Goal: Task Accomplishment & Management: Complete application form

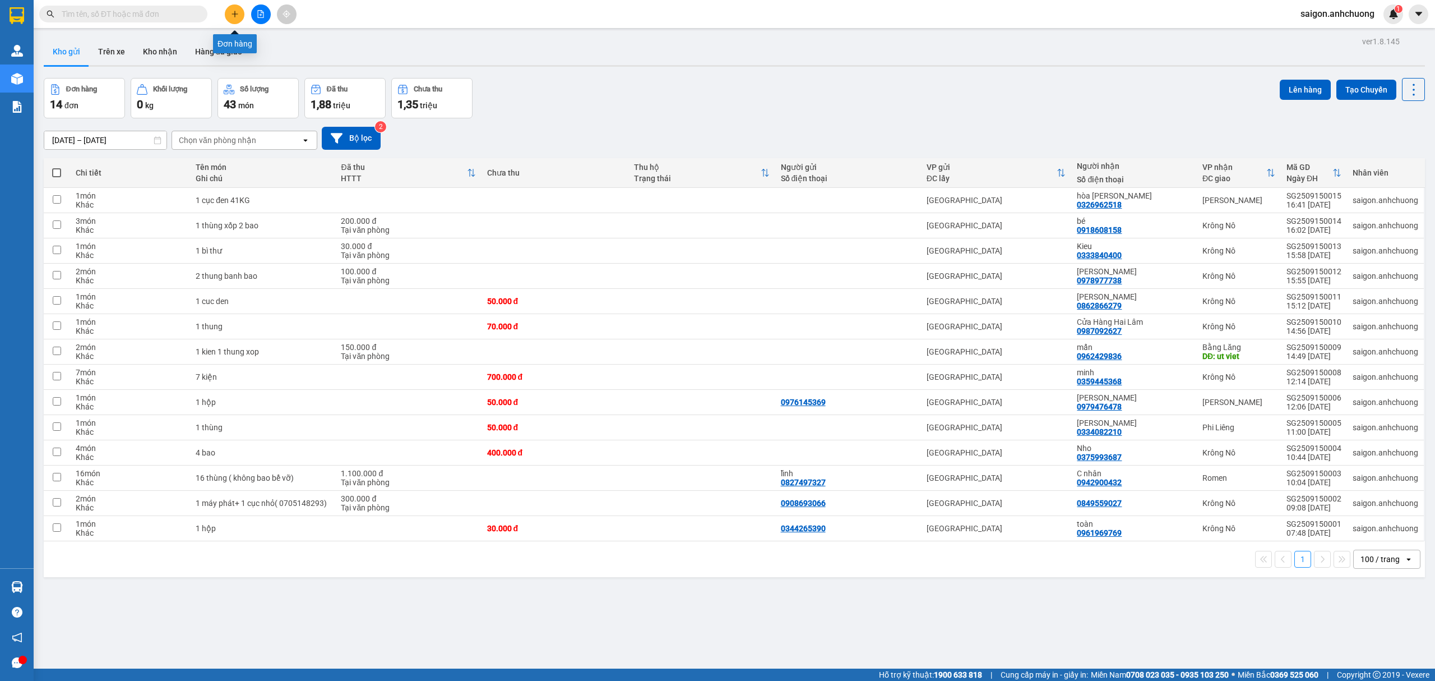
click at [230, 15] on button at bounding box center [235, 14] width 20 height 20
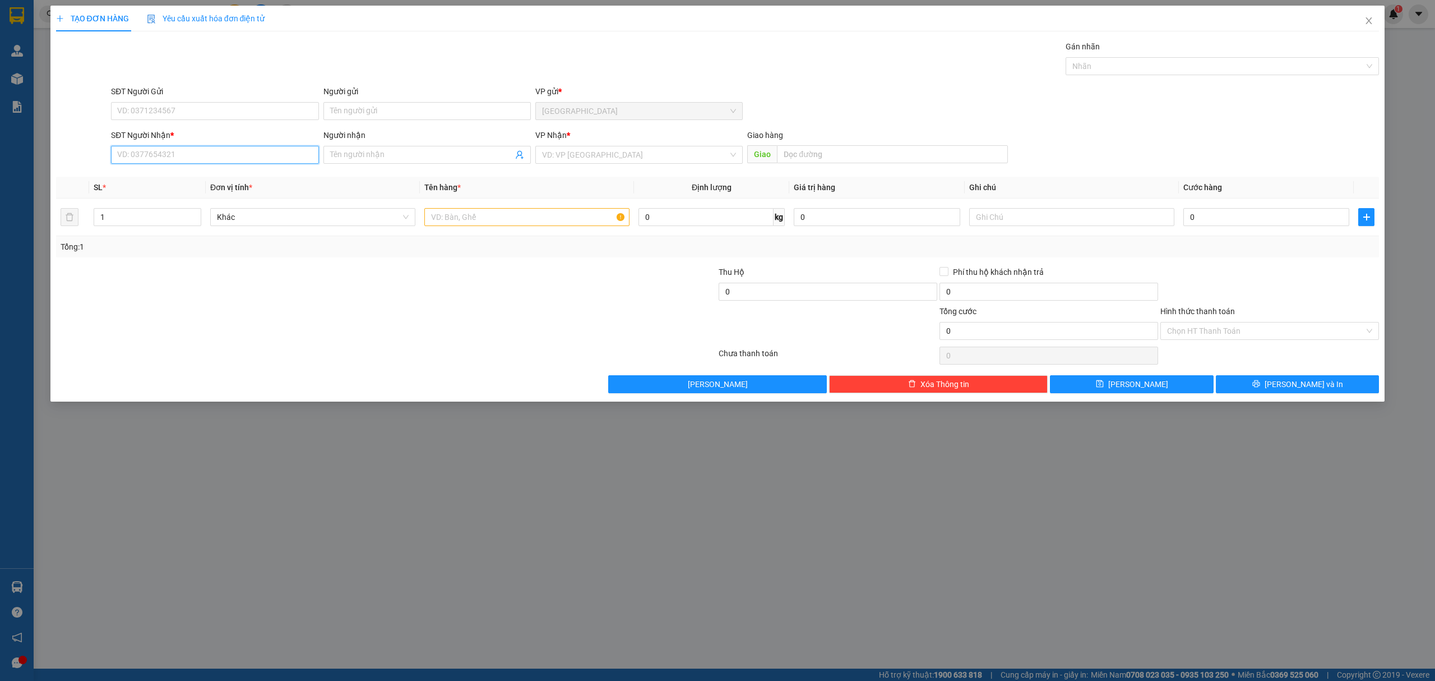
click at [283, 149] on input "SĐT Người Nhận *" at bounding box center [214, 155] width 207 height 18
drag, startPoint x: 254, startPoint y: 174, endPoint x: 261, endPoint y: 166, distance: 10.7
click at [254, 175] on div "0978977738 - [PERSON_NAME]" at bounding box center [215, 178] width 194 height 12
type input "0978977738"
type input "[PERSON_NAME]"
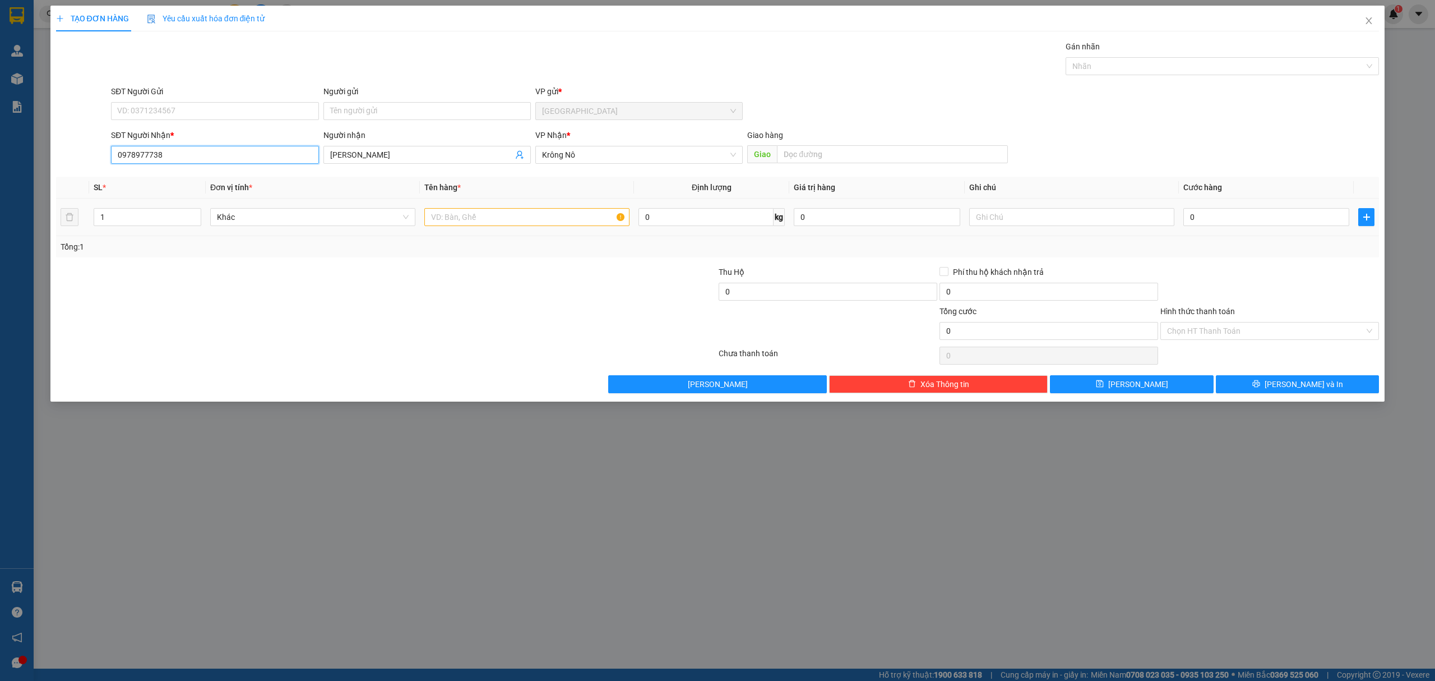
type input "0978977738"
click at [489, 216] on input "text" at bounding box center [526, 217] width 205 height 18
type input "1 thùng xốp"
click at [1306, 216] on input "0" at bounding box center [1266, 217] width 166 height 18
type input "7"
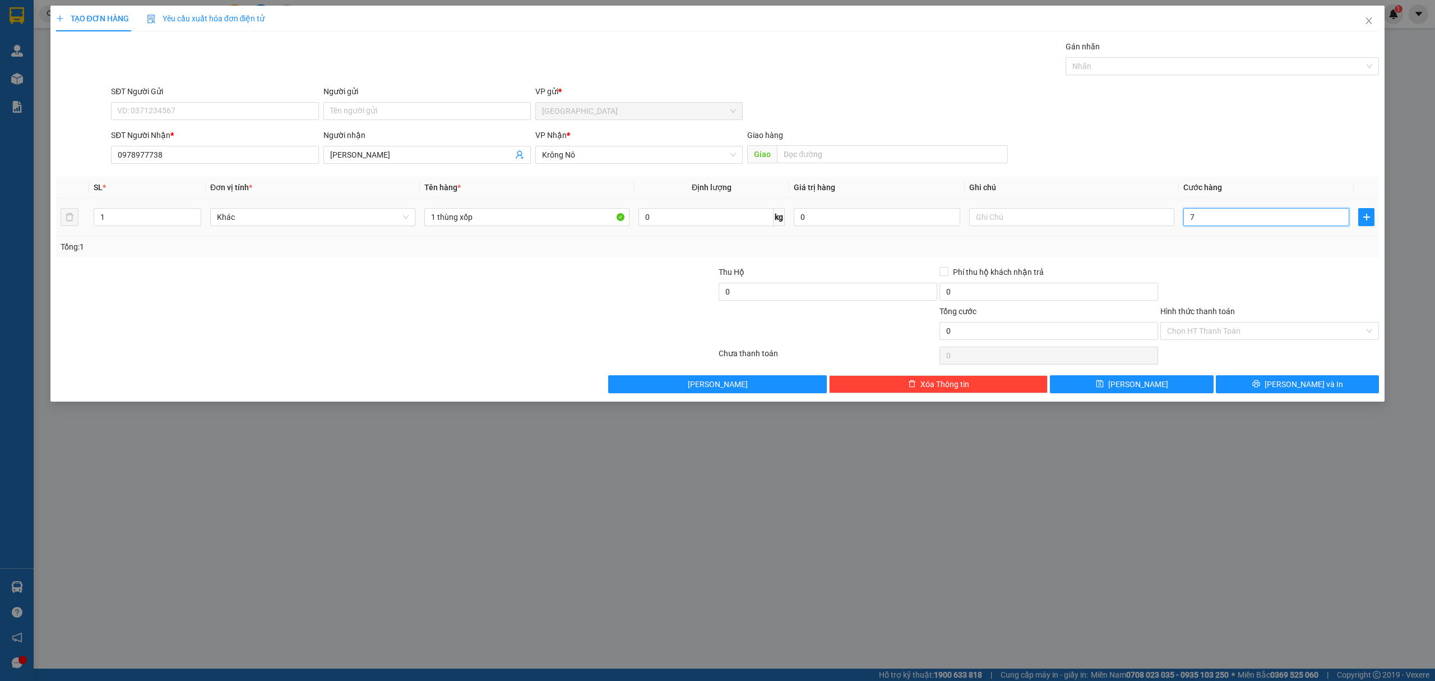
type input "7"
type input "70"
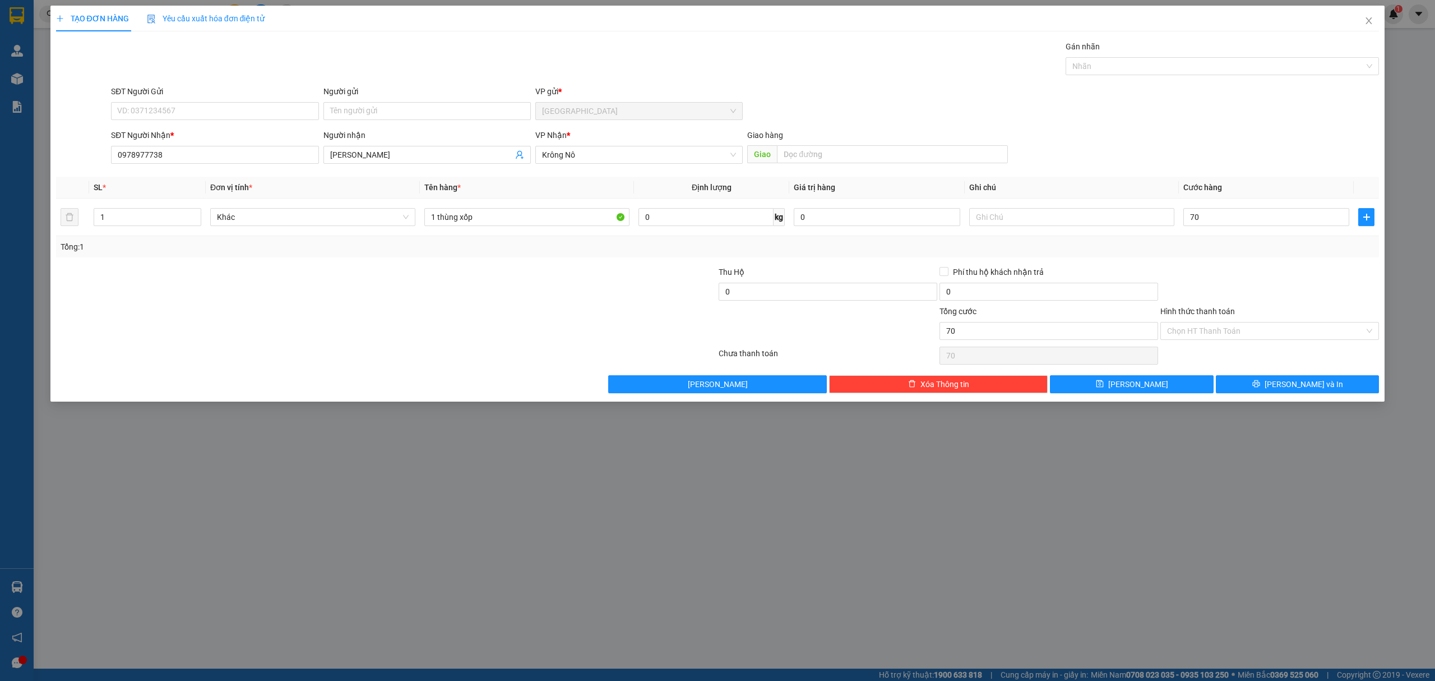
click at [1329, 300] on div at bounding box center [1269, 285] width 221 height 39
type input "70.000"
click at [1270, 387] on button "[PERSON_NAME] và In" at bounding box center [1298, 384] width 164 height 18
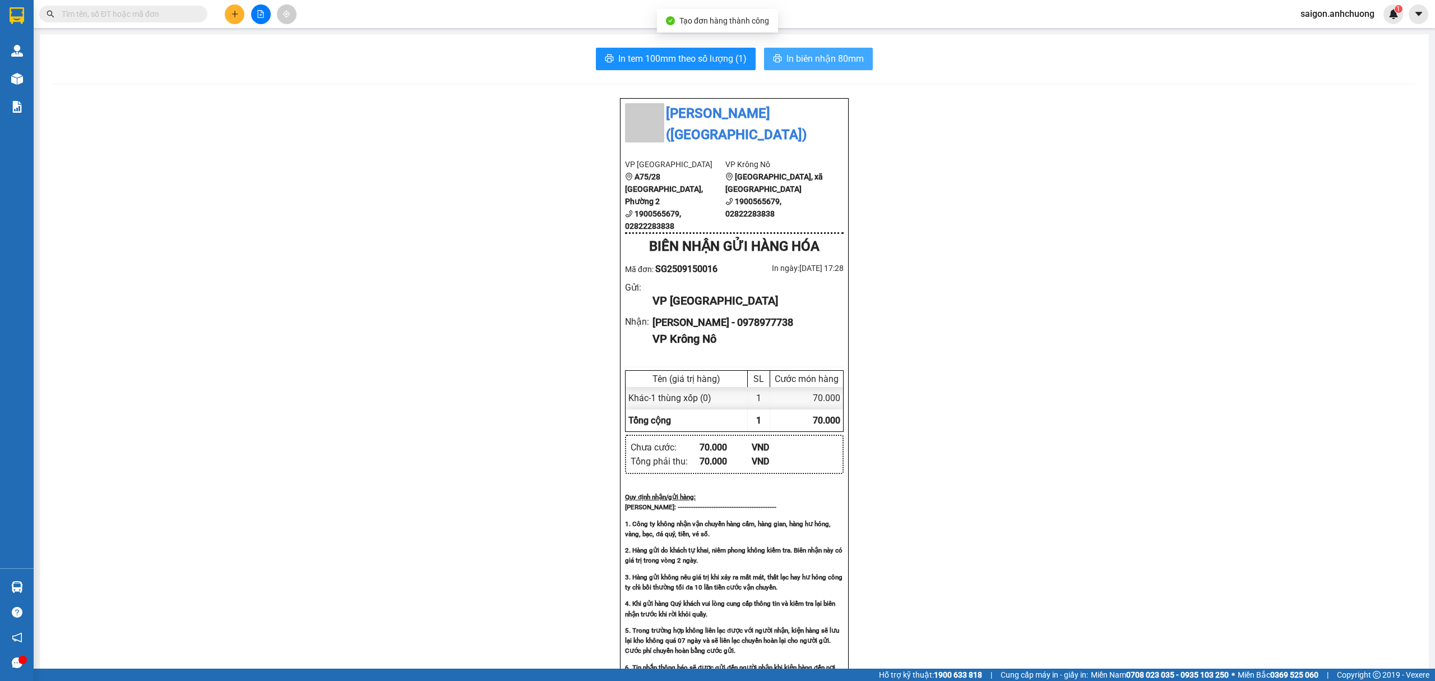
click at [812, 57] on span "In biên nhận 80mm" at bounding box center [825, 59] width 77 height 14
click at [705, 68] on button "In tem 100mm theo số lượng (1)" at bounding box center [676, 59] width 160 height 22
click at [231, 13] on icon "plus" at bounding box center [235, 14] width 8 height 8
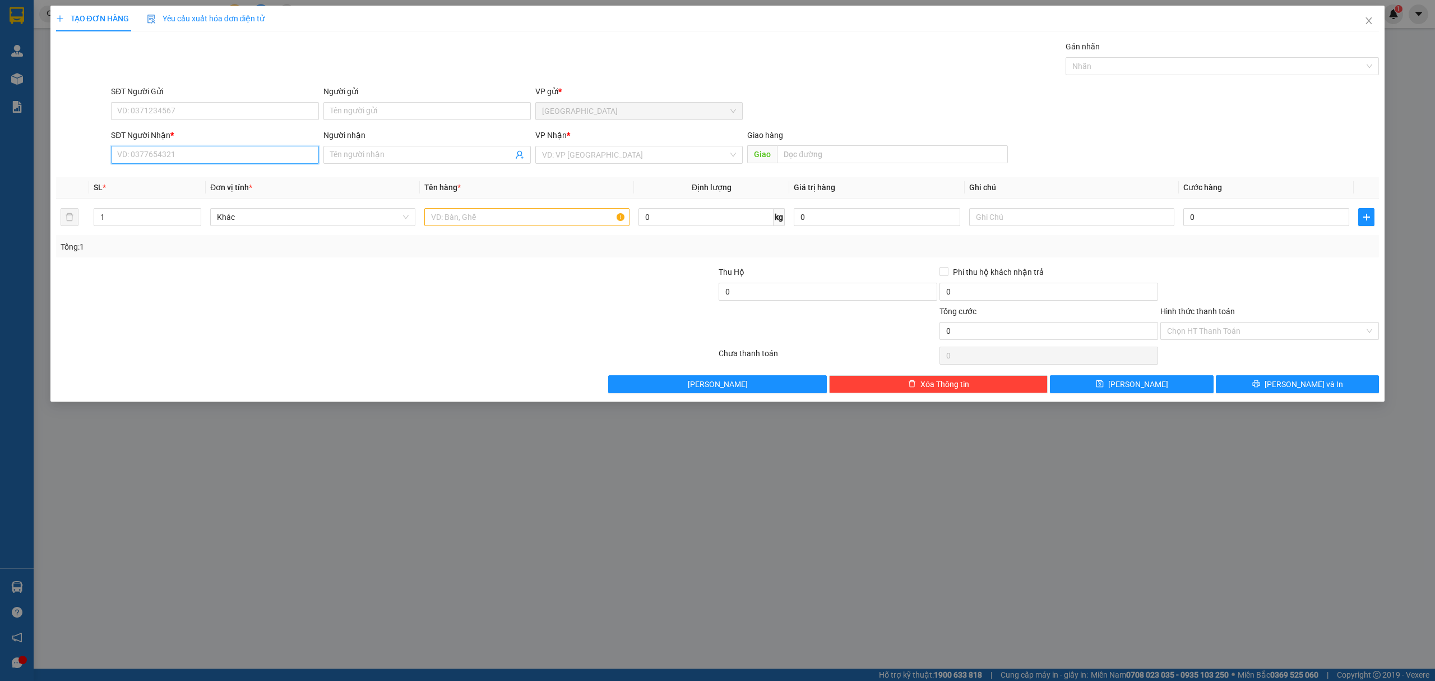
click at [232, 156] on input "SĐT Người Nhận *" at bounding box center [214, 155] width 207 height 18
type input "0764601234"
click at [216, 175] on div "0764601234 - [PERSON_NAME]" at bounding box center [215, 178] width 194 height 12
type input "[PERSON_NAME]"
type input "0764601234"
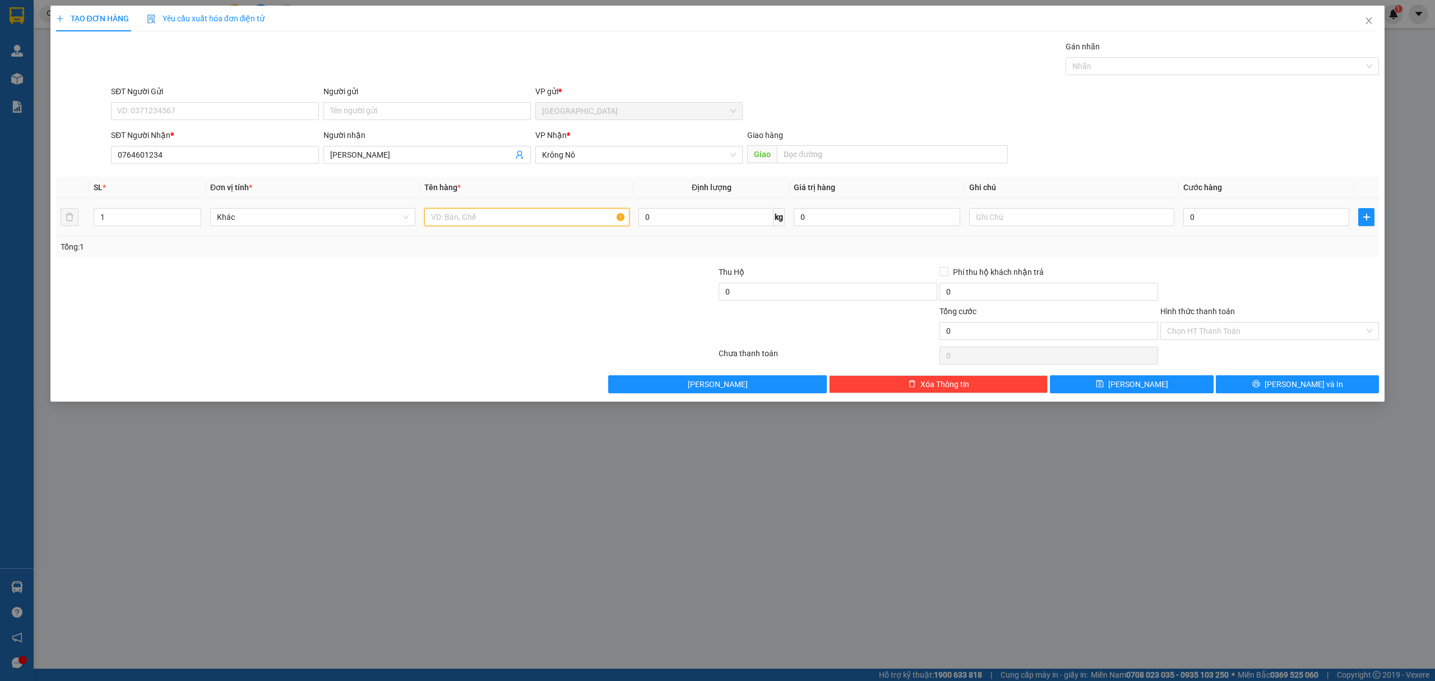
click at [561, 218] on input "text" at bounding box center [526, 217] width 205 height 18
type input "1 thùng xốp"
click at [1270, 216] on input "0" at bounding box center [1266, 217] width 166 height 18
type input "5"
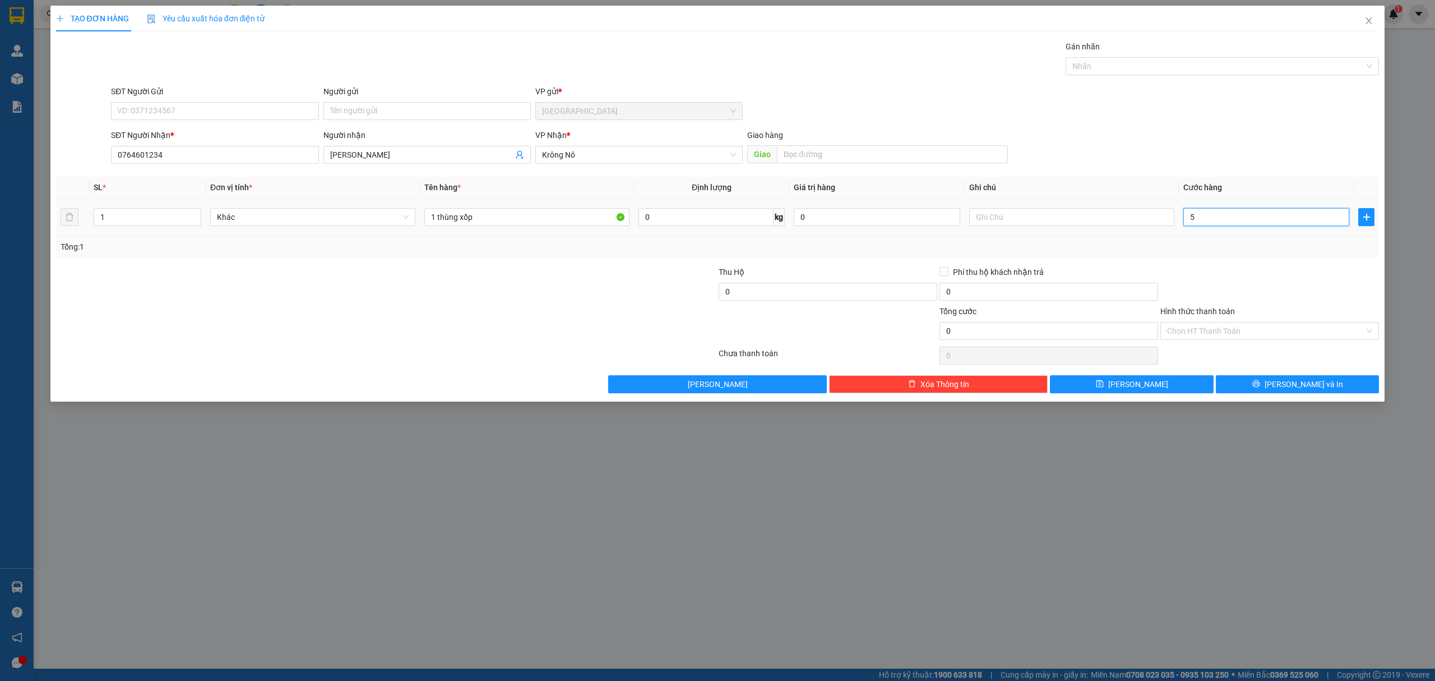
type input "5"
type input "50"
type input "50.000"
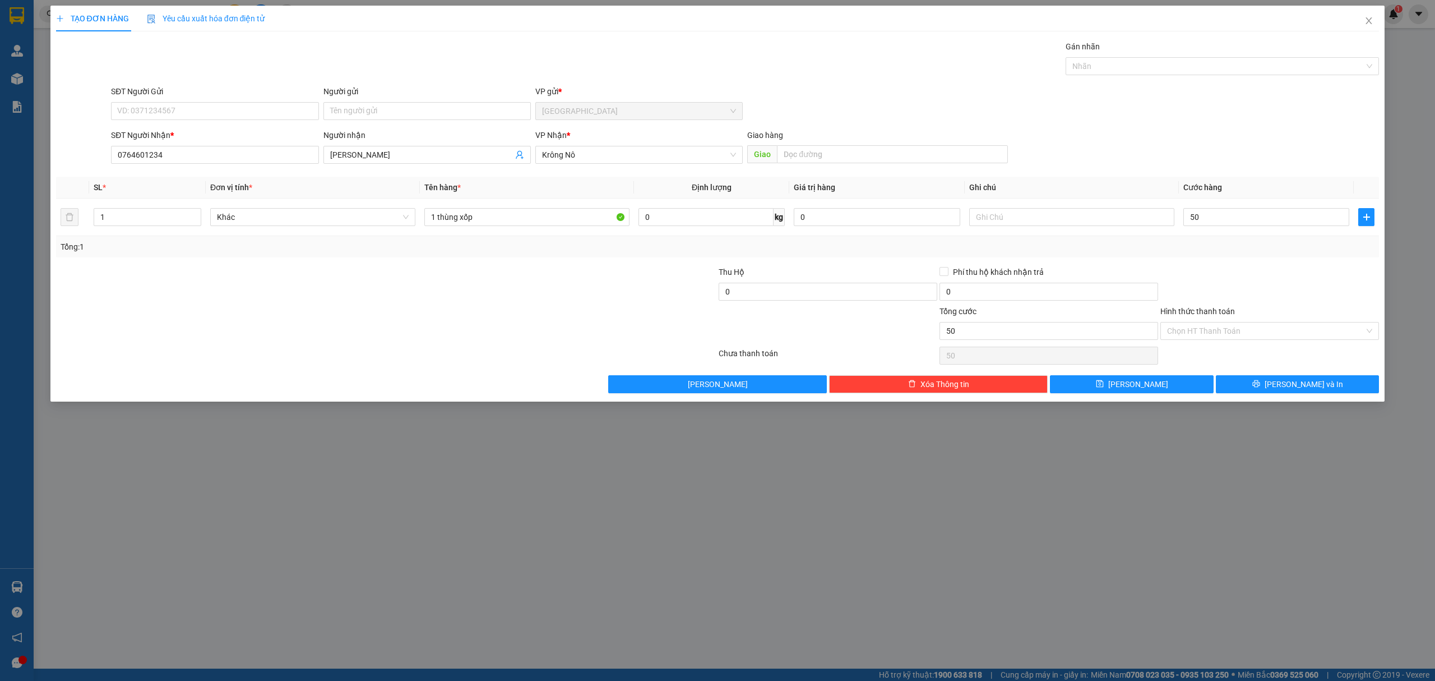
type input "50.000"
click at [1283, 272] on div at bounding box center [1269, 285] width 221 height 39
click at [1260, 386] on icon "printer" at bounding box center [1256, 384] width 8 height 8
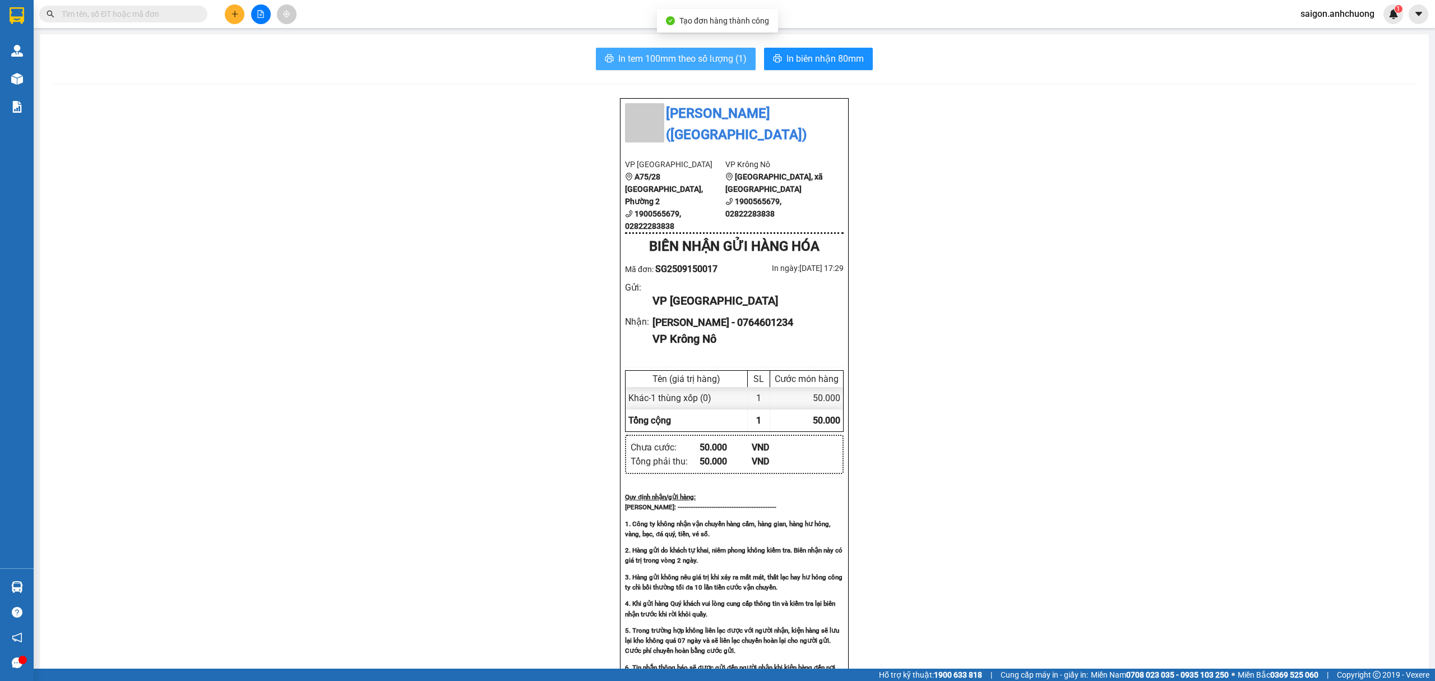
click at [684, 63] on span "In tem 100mm theo số lượng (1)" at bounding box center [682, 59] width 128 height 14
click at [233, 12] on icon "plus" at bounding box center [235, 14] width 8 height 8
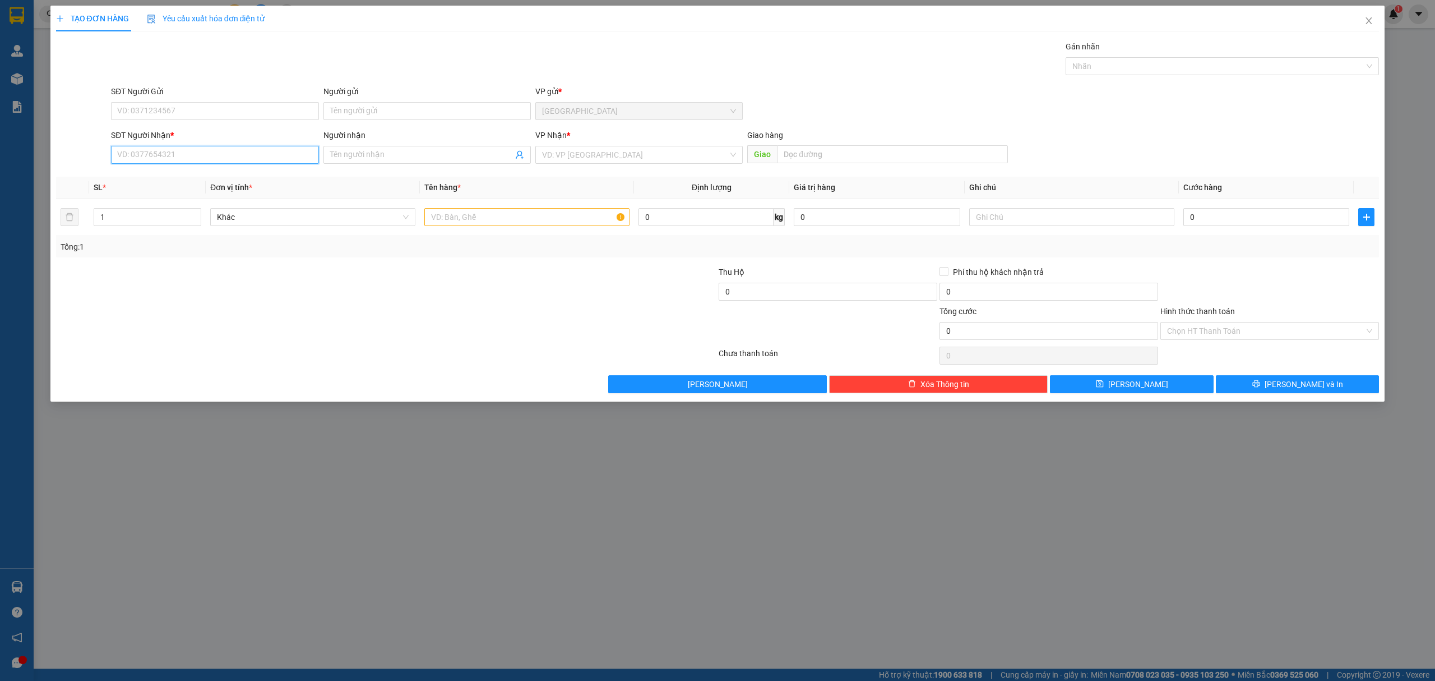
click at [189, 154] on input "SĐT Người Nhận *" at bounding box center [214, 155] width 207 height 18
click at [165, 177] on div "0967899002" at bounding box center [215, 178] width 194 height 12
type input "0967899002"
click at [491, 214] on input "text" at bounding box center [526, 217] width 205 height 18
type input "1 thùng xốp"
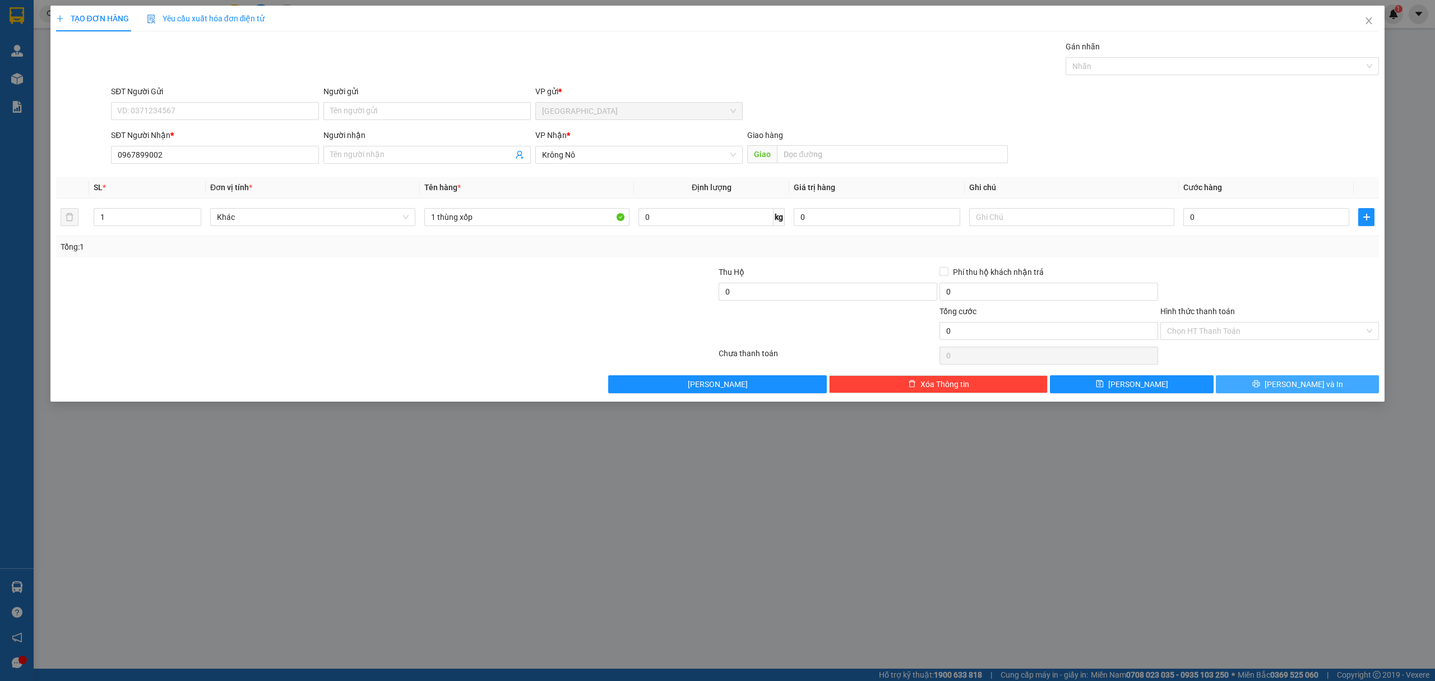
click at [1297, 387] on span "[PERSON_NAME] và In" at bounding box center [1304, 384] width 78 height 12
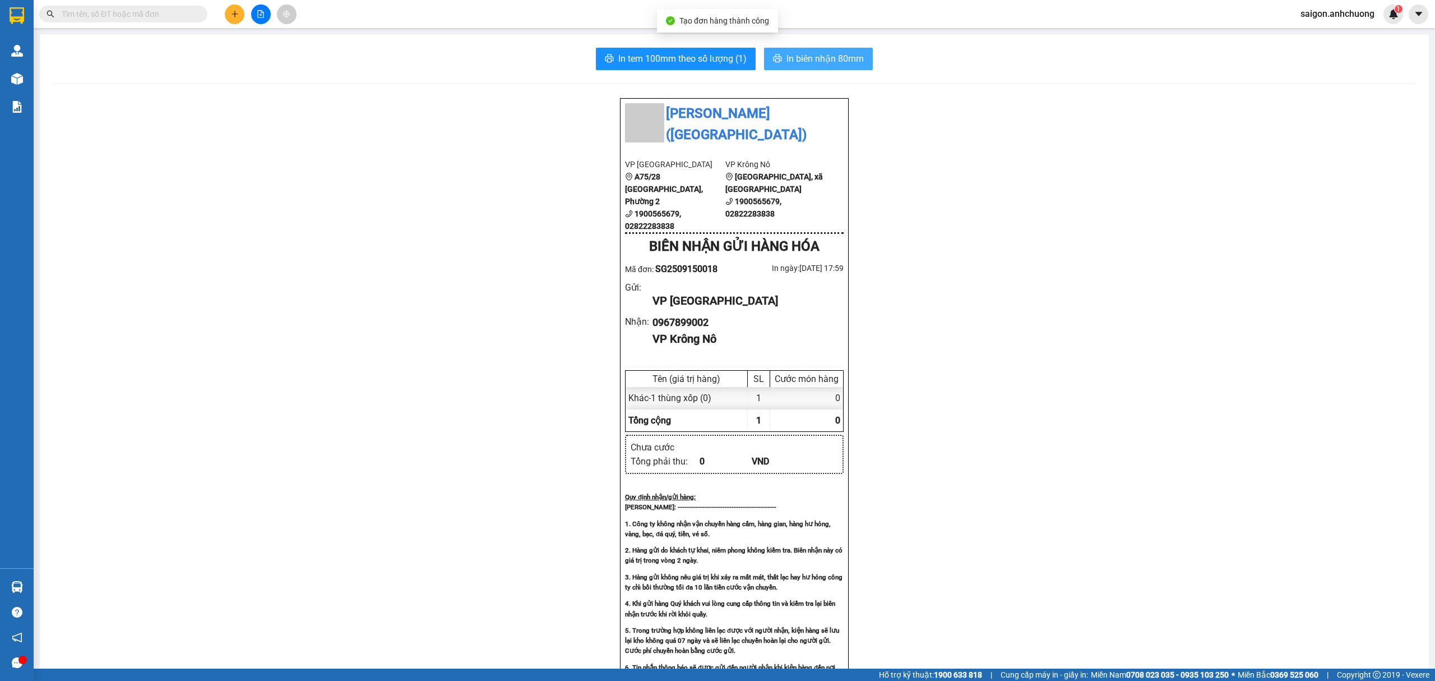
click at [845, 50] on button "In biên nhận 80mm" at bounding box center [818, 59] width 109 height 22
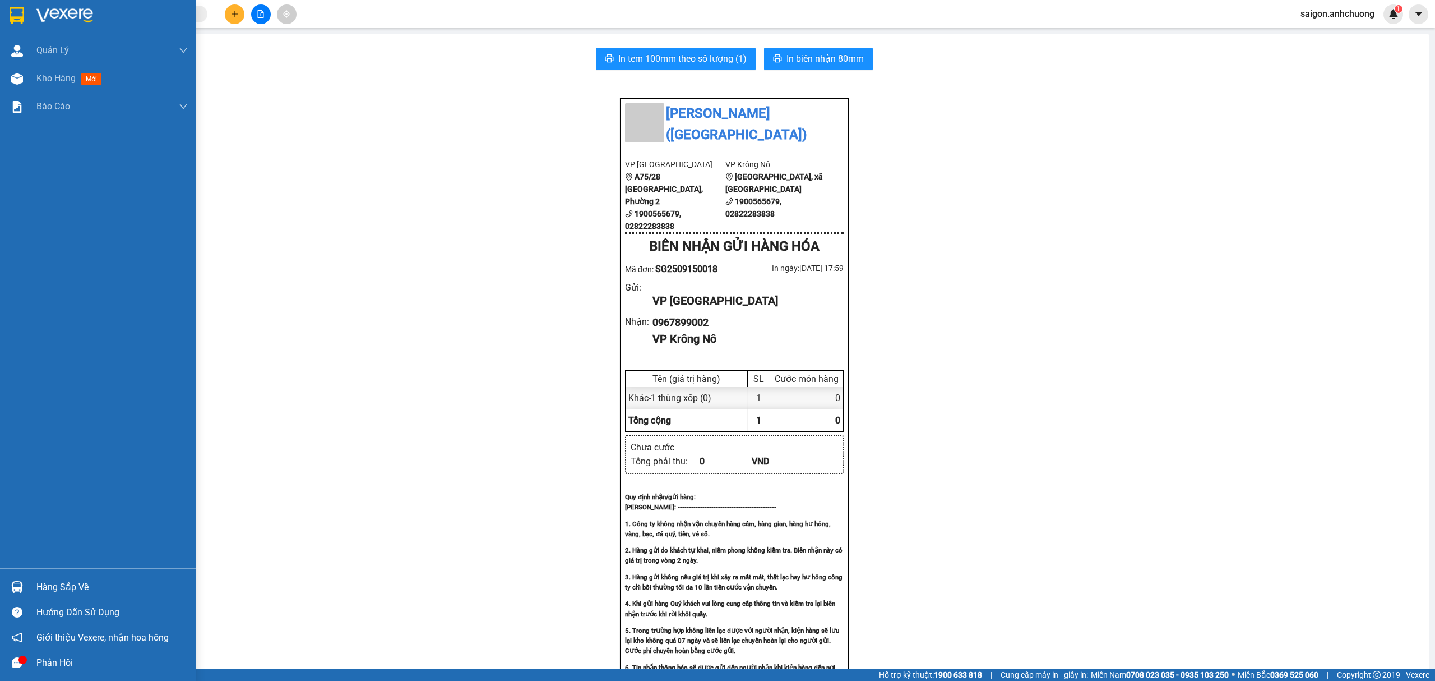
click at [28, 16] on div at bounding box center [98, 18] width 196 height 36
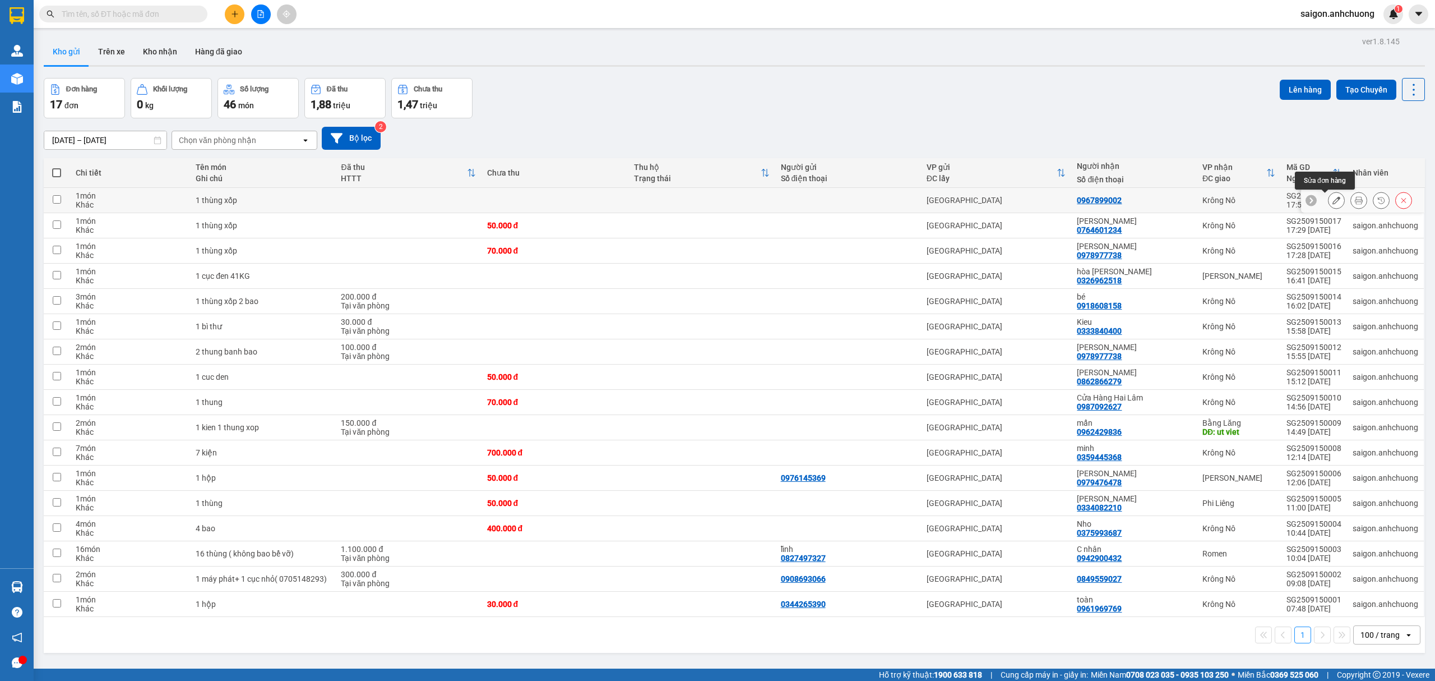
click at [1329, 207] on button at bounding box center [1337, 201] width 16 height 20
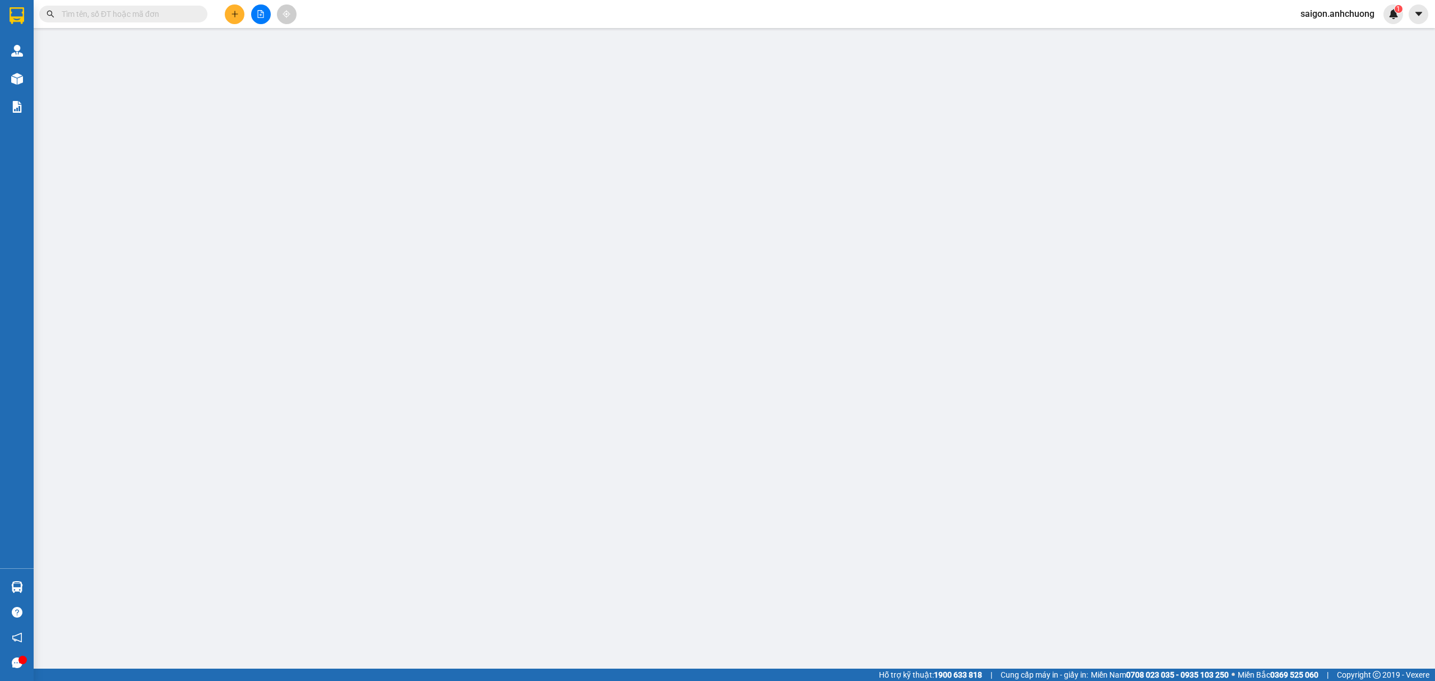
type input "0967899002"
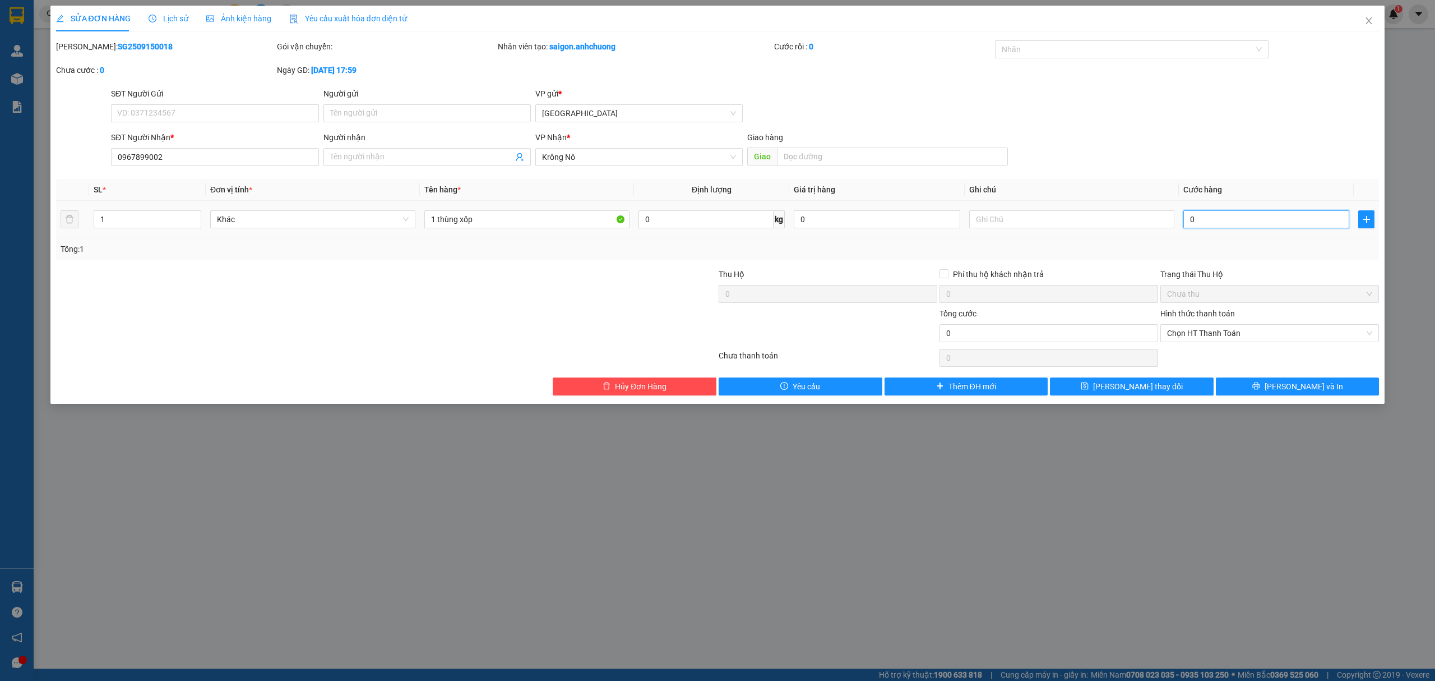
click at [1211, 219] on input "0" at bounding box center [1266, 219] width 166 height 18
type input "1"
type input "15"
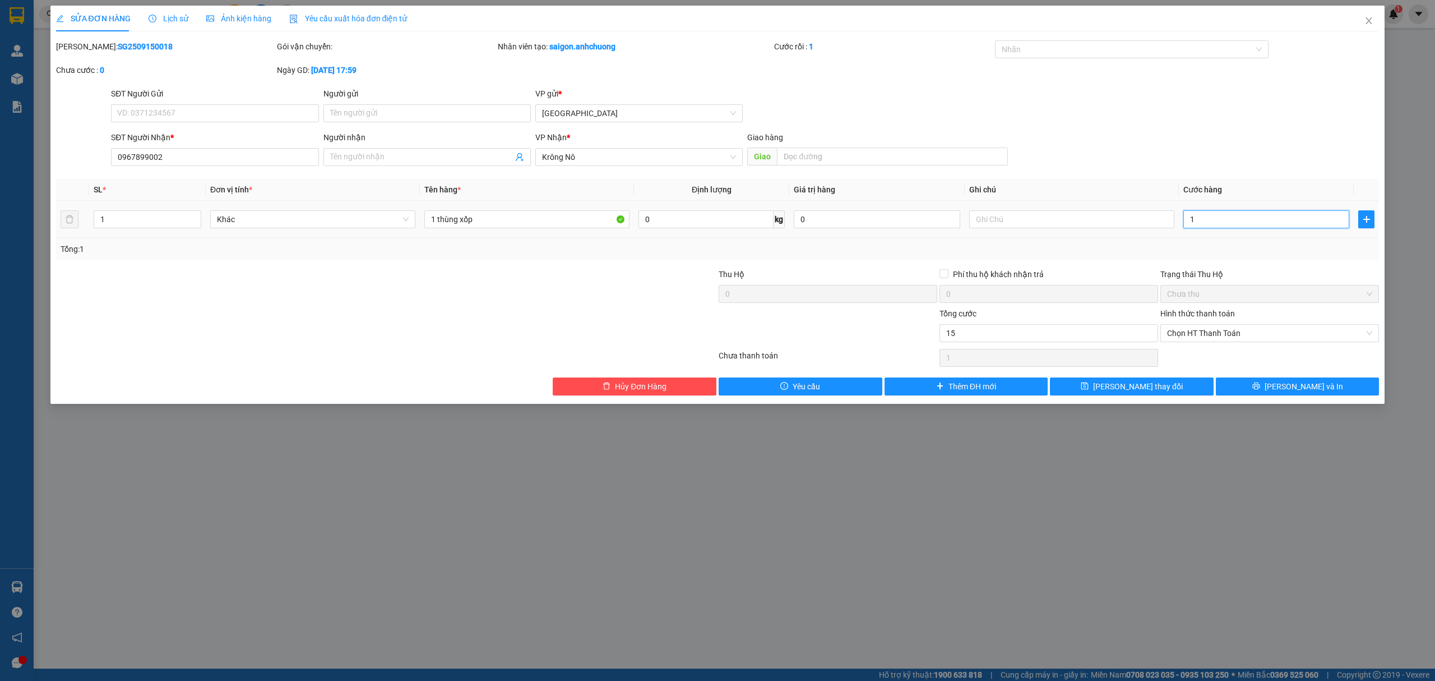
type input "15"
type input "150"
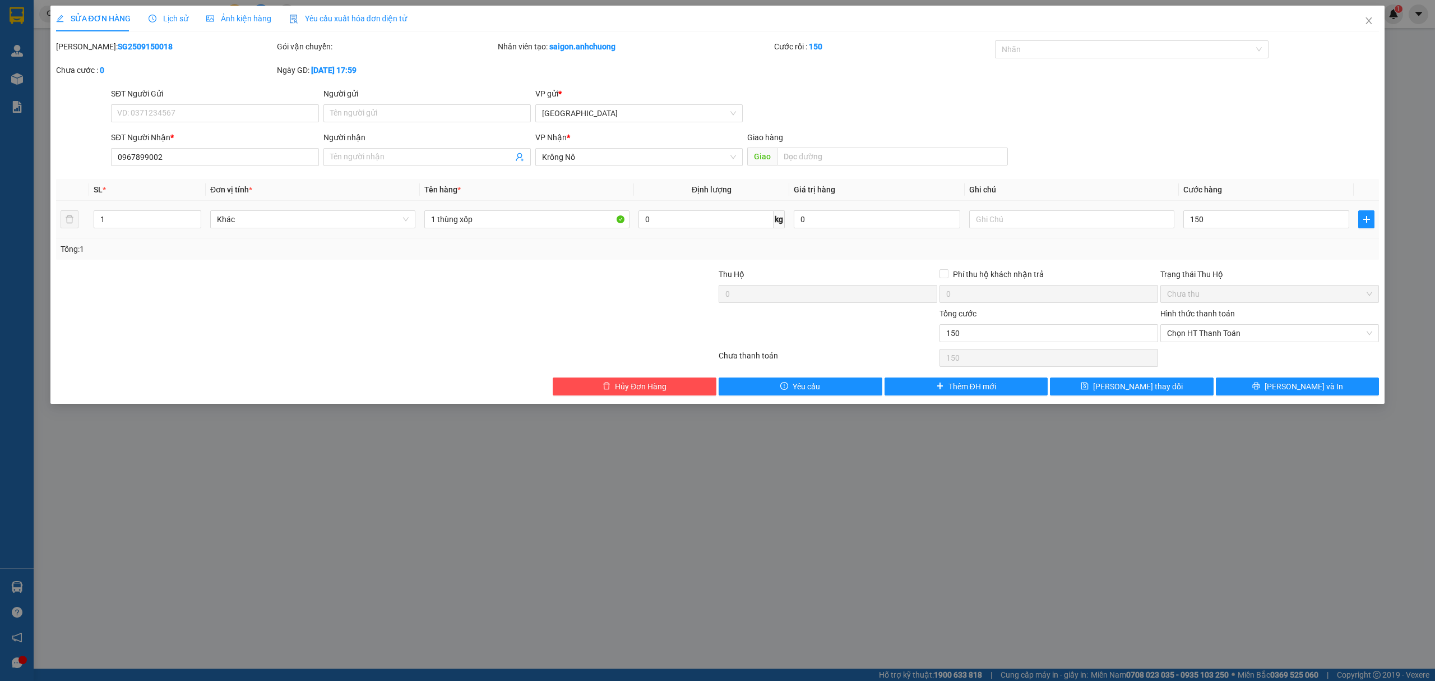
type input "150.000"
click at [1214, 230] on div "150.000" at bounding box center [1266, 219] width 166 height 22
click at [1263, 391] on button "[PERSON_NAME] và In" at bounding box center [1298, 386] width 164 height 18
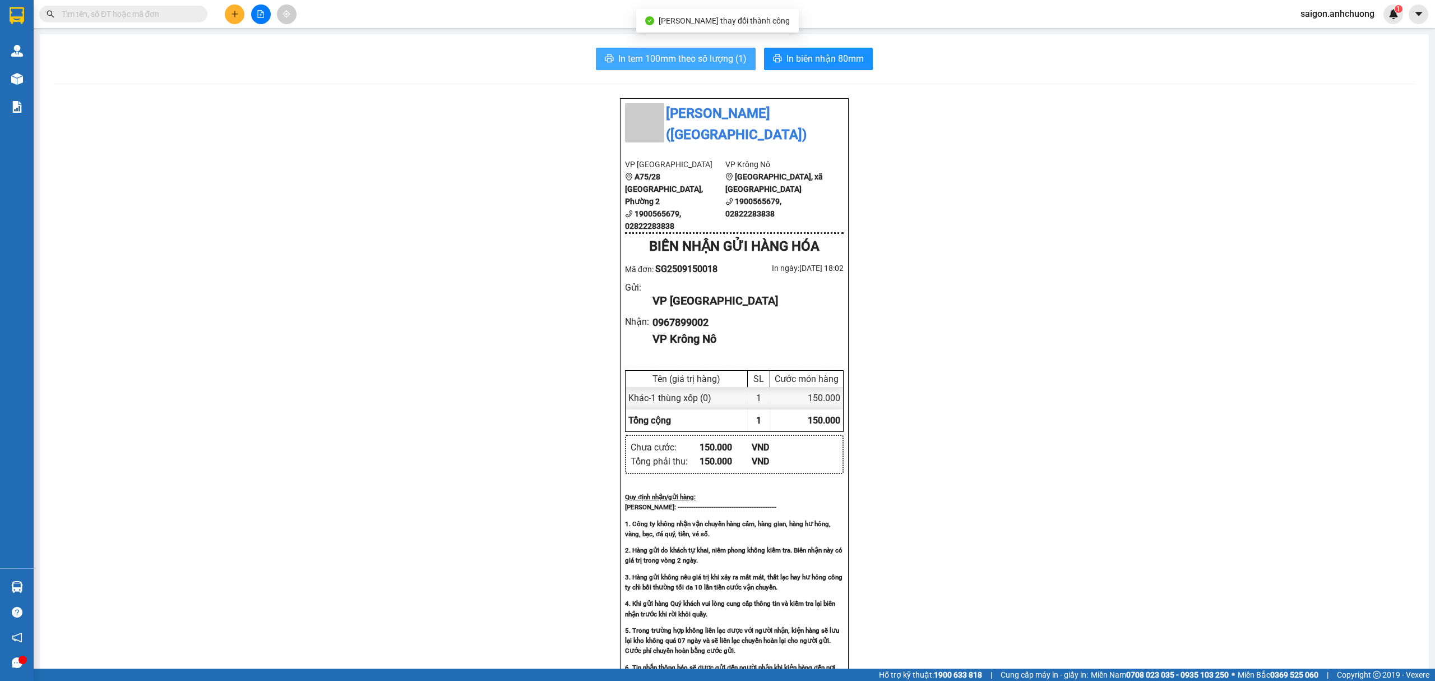
click at [679, 61] on span "In tem 100mm theo số lượng (1)" at bounding box center [682, 59] width 128 height 14
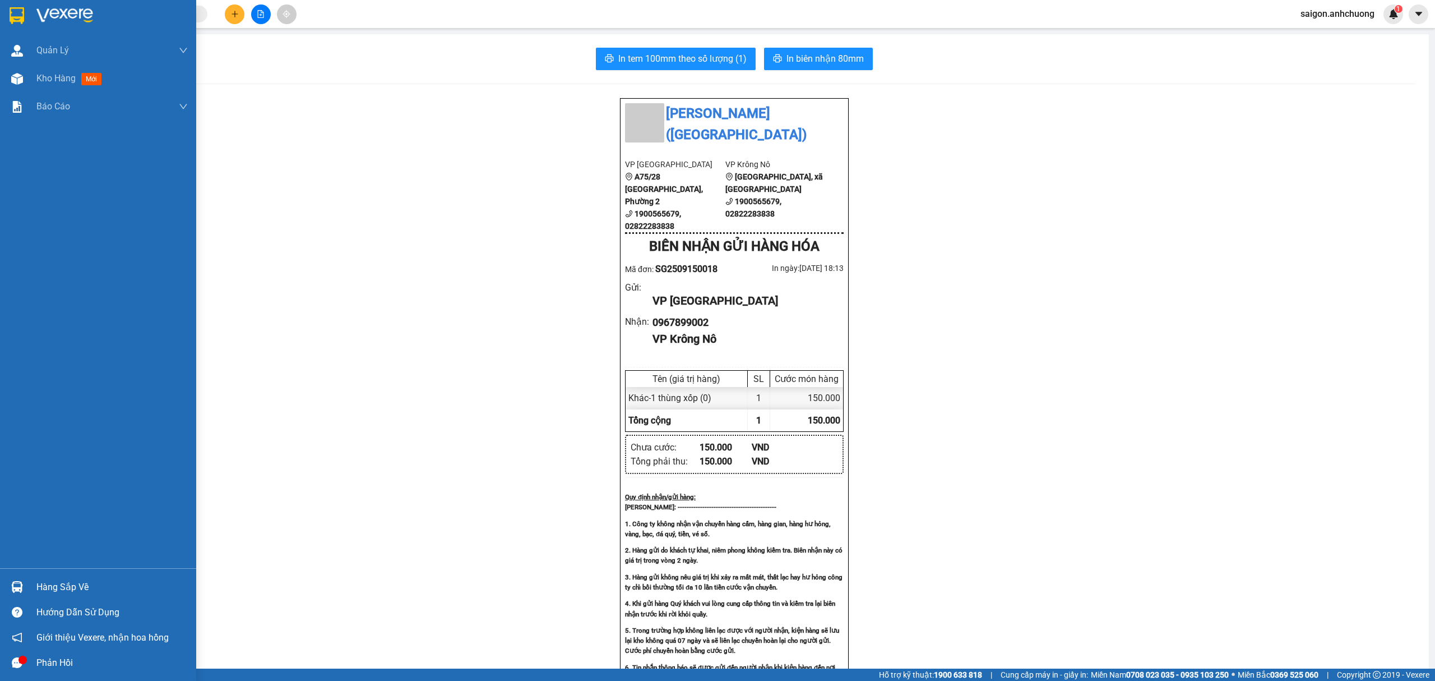
click at [21, 16] on img at bounding box center [17, 15] width 15 height 17
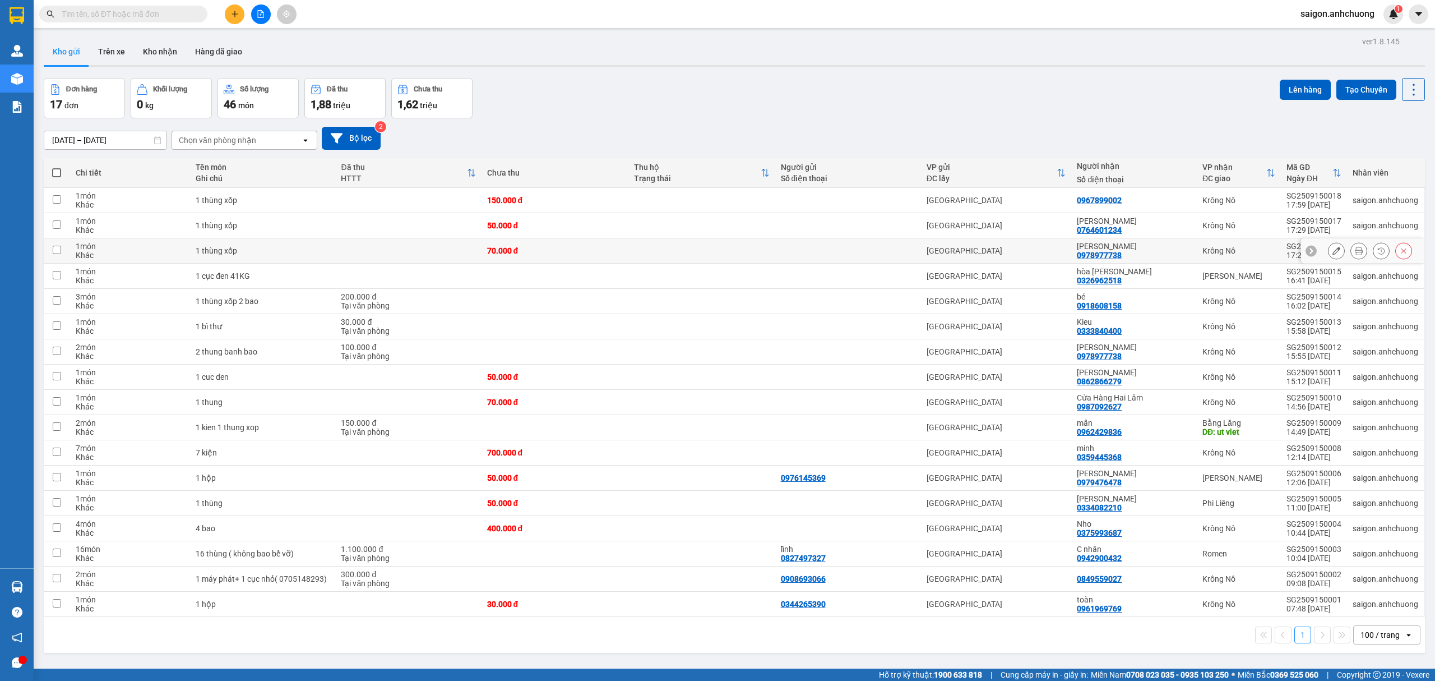
click at [1166, 244] on div "[PERSON_NAME]" at bounding box center [1134, 246] width 114 height 9
checkbox input "true"
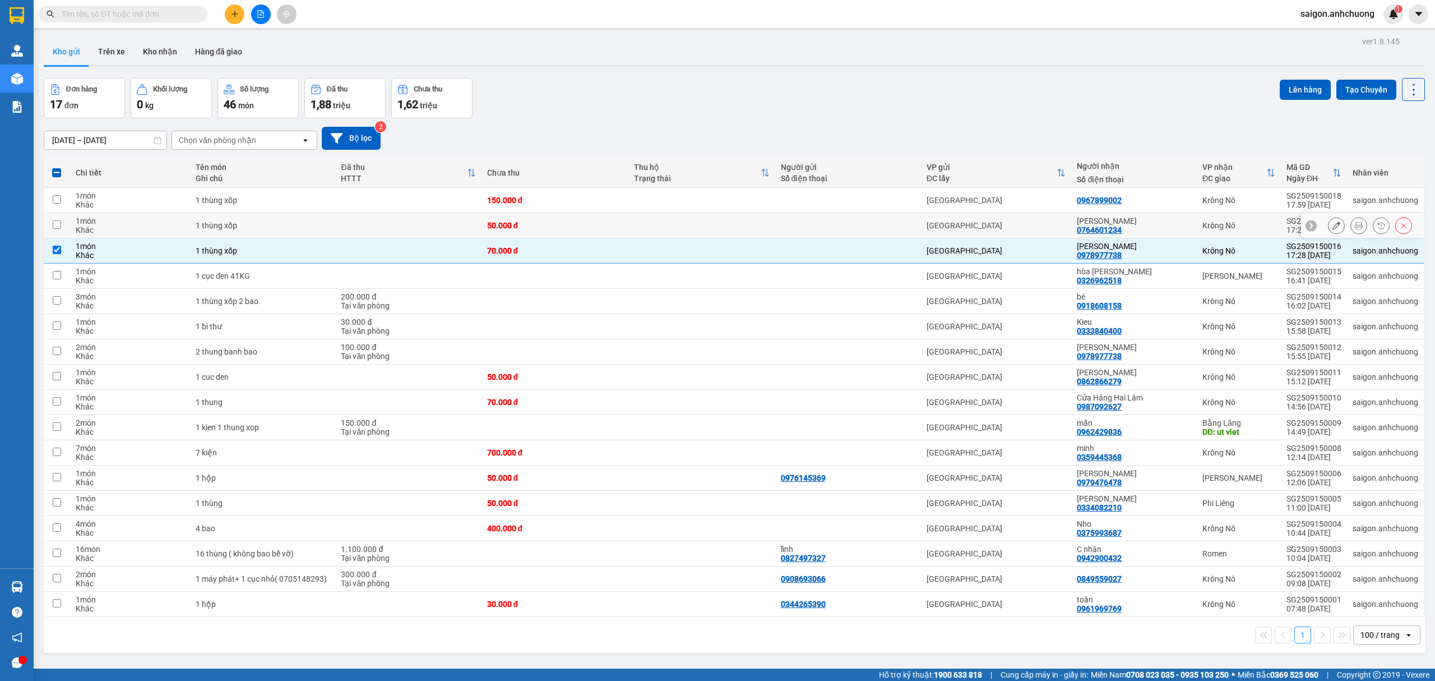
click at [1144, 215] on td "[PERSON_NAME] 0764601234" at bounding box center [1134, 225] width 126 height 25
checkbox input "true"
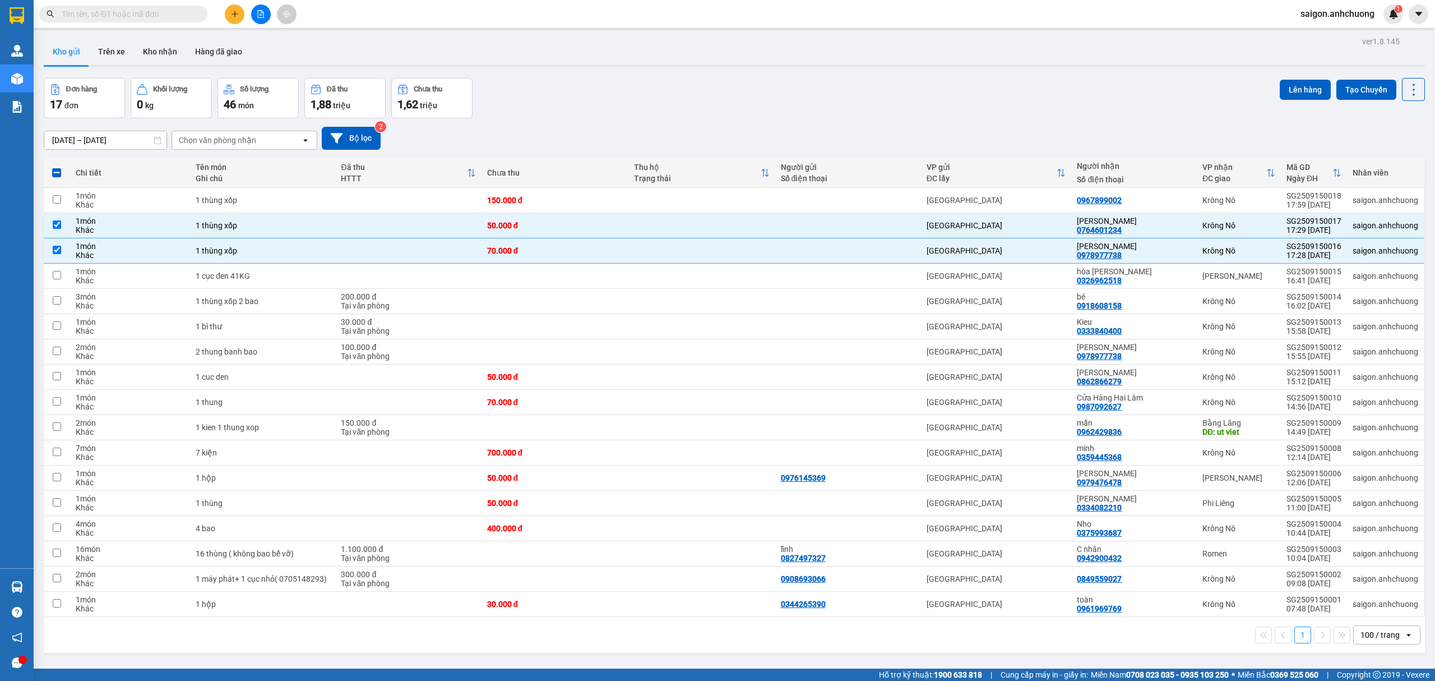
click at [234, 17] on icon "plus" at bounding box center [235, 14] width 8 height 8
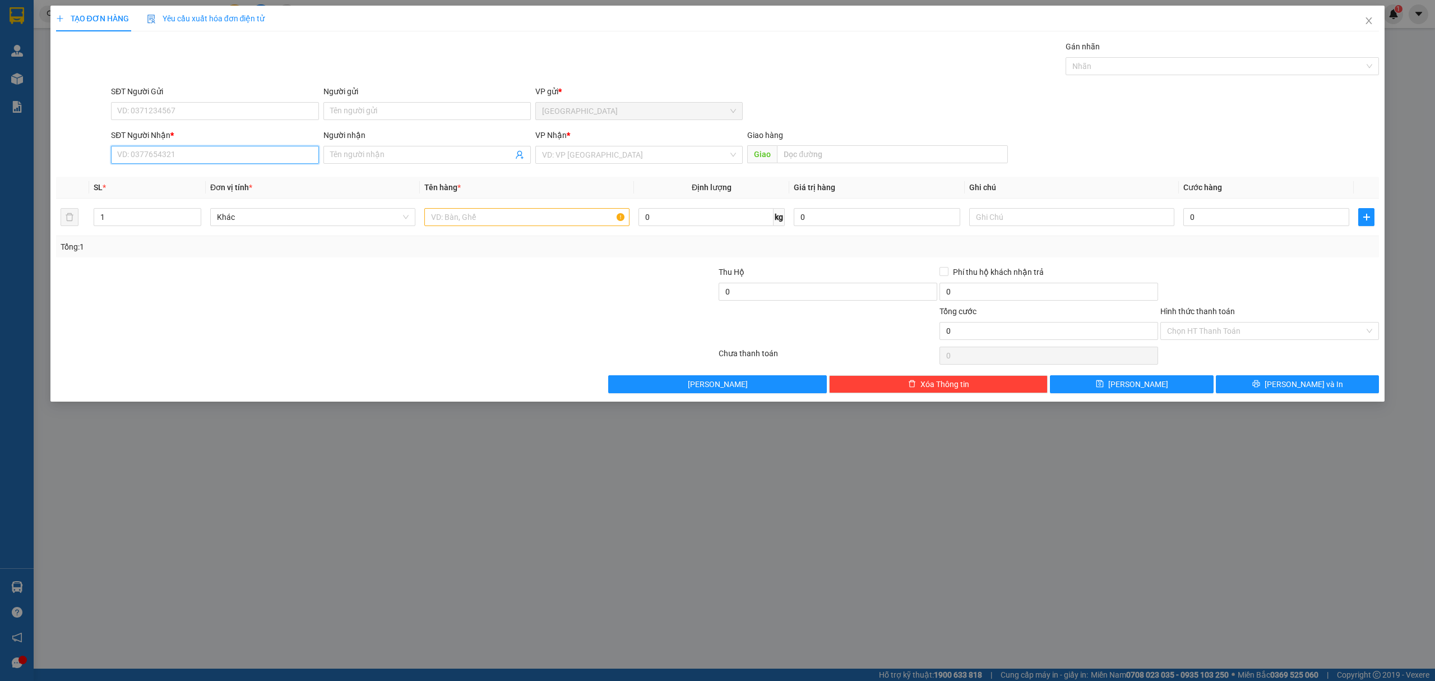
click at [207, 156] on input "SĐT Người Nhận *" at bounding box center [214, 155] width 207 height 18
paste input "0263 3607493"
drag, startPoint x: 136, startPoint y: 155, endPoint x: 189, endPoint y: 184, distance: 60.7
click at [136, 154] on input "0263 3607493" at bounding box center [214, 155] width 207 height 18
type input "02633607493"
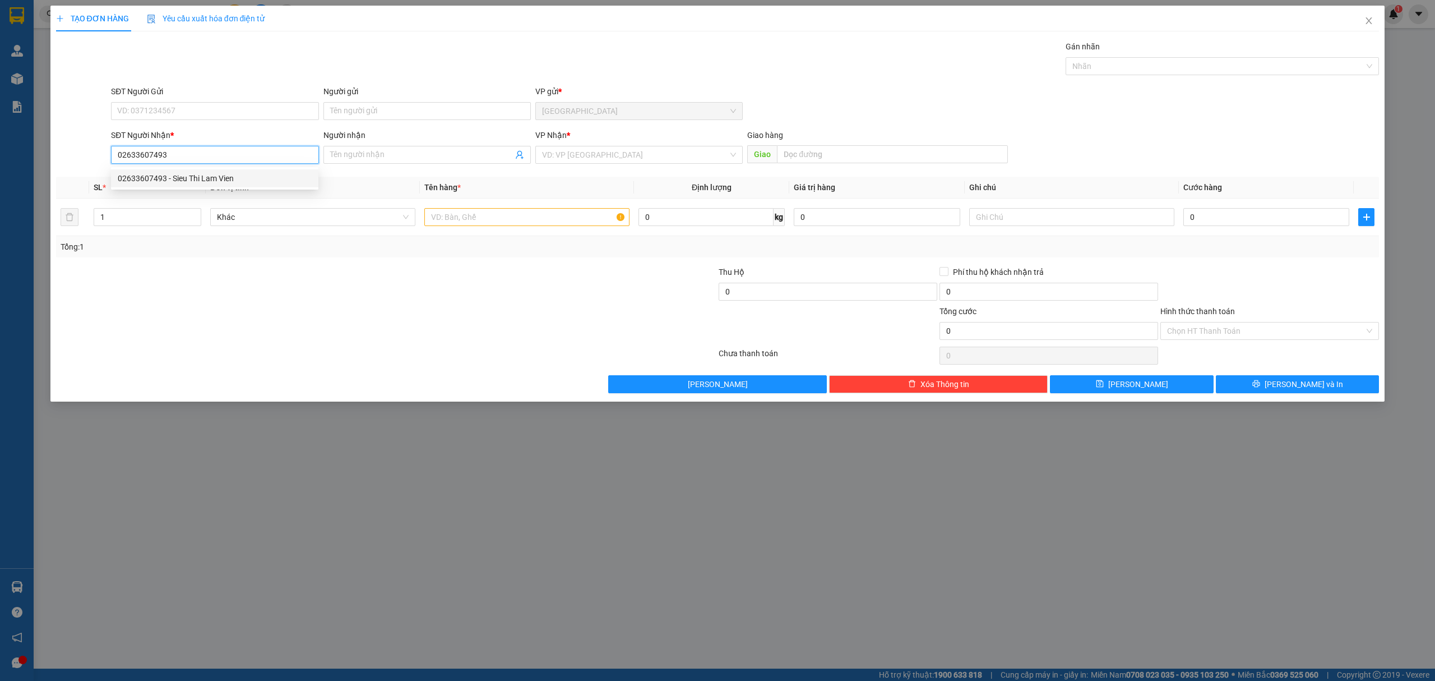
click at [189, 180] on div "02633607493 - Sieu Thi Lam Vien" at bounding box center [215, 178] width 194 height 12
type input "Sieu Thi Lam Vien"
type input "02633607493"
click at [469, 218] on input "text" at bounding box center [526, 217] width 205 height 18
click at [194, 218] on span "Decrease Value" at bounding box center [194, 220] width 12 height 10
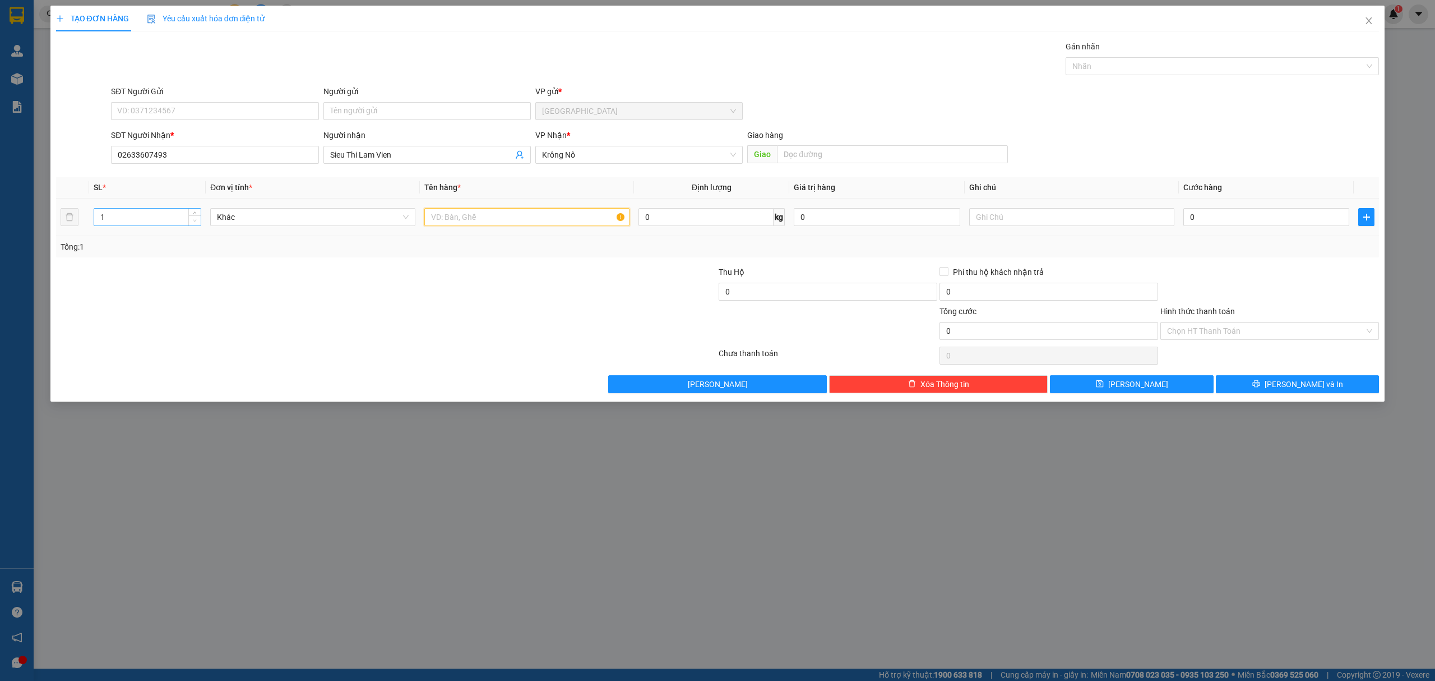
click at [194, 218] on span "Decrease Value" at bounding box center [194, 220] width 12 height 10
click at [195, 212] on span "up" at bounding box center [195, 214] width 7 height 7
type input "5"
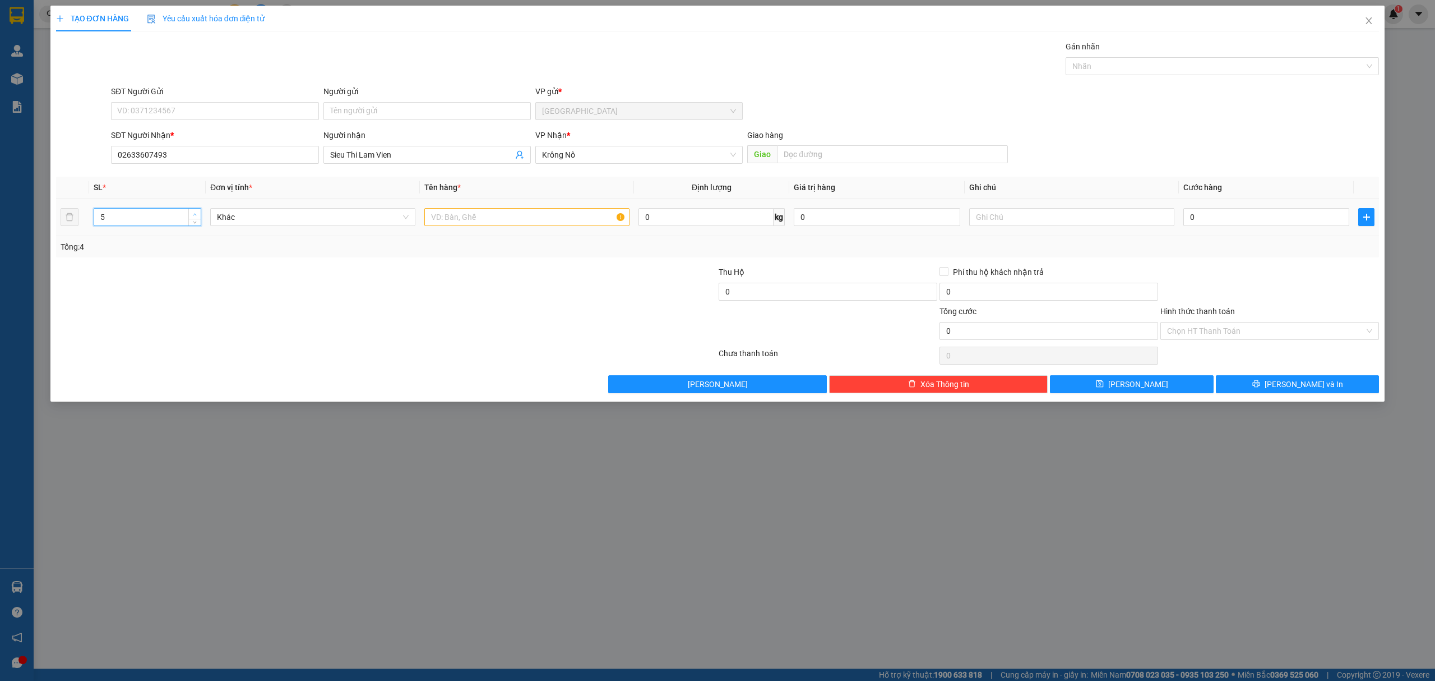
click at [195, 212] on span "up" at bounding box center [195, 214] width 7 height 7
click at [530, 221] on input "text" at bounding box center [526, 217] width 205 height 18
type input "3 kiện 2 thùng nhỏ"
click at [1301, 381] on span "[PERSON_NAME] và In" at bounding box center [1304, 384] width 78 height 12
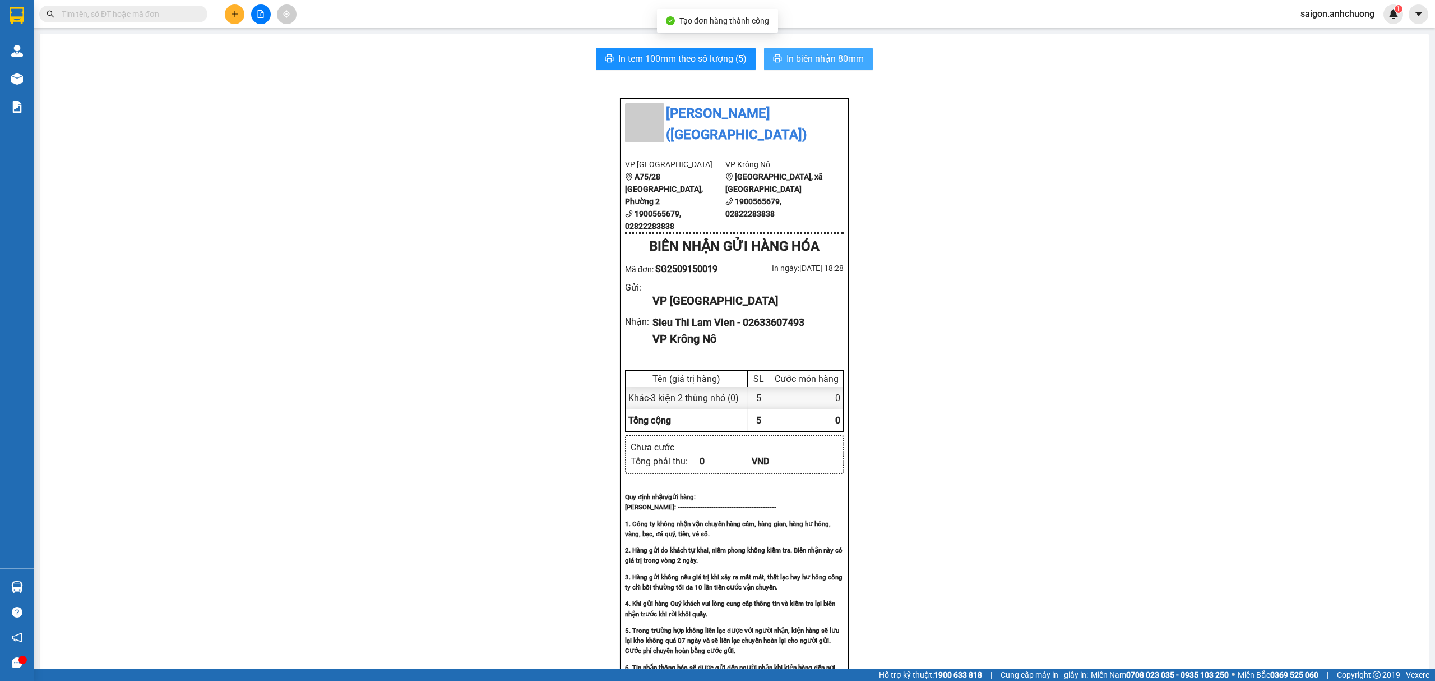
click at [840, 58] on span "In biên nhận 80mm" at bounding box center [825, 59] width 77 height 14
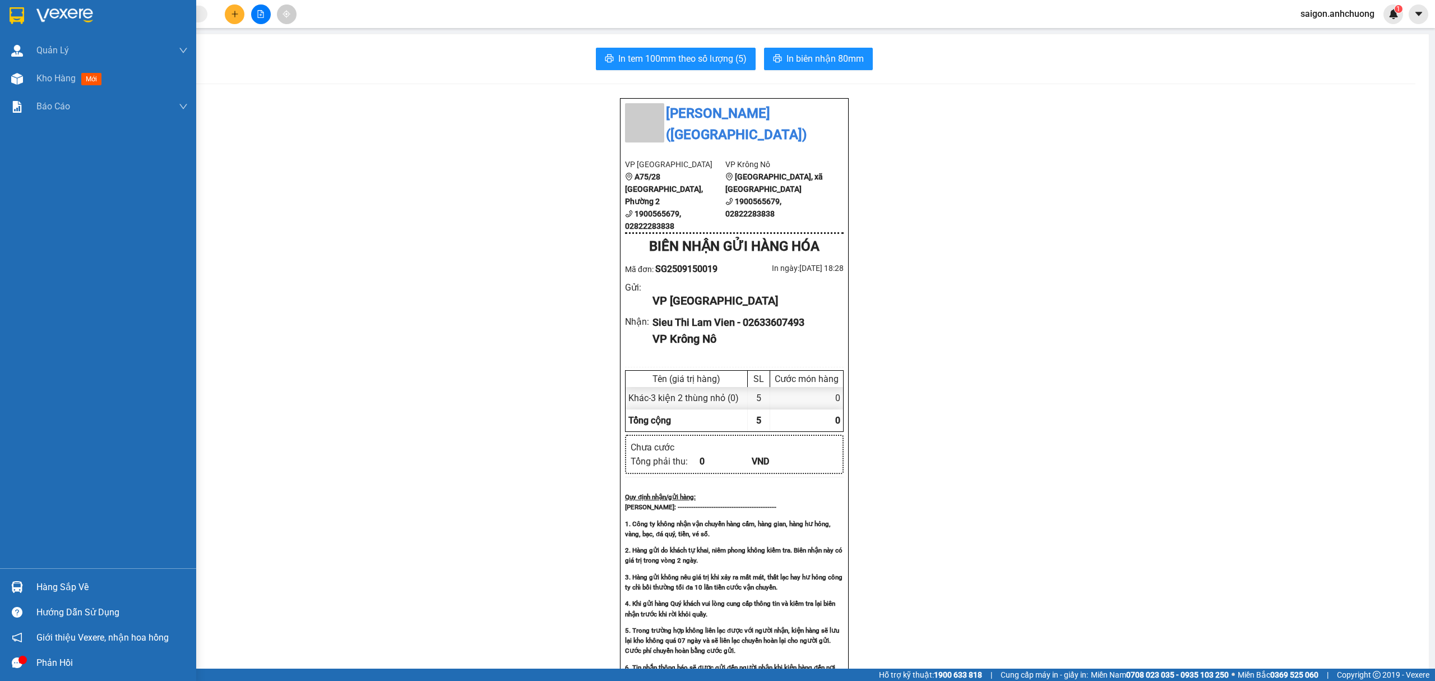
click at [21, 8] on img at bounding box center [17, 15] width 15 height 17
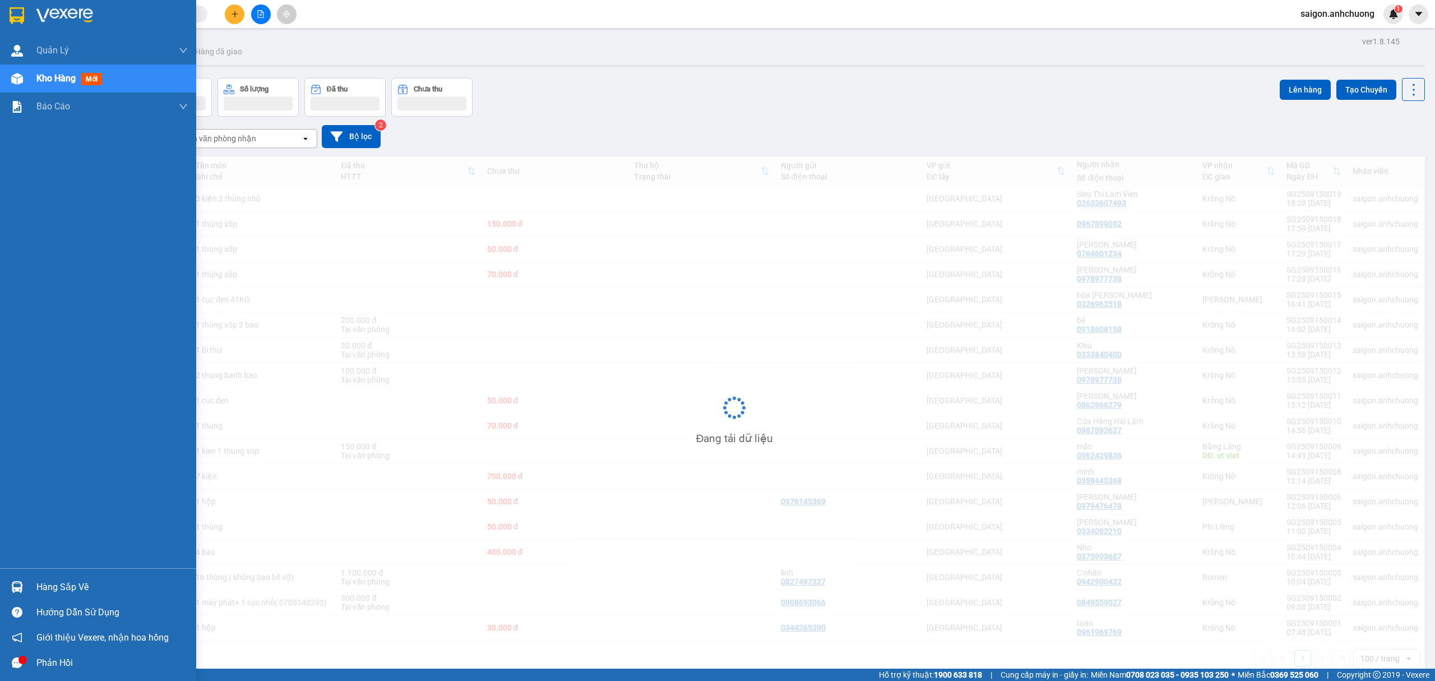
click at [75, 22] on img at bounding box center [64, 15] width 57 height 17
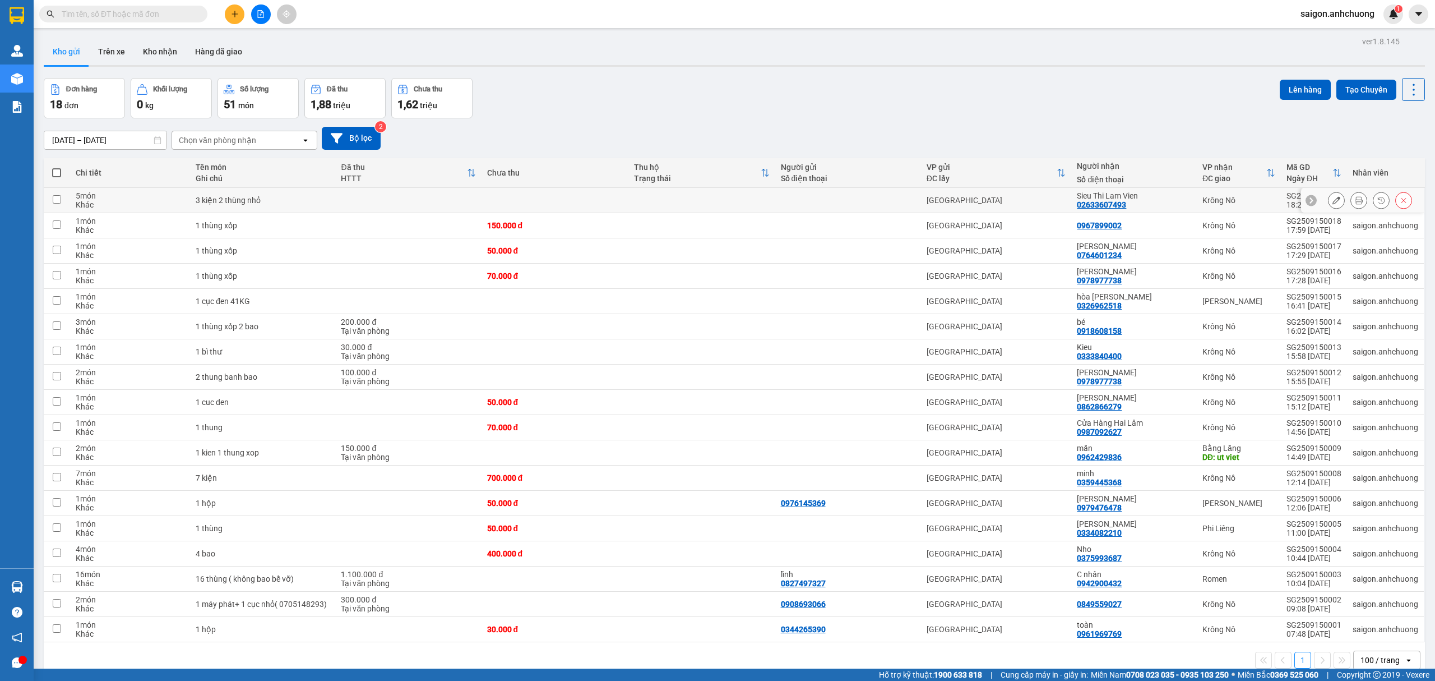
click at [876, 204] on div at bounding box center [848, 200] width 135 height 9
checkbox input "true"
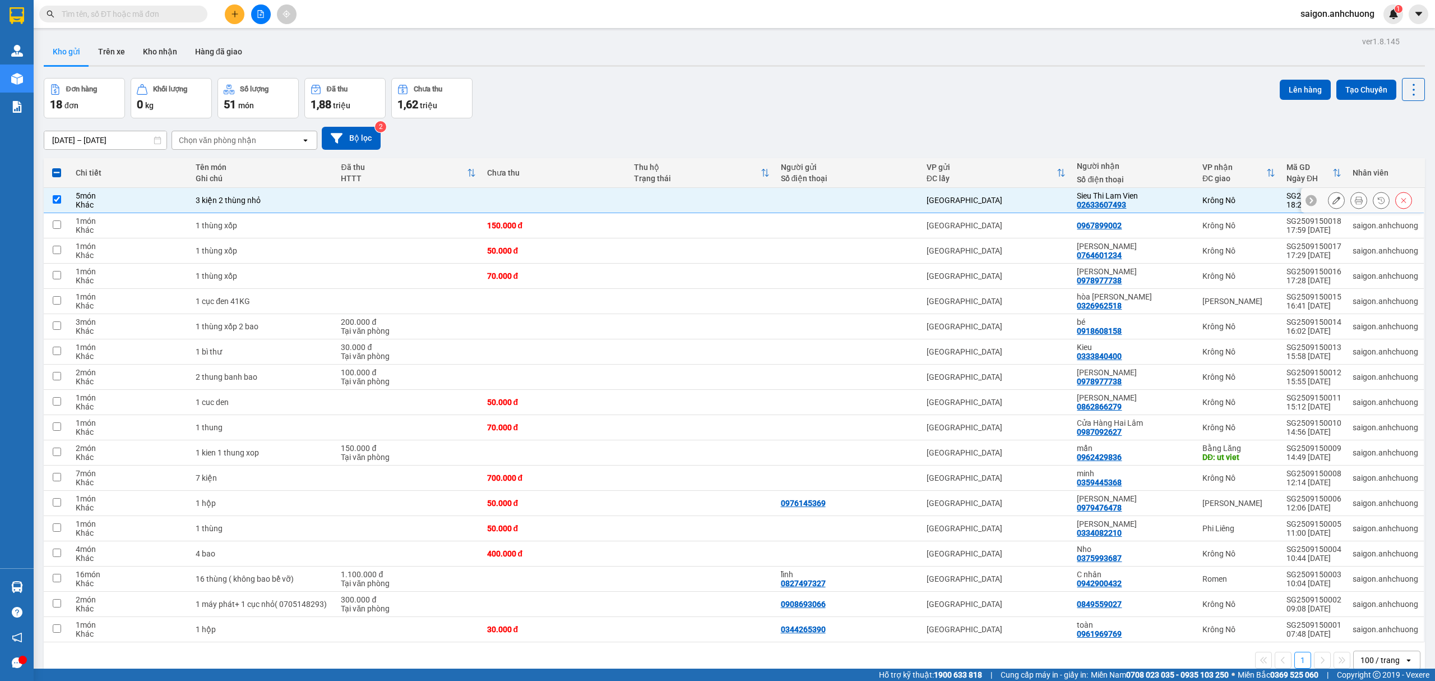
click at [1329, 205] on button at bounding box center [1337, 201] width 16 height 20
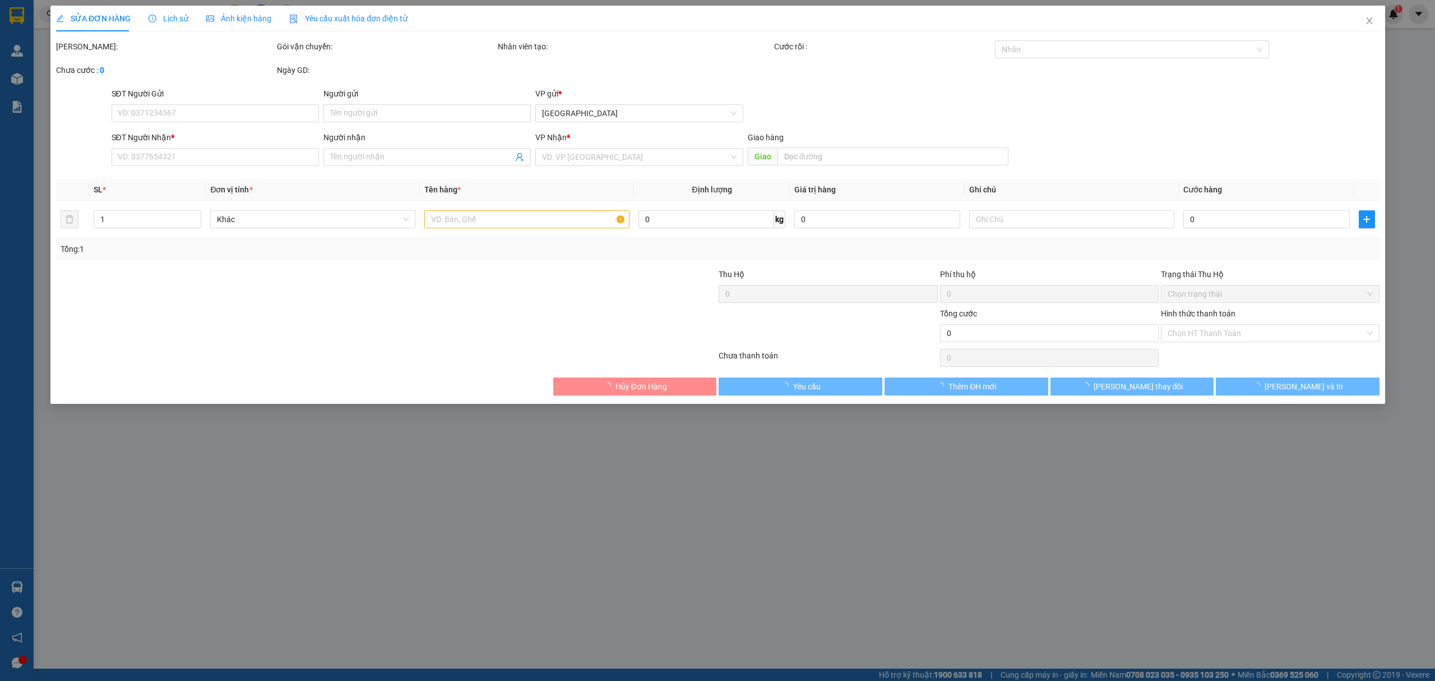
type input "02633607493"
type input "Sieu Thi Lam Vien"
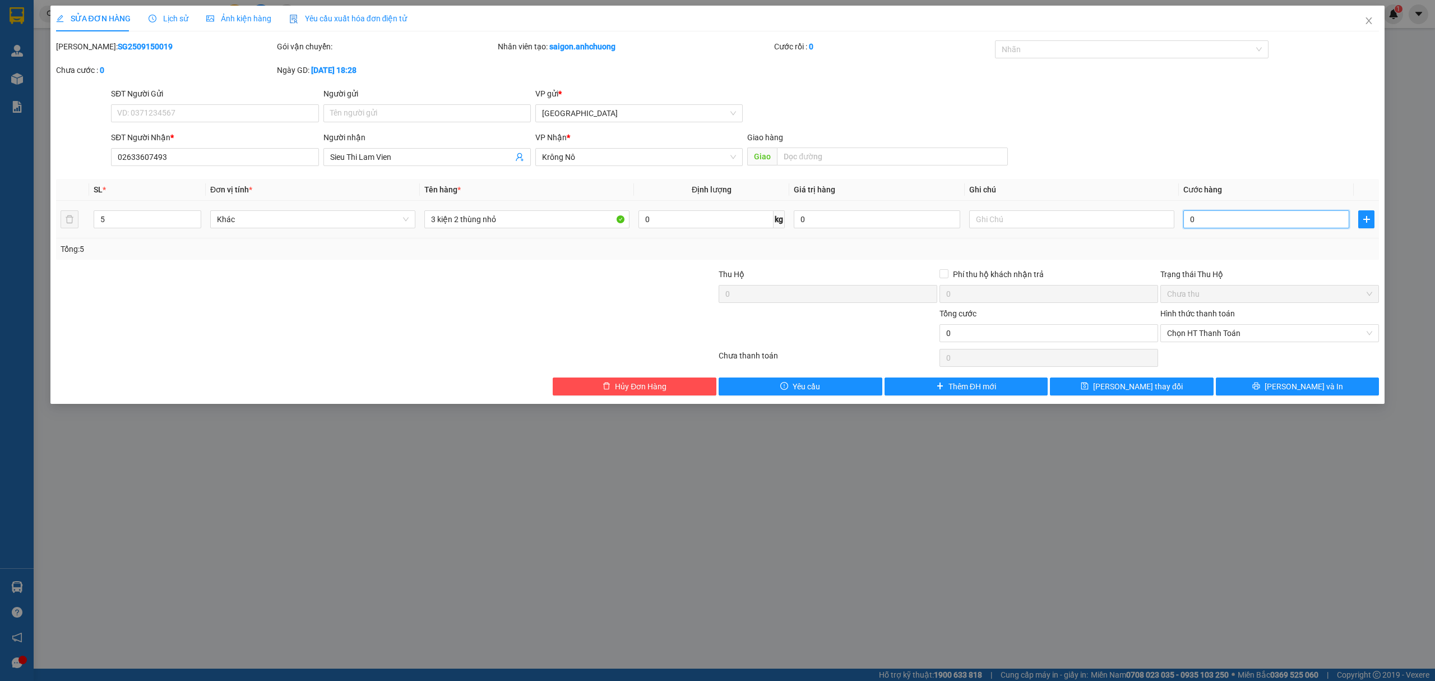
click at [1261, 223] on input "0" at bounding box center [1266, 219] width 166 height 18
type input "4"
type input "43"
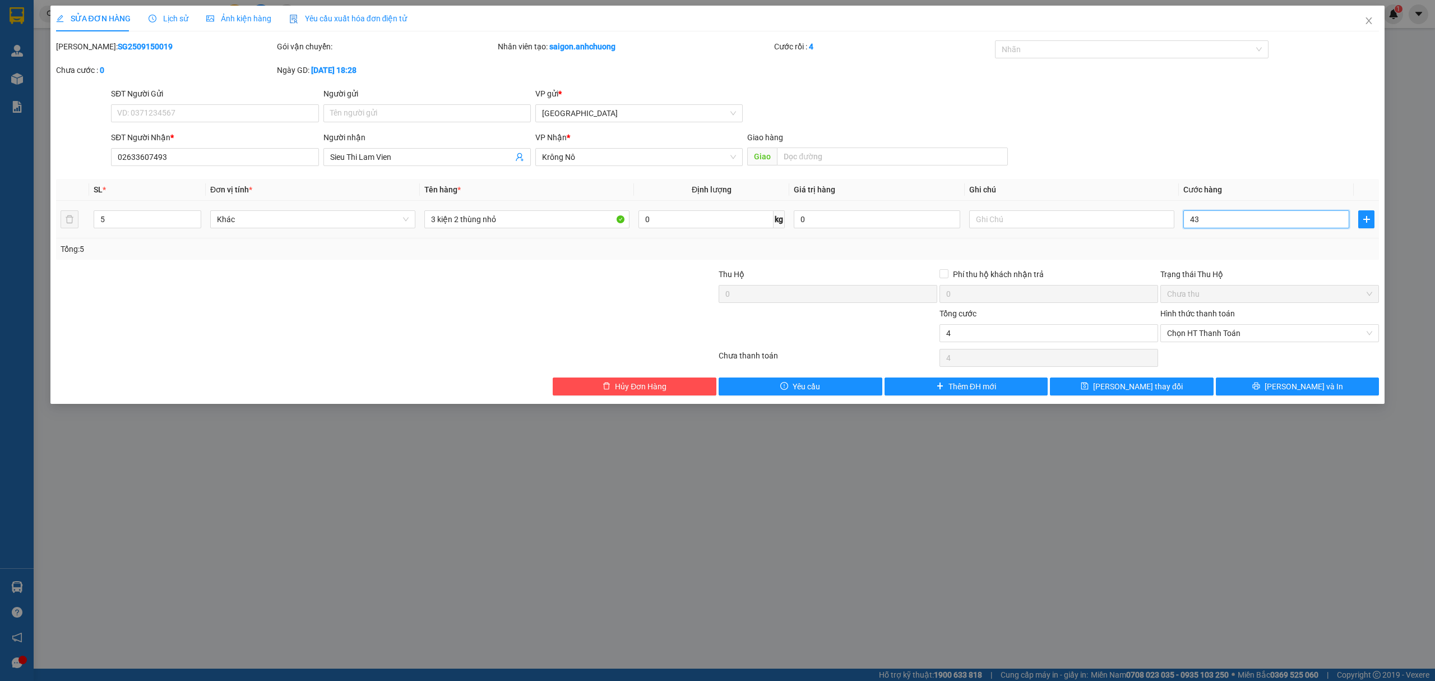
type input "43"
type input "430"
type input "4.300"
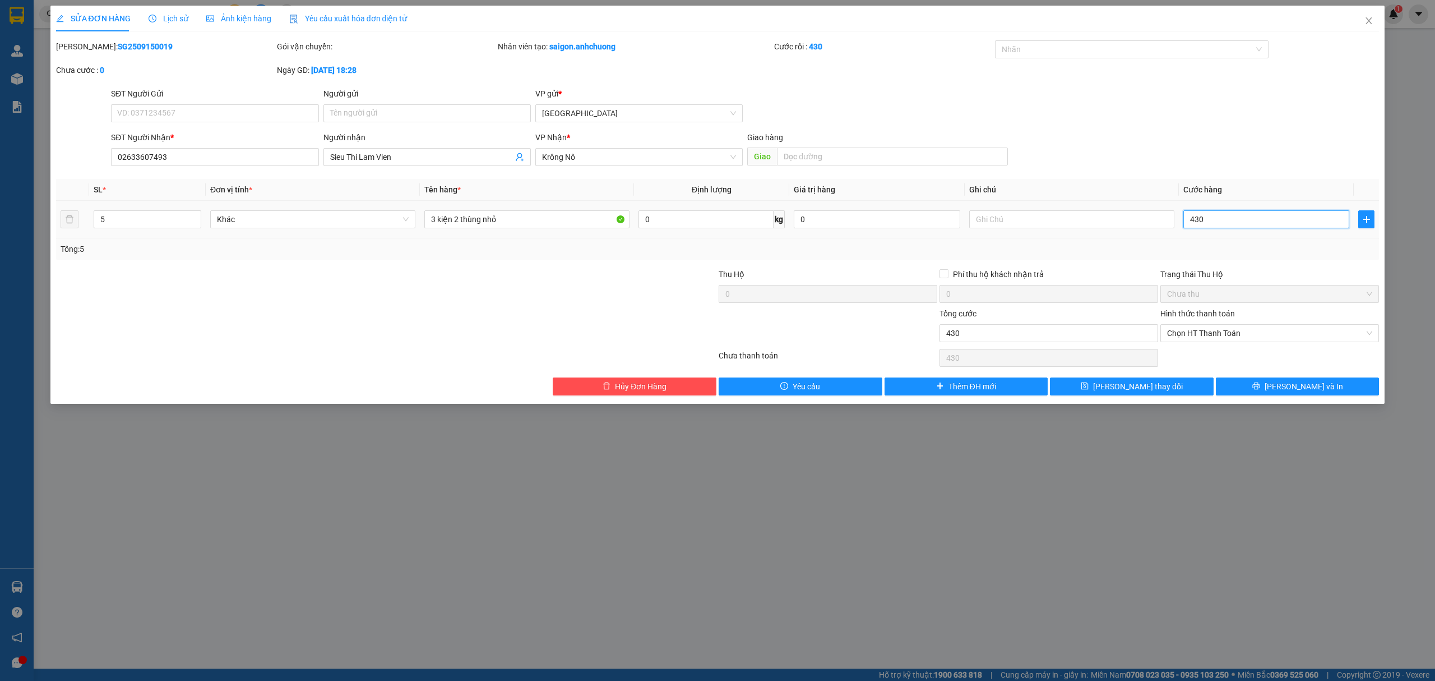
type input "4.300"
type input "43.000"
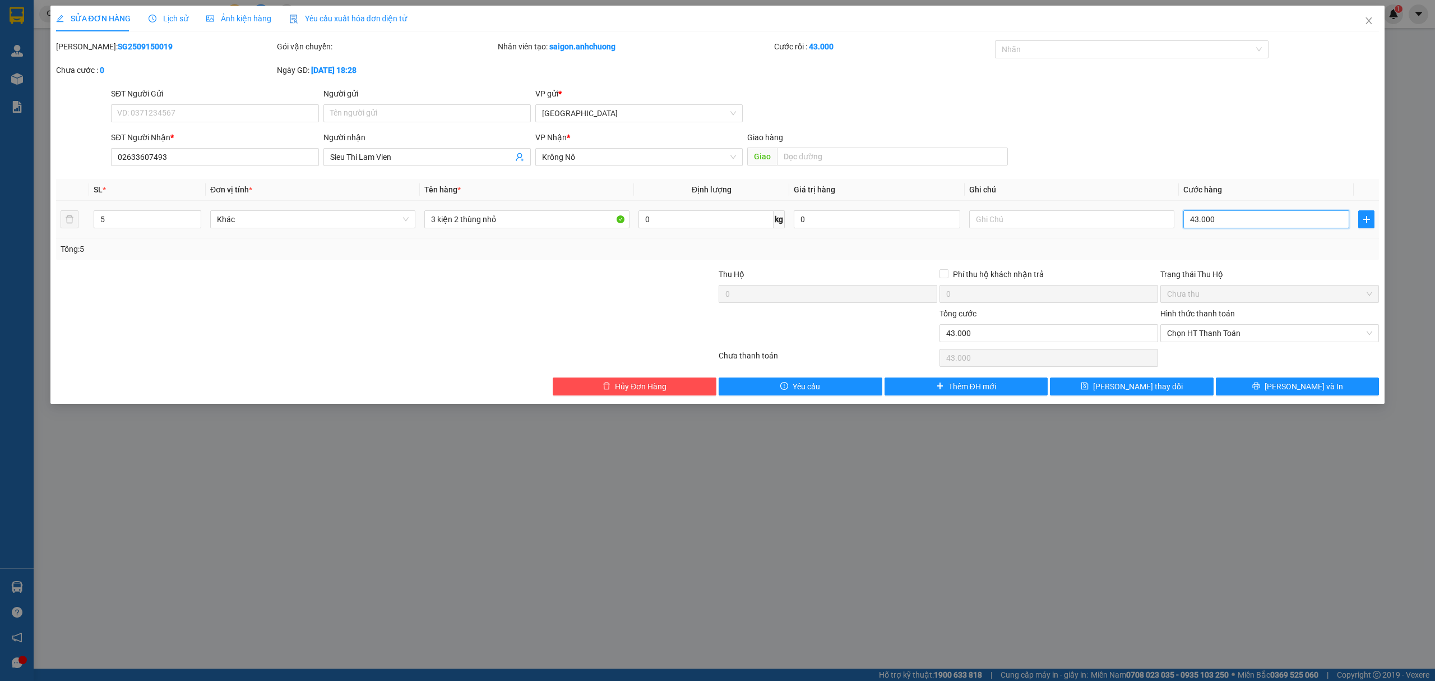
type input "430.000"
type input "43.000"
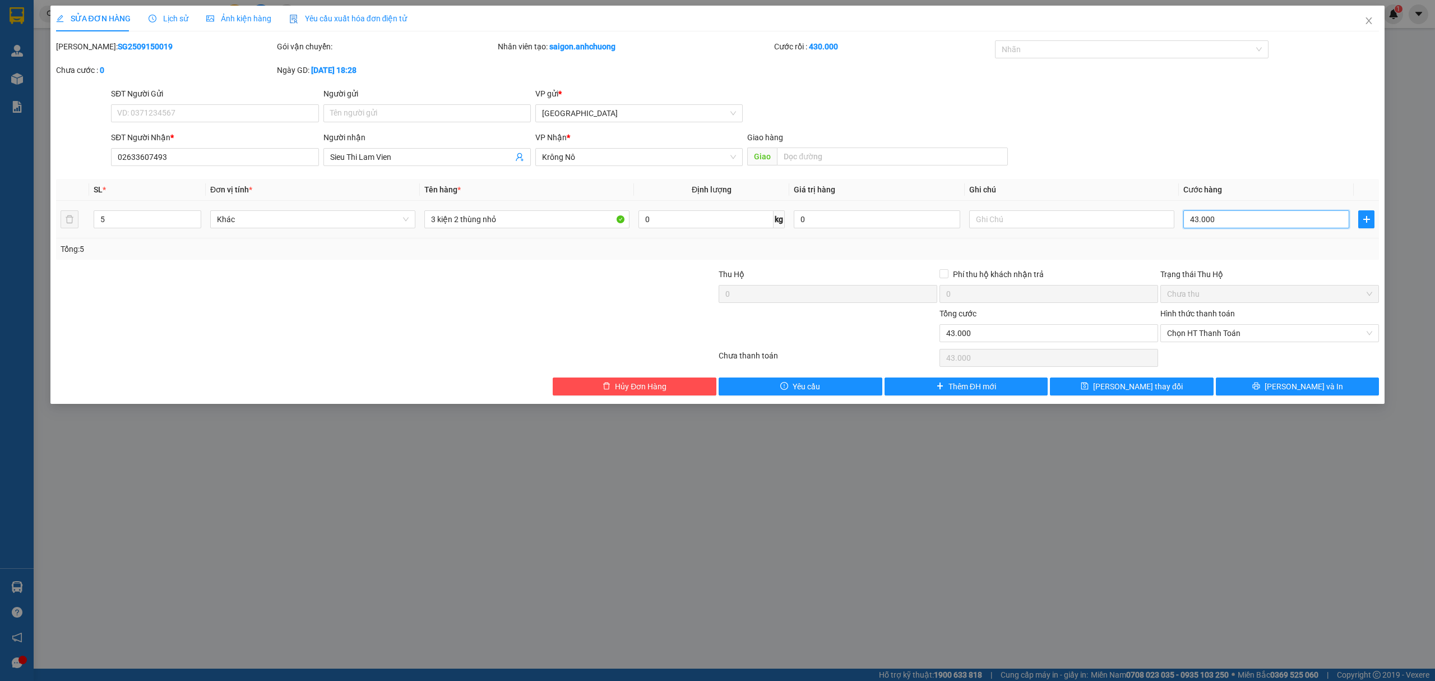
type input "4.300"
type input "430"
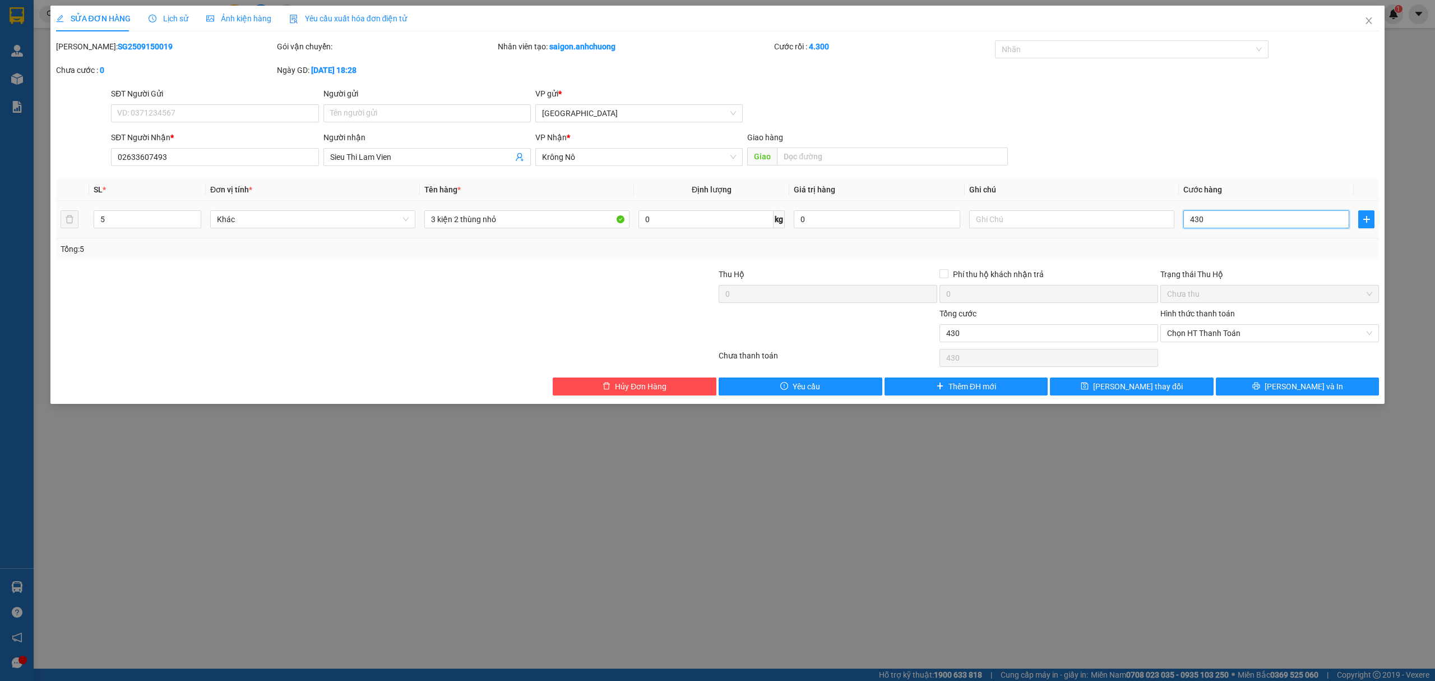
type input "43"
type input "4"
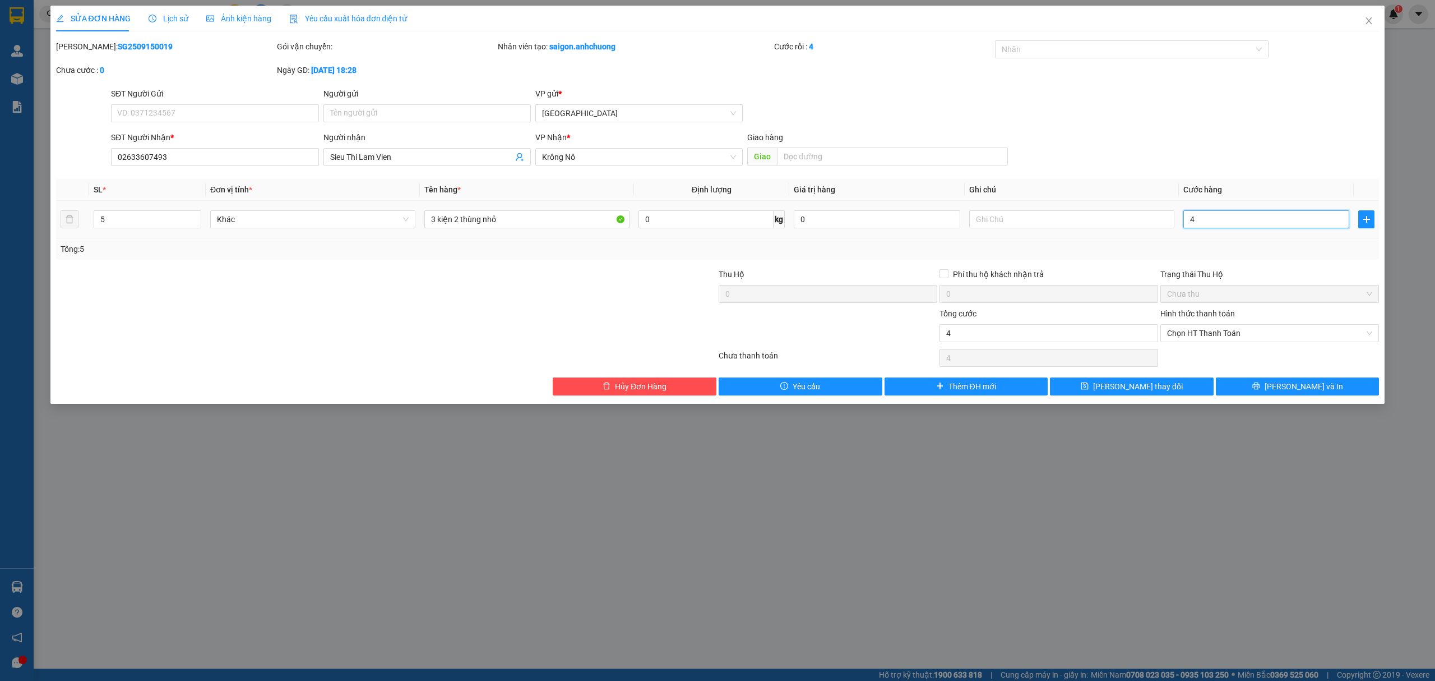
type input "45"
type input "450"
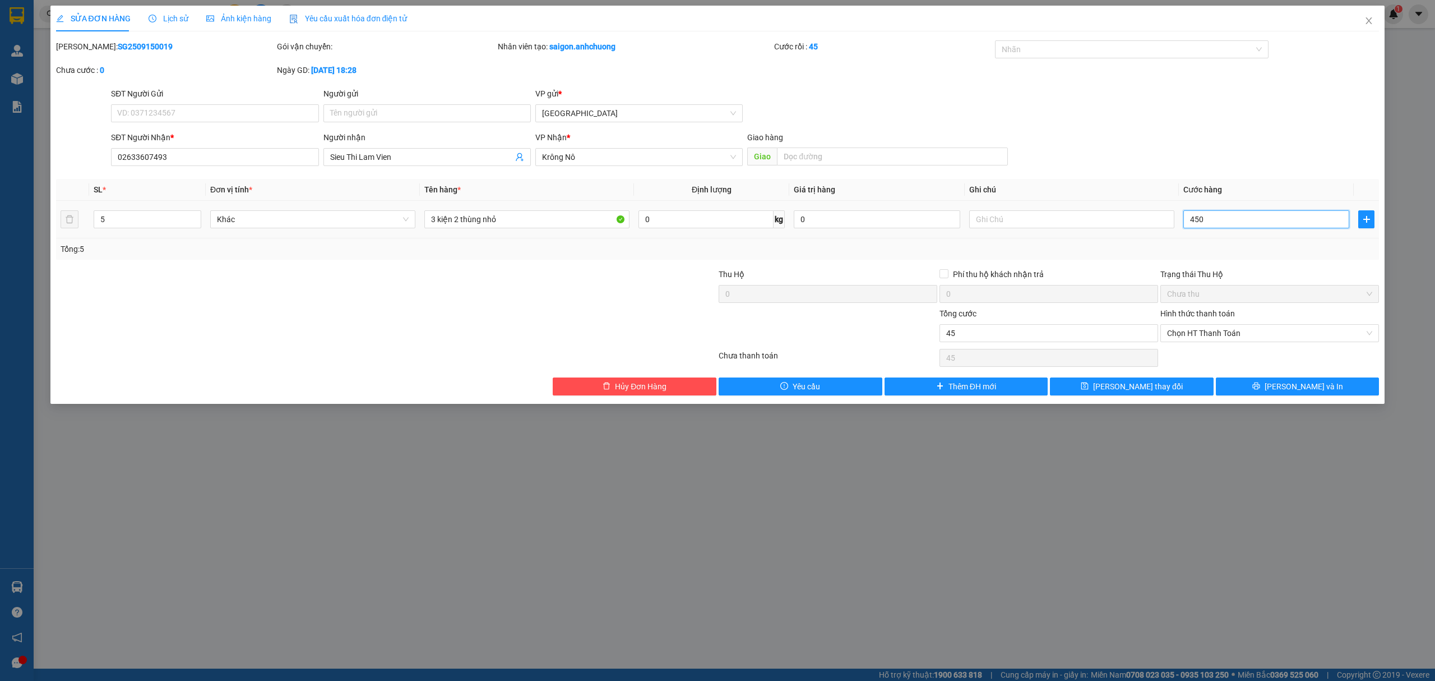
type input "450"
type input "4.500"
type input "450"
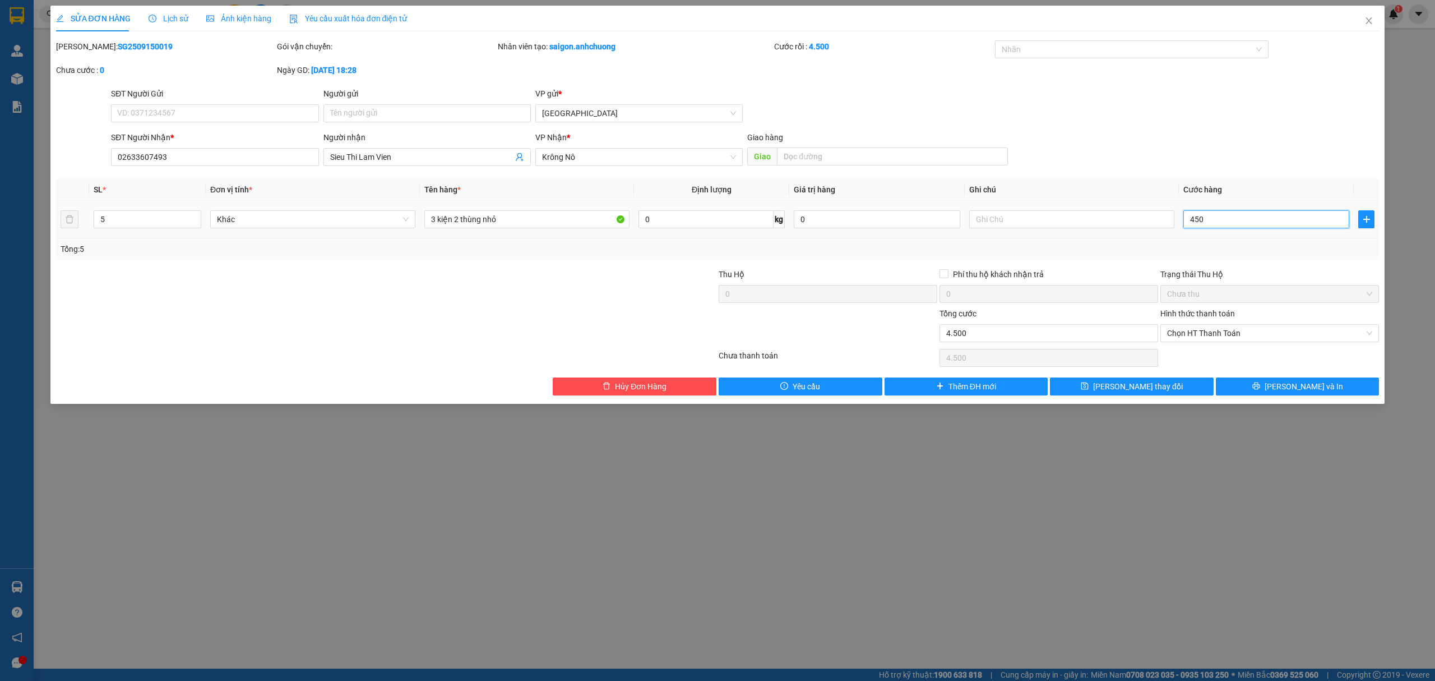
type input "450"
type input "450.000"
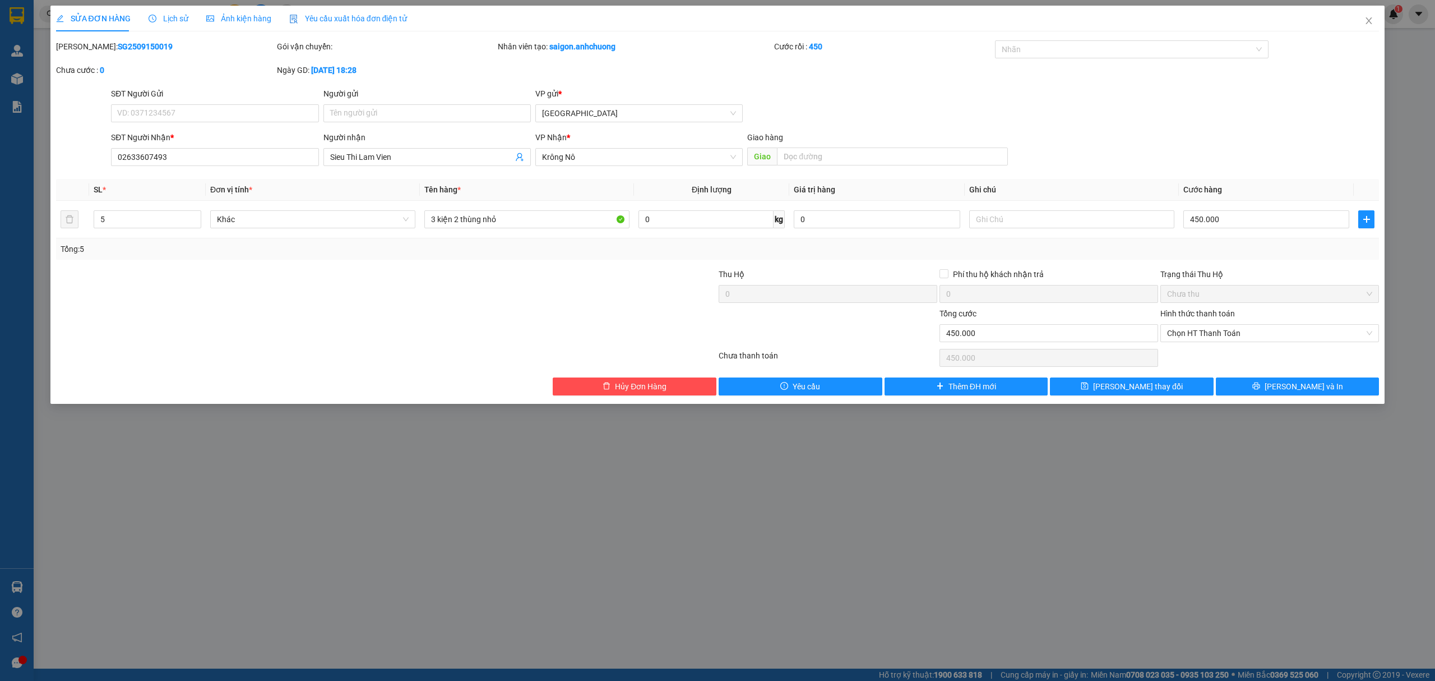
click at [1254, 265] on div "Total Paid Fee 0 Total UnPaid Fee 0 Cash Collection Total Fee Mã ĐH: SG25091500…" at bounding box center [718, 217] width 1324 height 355
click at [1285, 388] on button "[PERSON_NAME] và In" at bounding box center [1298, 386] width 164 height 18
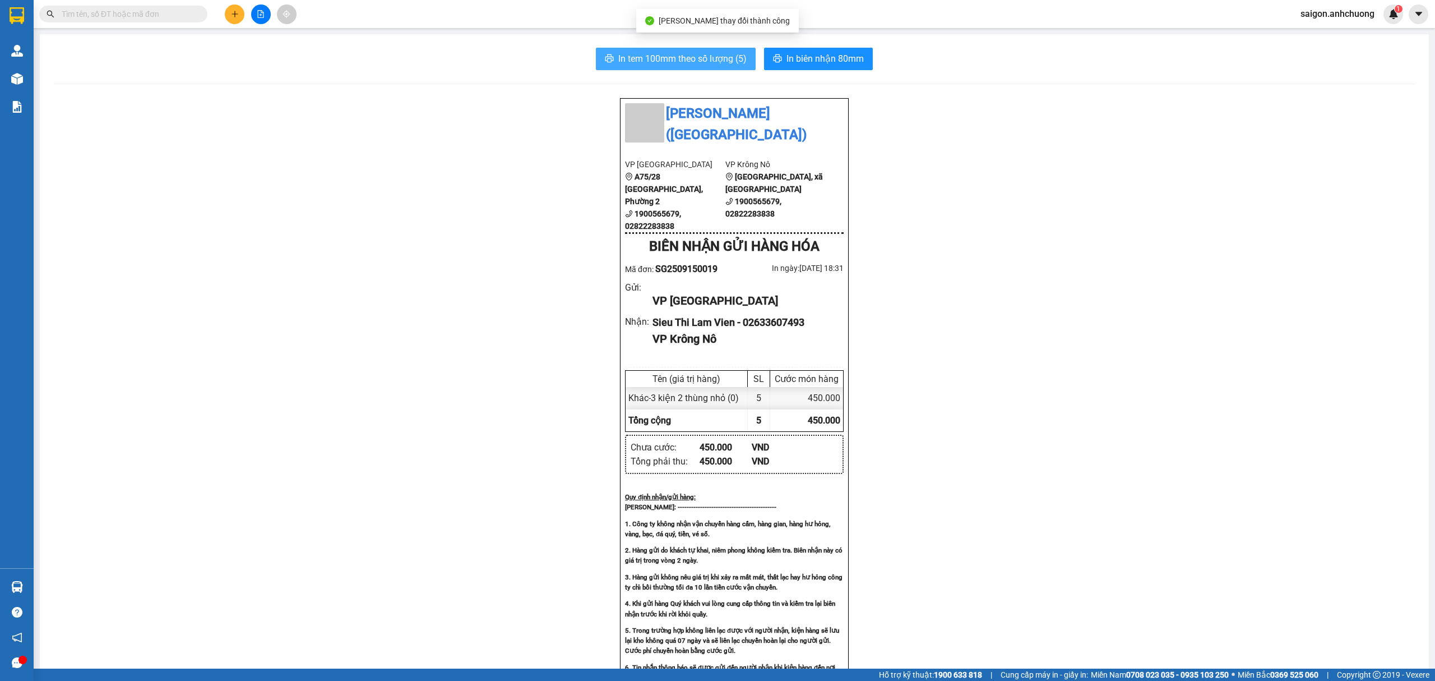
click at [700, 53] on span "In tem 100mm theo số lượng (5)" at bounding box center [682, 59] width 128 height 14
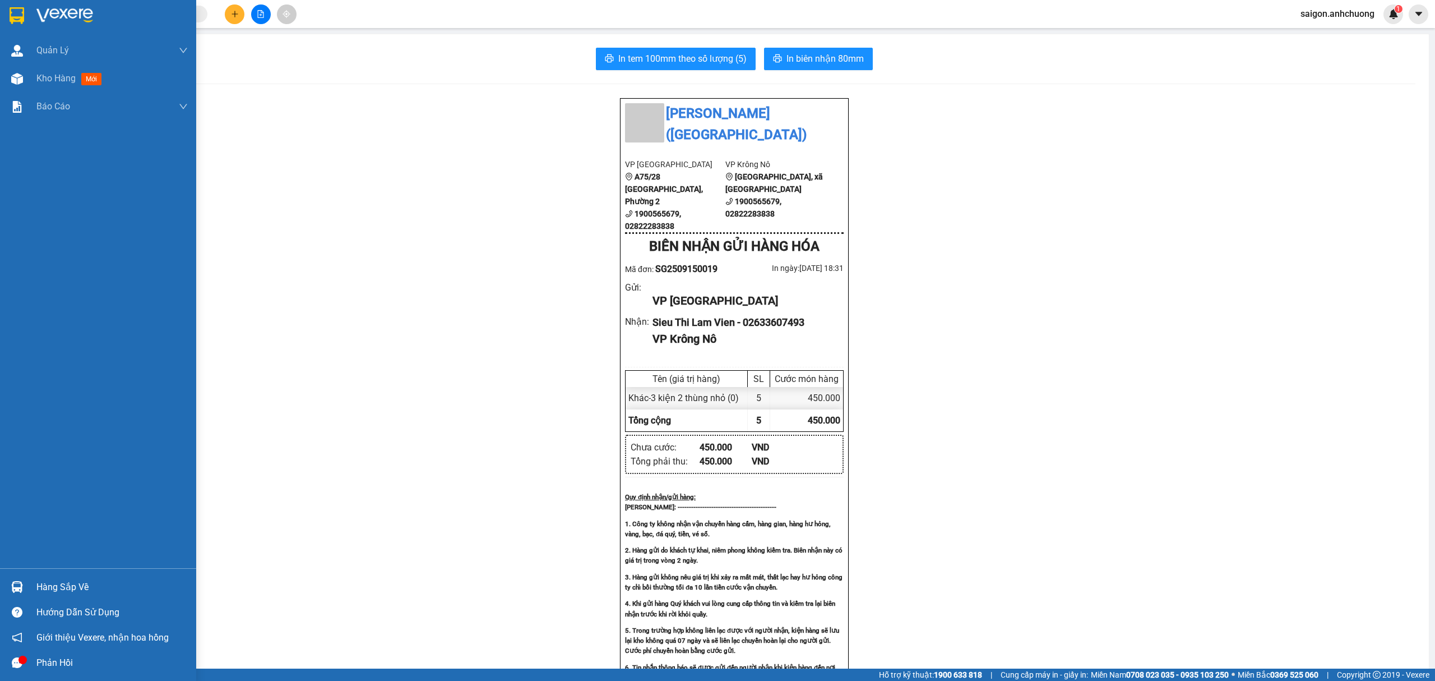
click at [75, 16] on img at bounding box center [64, 15] width 57 height 17
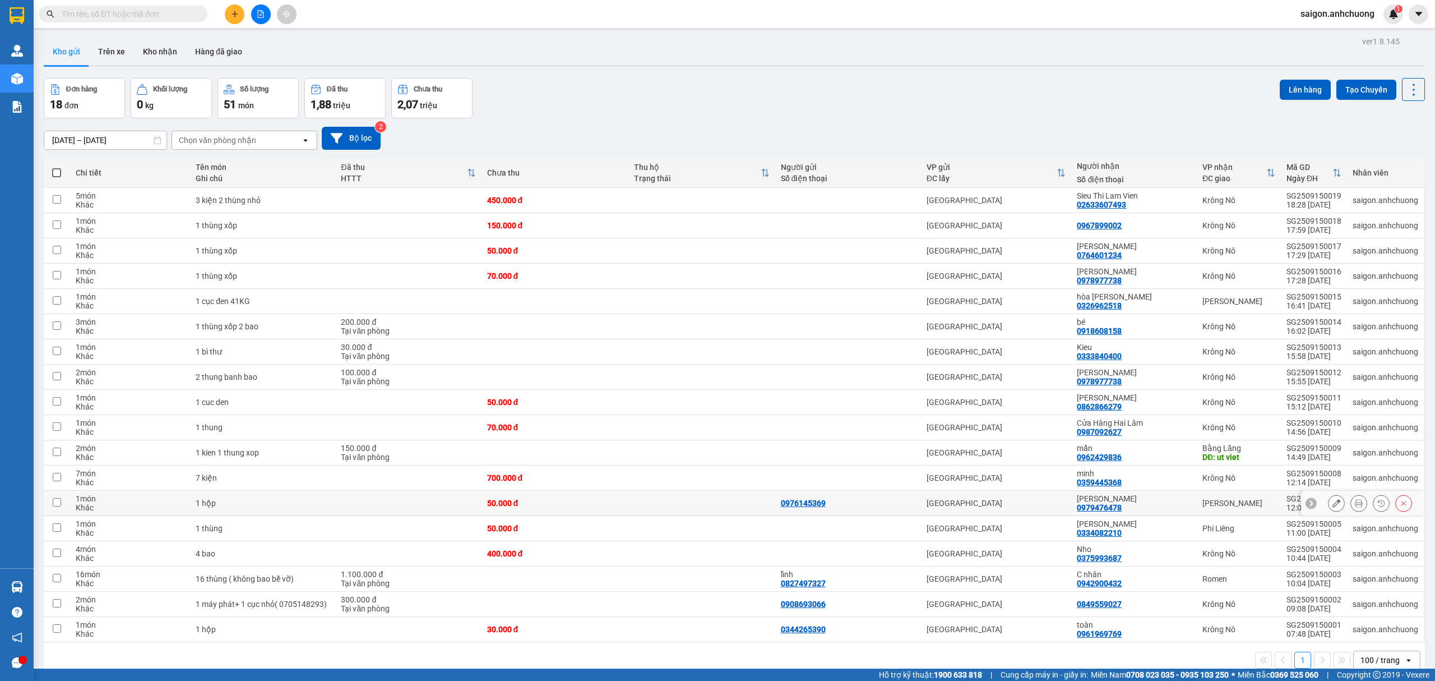
scroll to position [52, 0]
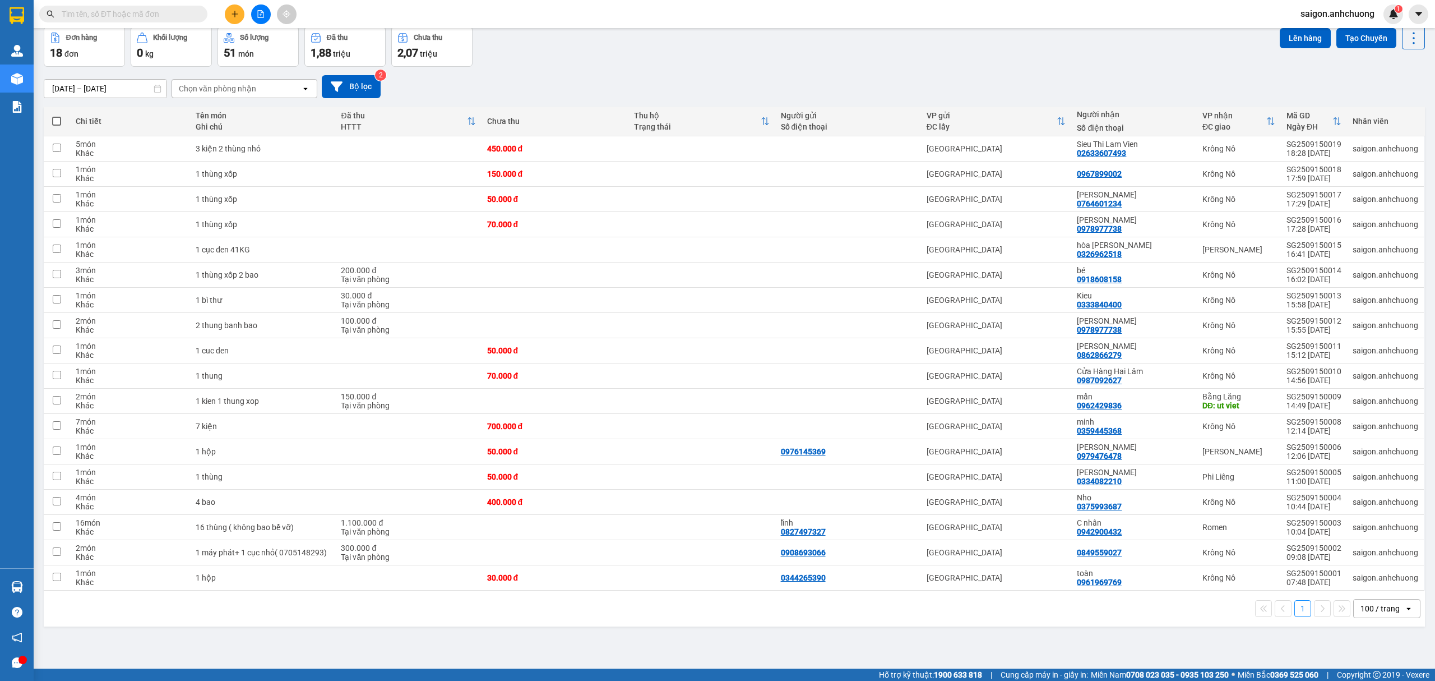
drag, startPoint x: 1359, startPoint y: 613, endPoint x: 1354, endPoint y: 603, distance: 10.8
click at [1361, 612] on div "100 / trang" at bounding box center [1380, 608] width 39 height 11
click at [1368, 484] on span "5 / trang" at bounding box center [1366, 487] width 31 height 11
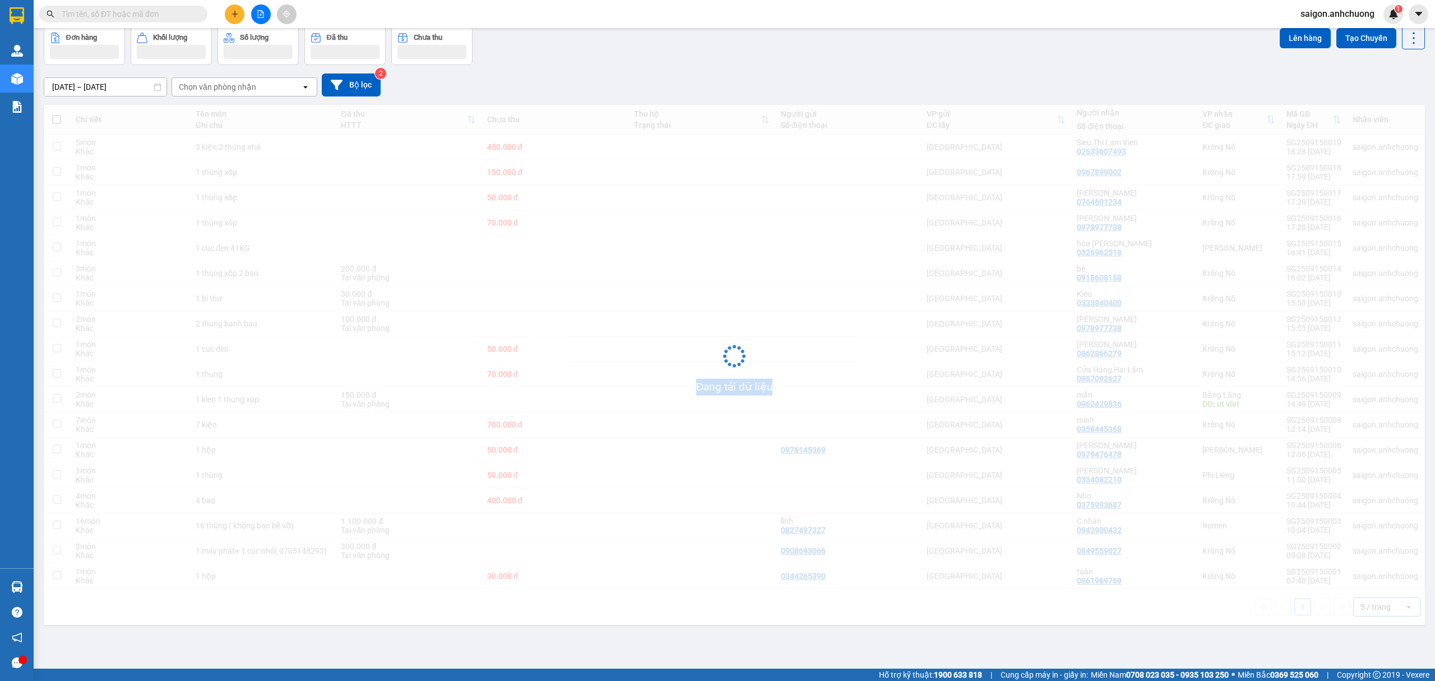
click at [1379, 608] on div "ver 1.8.145 Kho gửi Trên xe Kho nhận Hàng đã giao Đơn hàng Khối lượng Số lượng …" at bounding box center [734, 322] width 1390 height 681
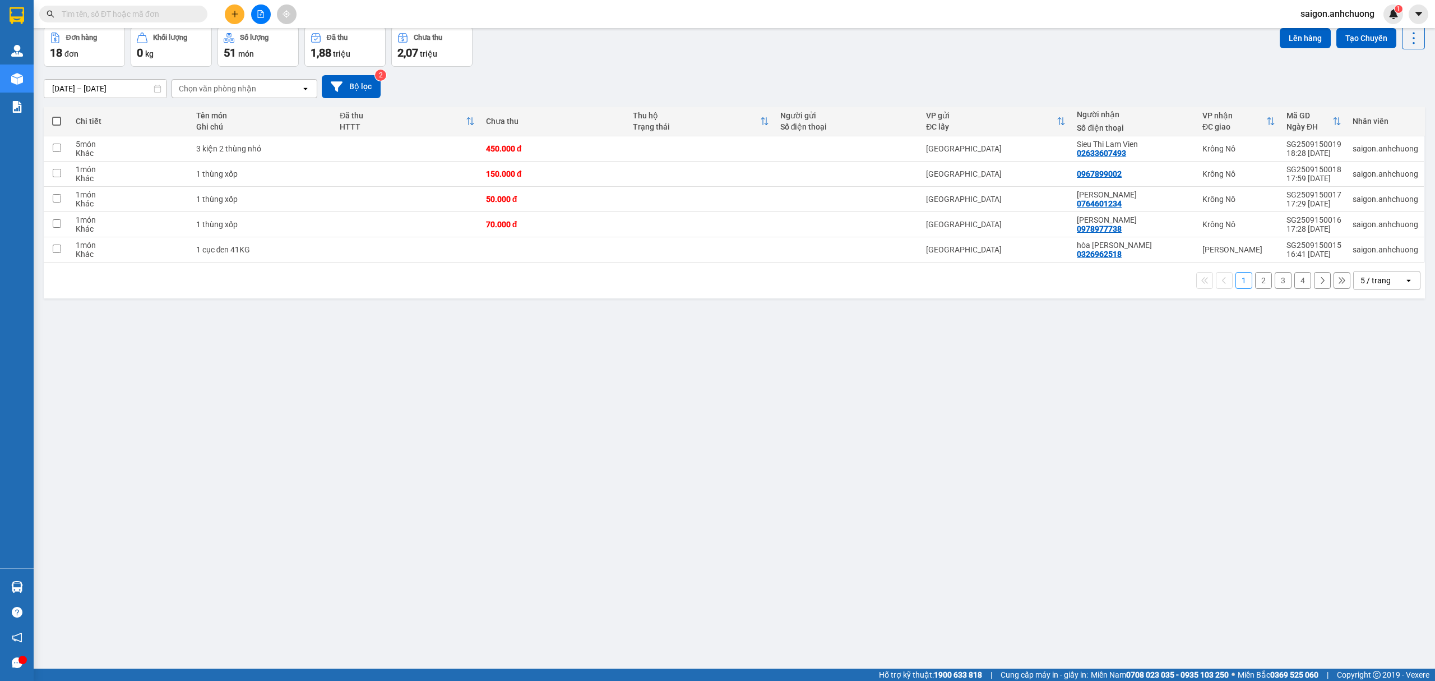
click at [1354, 276] on div "5 / trang" at bounding box center [1379, 280] width 50 height 18
click at [1368, 403] on span "100 / trang" at bounding box center [1371, 407] width 40 height 11
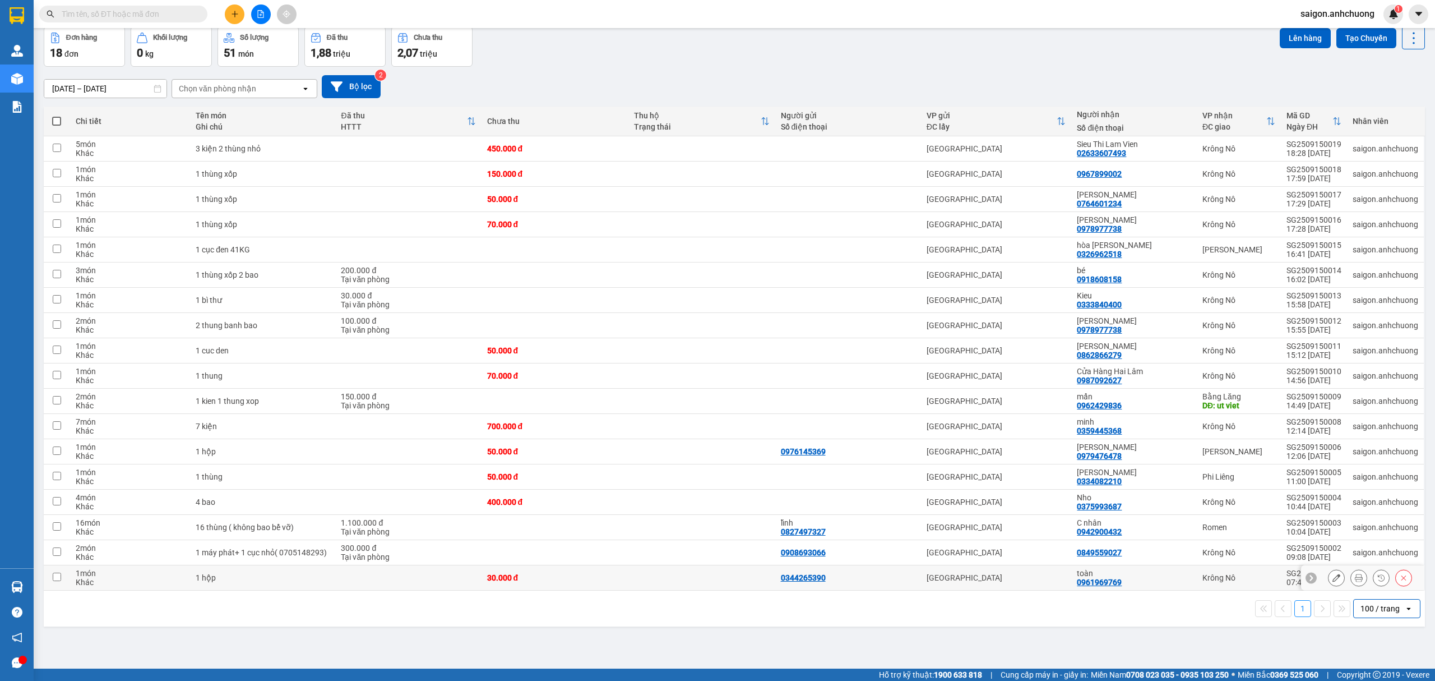
click at [1166, 583] on div "toàn 0961969769" at bounding box center [1134, 577] width 114 height 18
checkbox input "true"
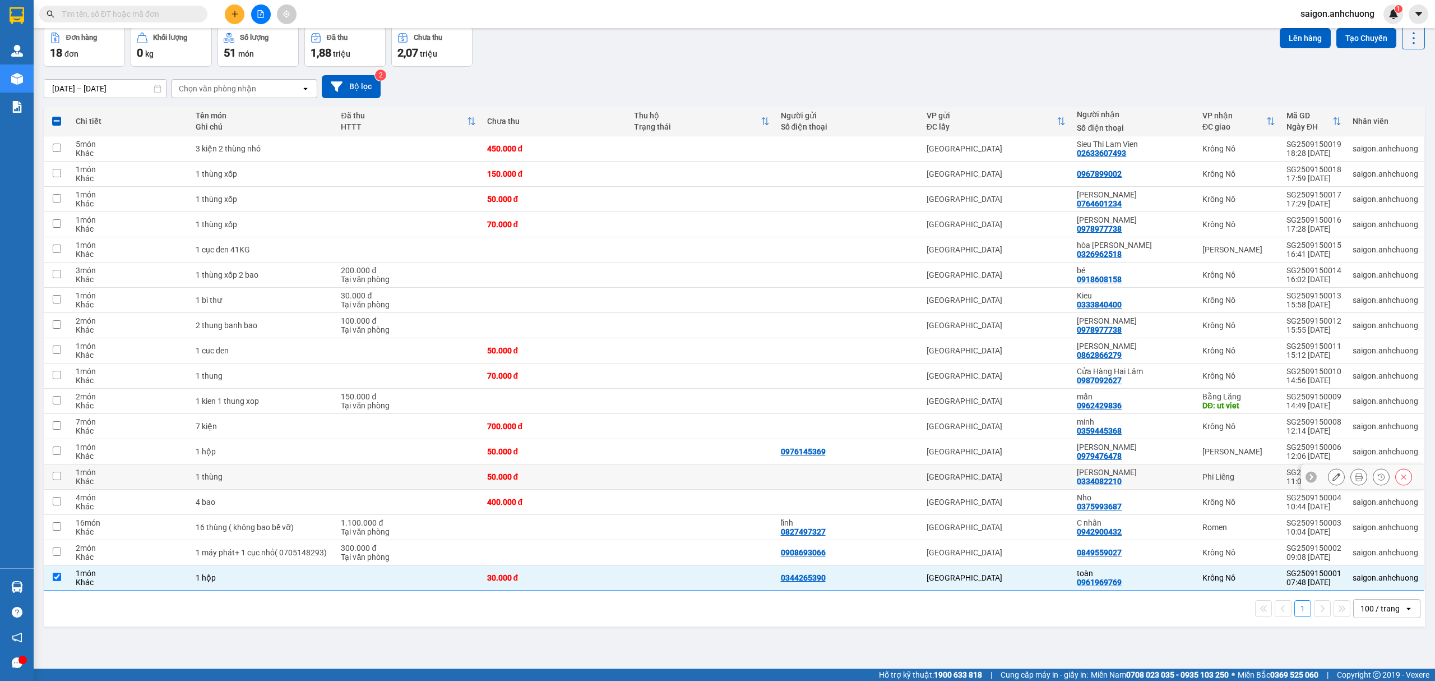
click at [1131, 477] on div "[PERSON_NAME]" at bounding box center [1134, 472] width 114 height 9
checkbox input "true"
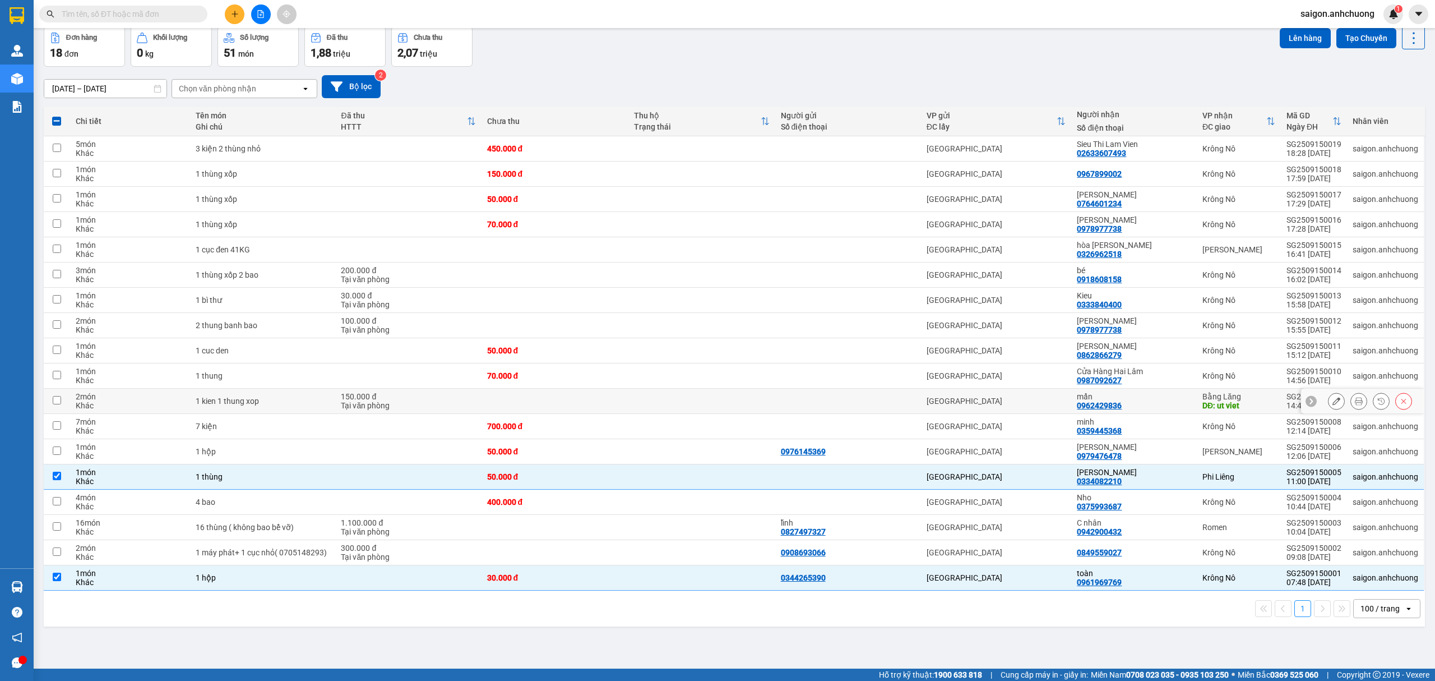
click at [1135, 400] on div "mẩn" at bounding box center [1134, 396] width 114 height 9
checkbox input "true"
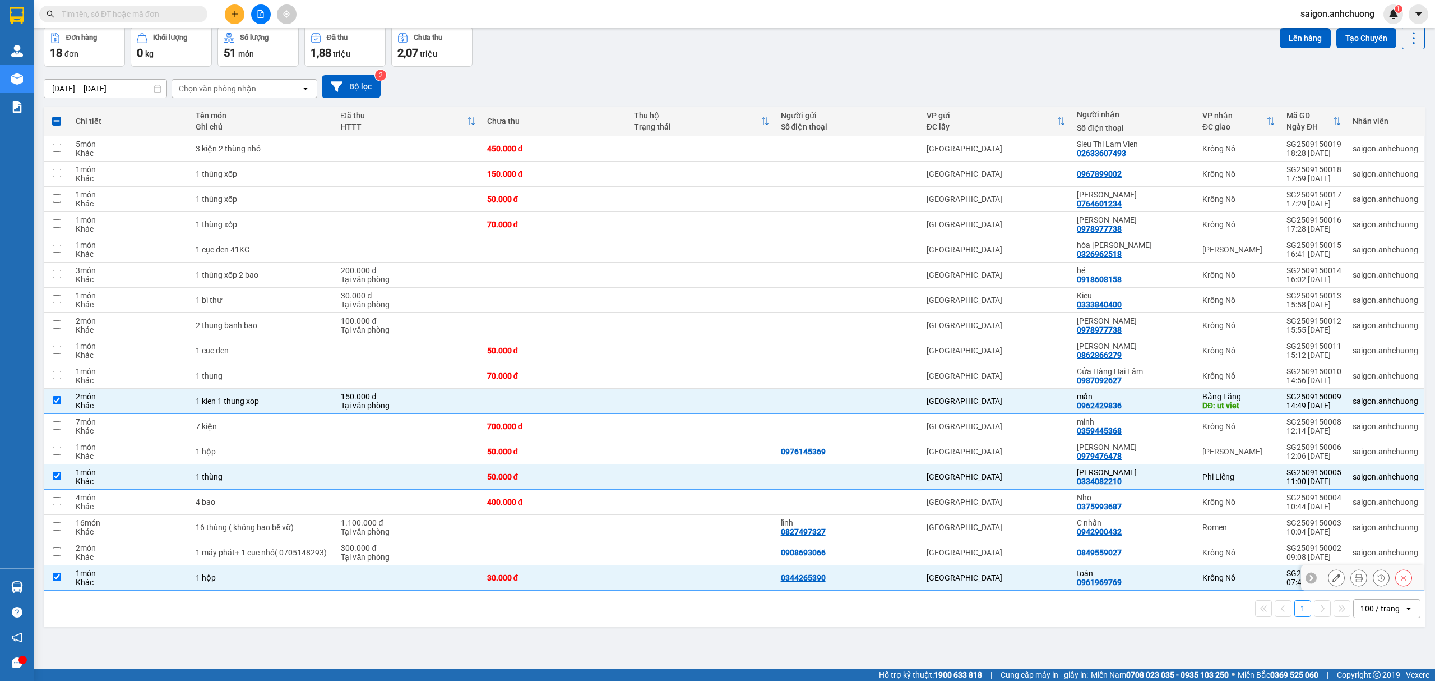
drag, startPoint x: 963, startPoint y: 589, endPoint x: 981, endPoint y: 506, distance: 84.8
click at [964, 586] on td "[GEOGRAPHIC_DATA]" at bounding box center [996, 577] width 151 height 25
checkbox input "false"
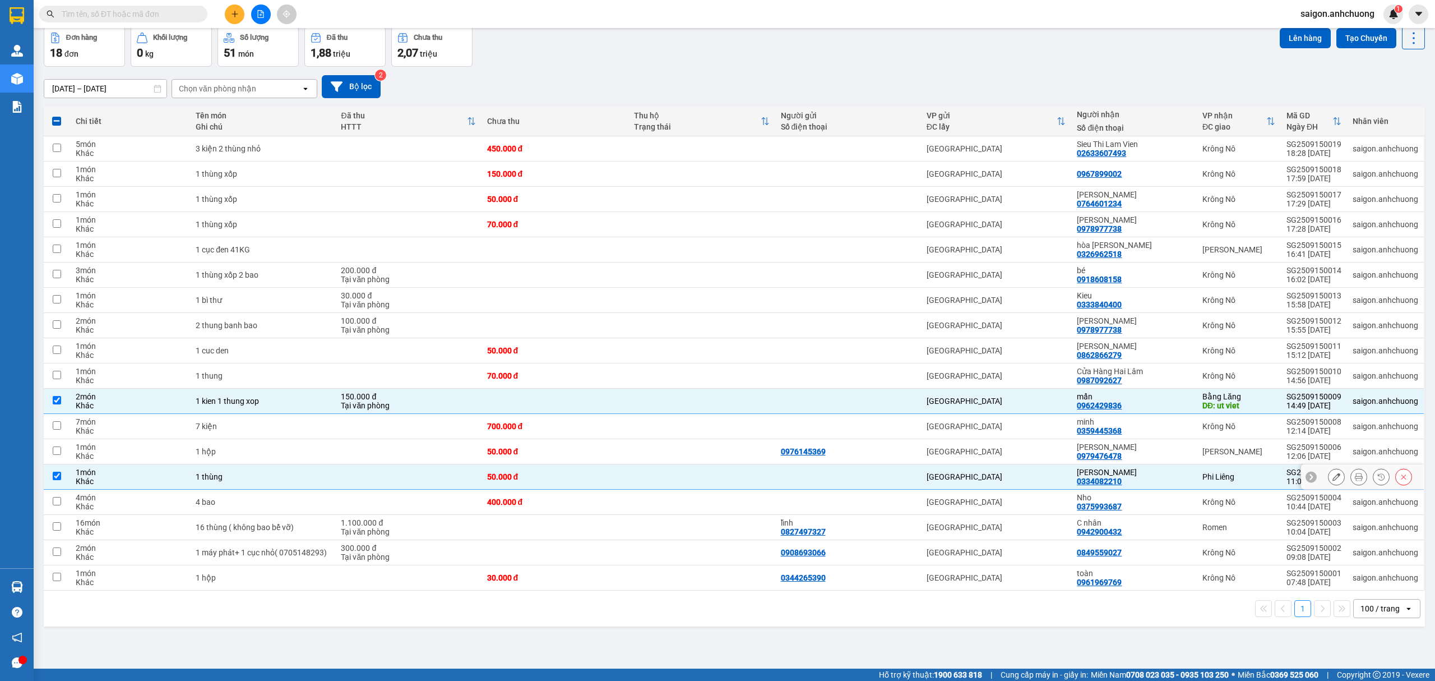
click at [986, 477] on div "[GEOGRAPHIC_DATA]" at bounding box center [997, 476] width 140 height 9
checkbox input "false"
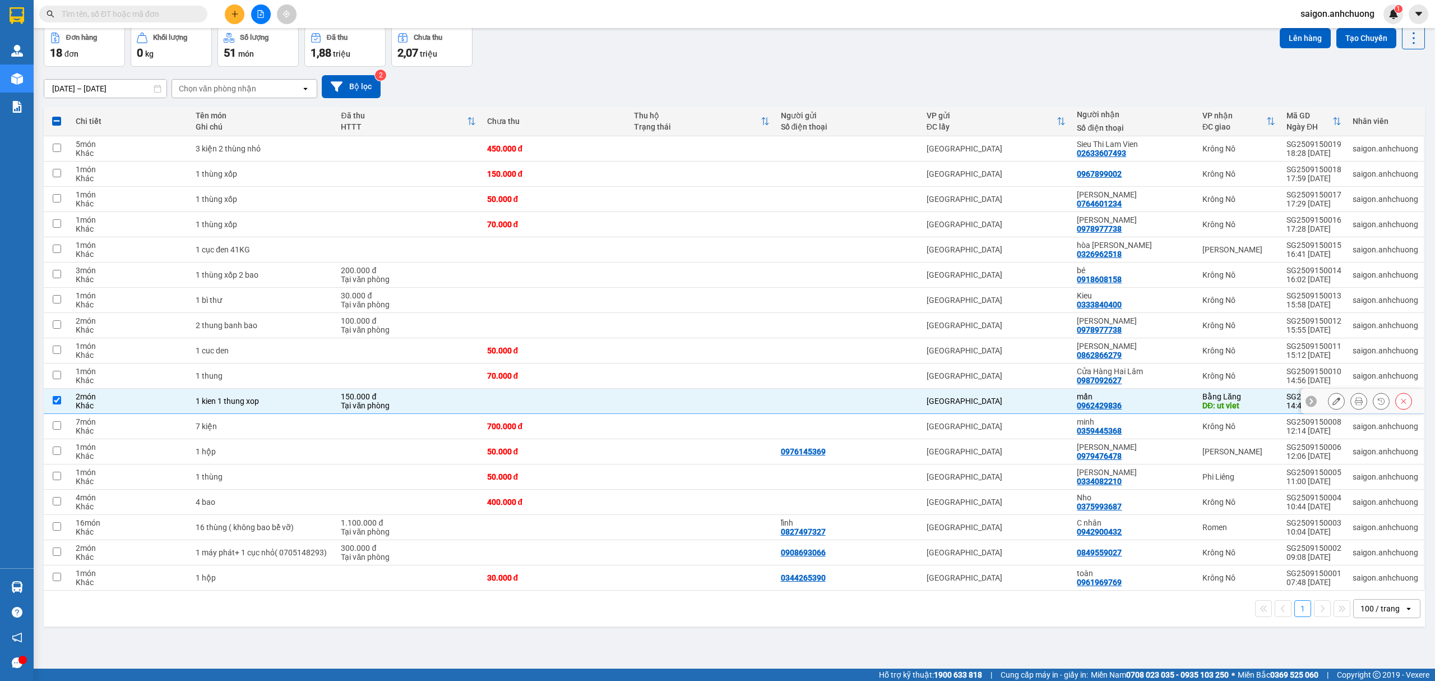
click at [990, 396] on td "[GEOGRAPHIC_DATA]" at bounding box center [996, 401] width 151 height 25
checkbox input "false"
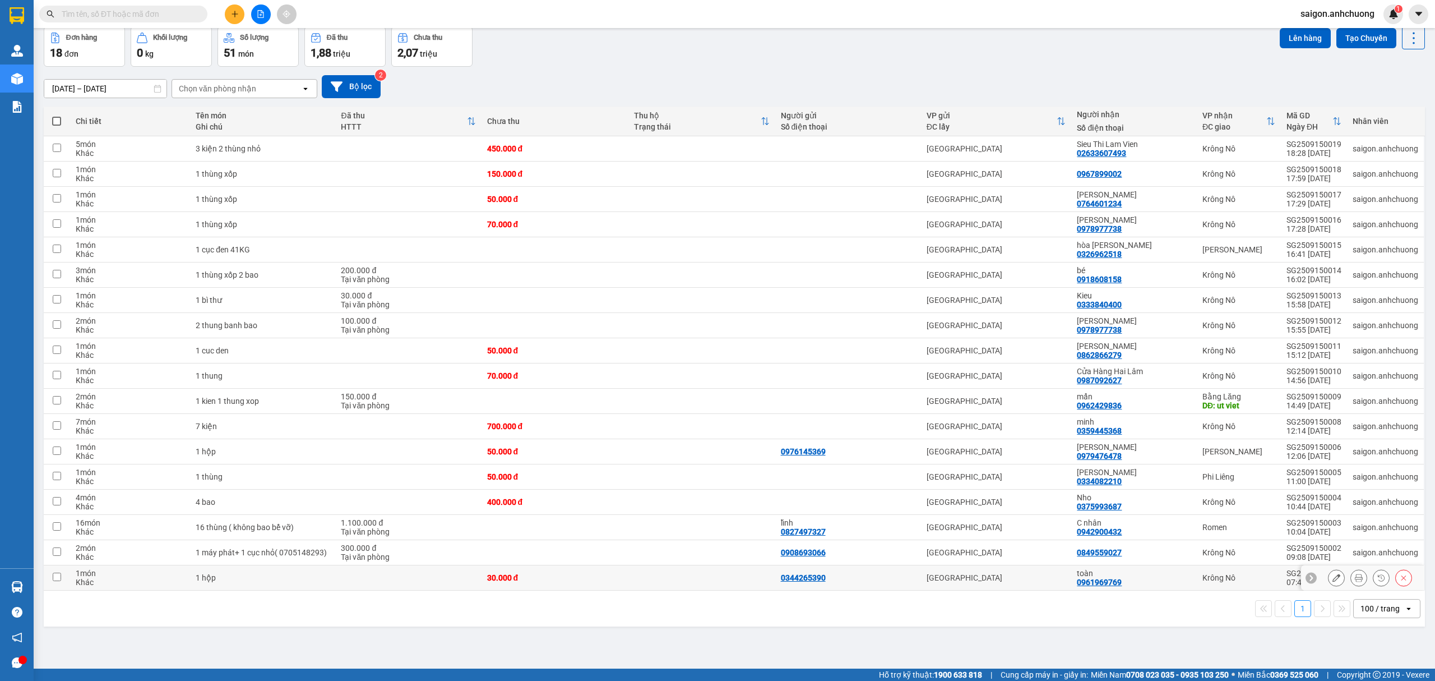
click at [1153, 586] on div "toàn 0961969769" at bounding box center [1134, 577] width 114 height 18
checkbox input "true"
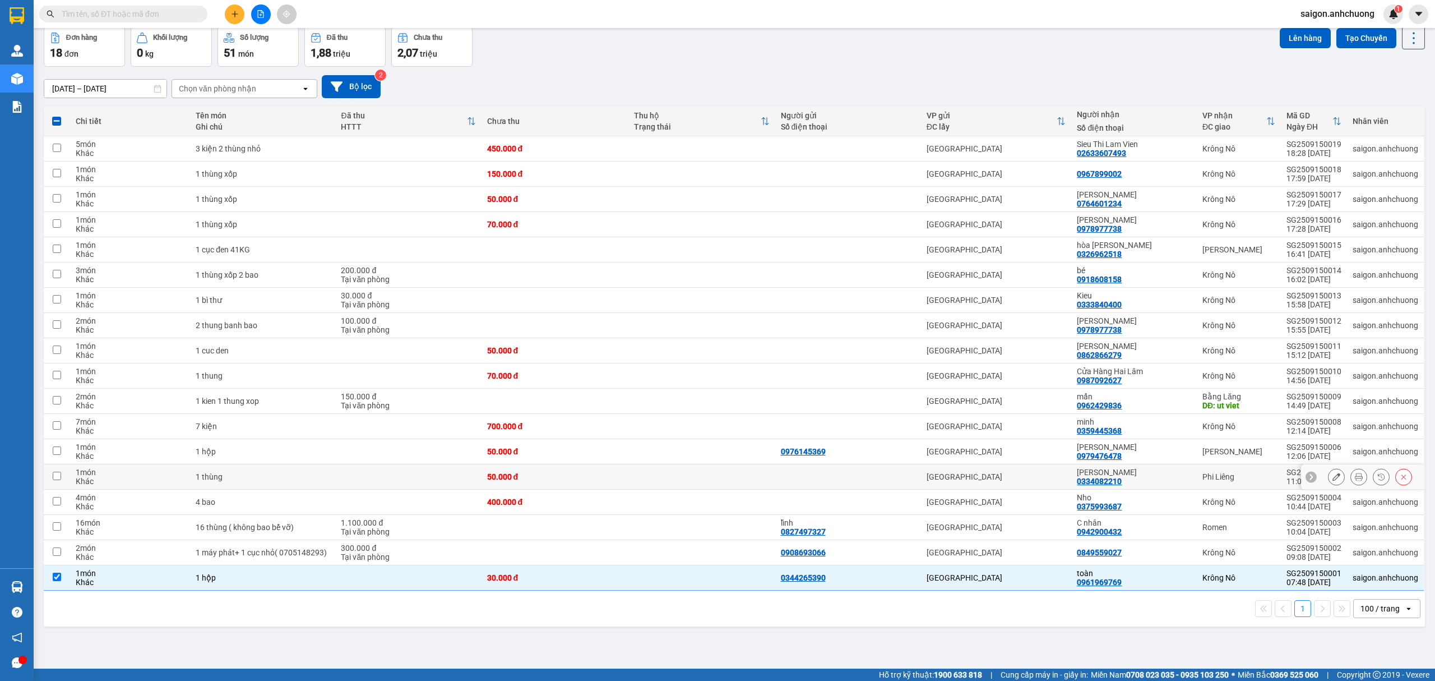
click at [1131, 480] on div "Nguyệt Điền 0334082210" at bounding box center [1134, 477] width 114 height 18
checkbox input "true"
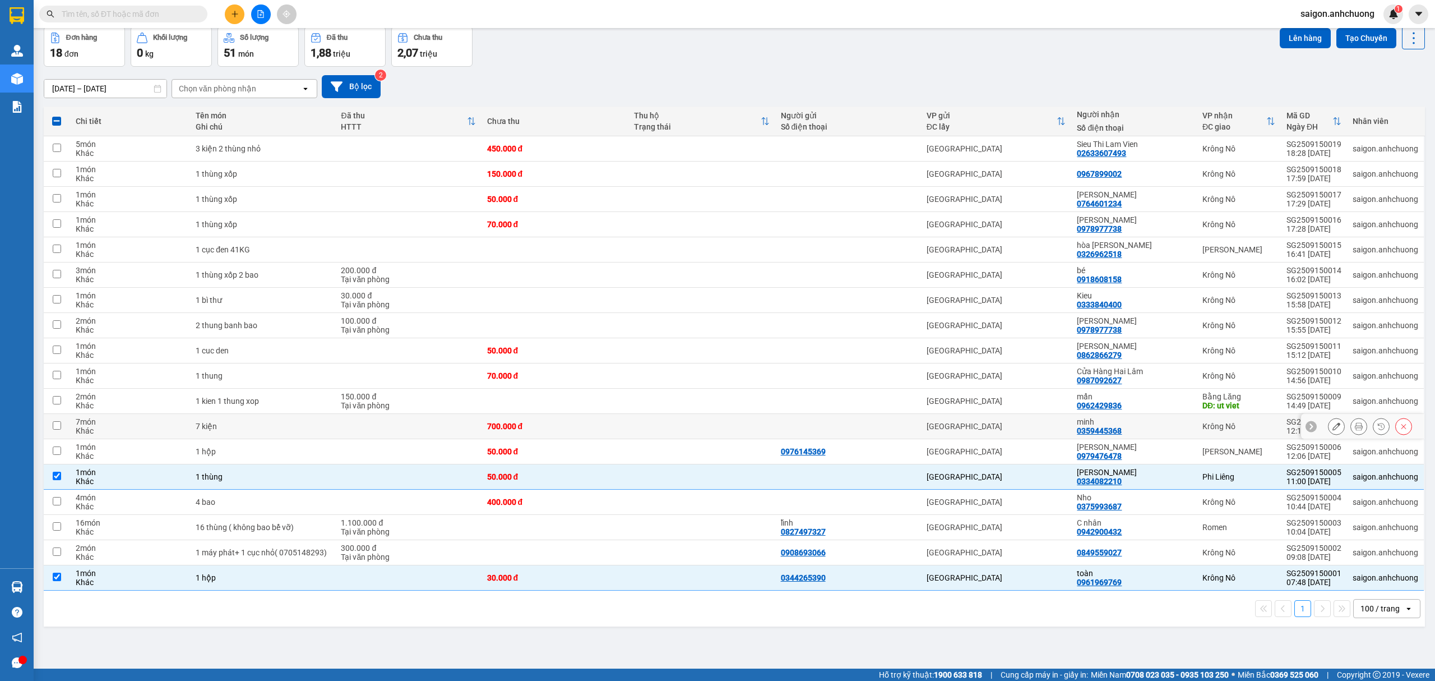
click at [1126, 429] on div "minh 0359445368" at bounding box center [1134, 426] width 114 height 18
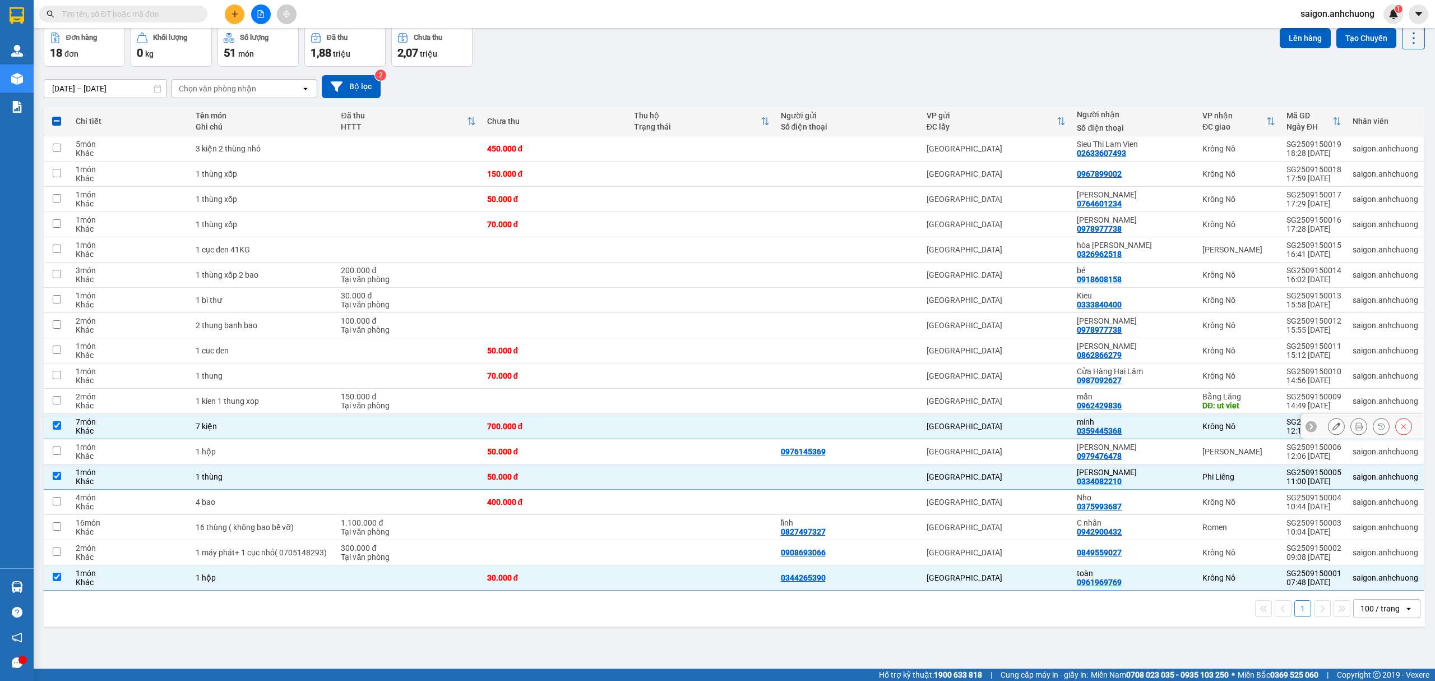
click at [1126, 429] on div "minh 0359445368" at bounding box center [1134, 426] width 114 height 18
checkbox input "false"
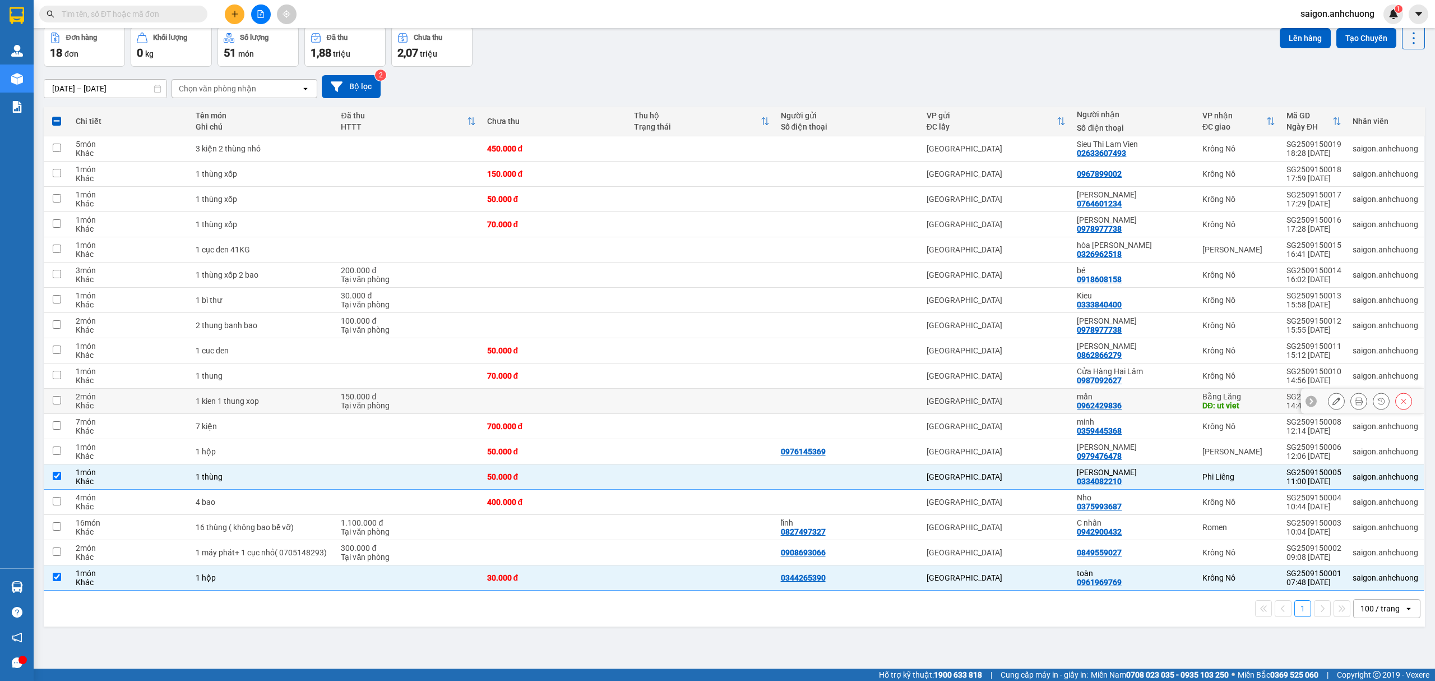
click at [1129, 406] on div "mẩn 0962429836" at bounding box center [1134, 401] width 114 height 18
checkbox input "true"
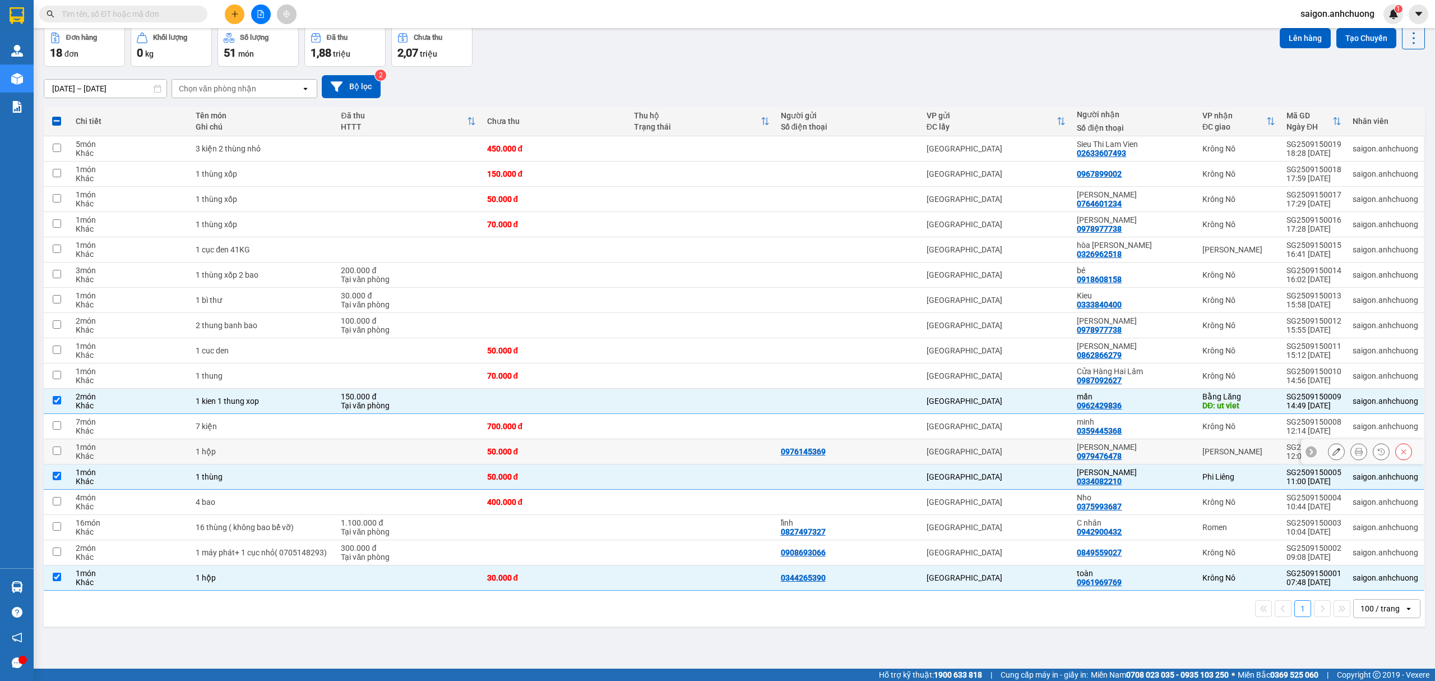
click at [1148, 455] on div "[PERSON_NAME] 0979476478" at bounding box center [1134, 451] width 114 height 18
checkbox input "true"
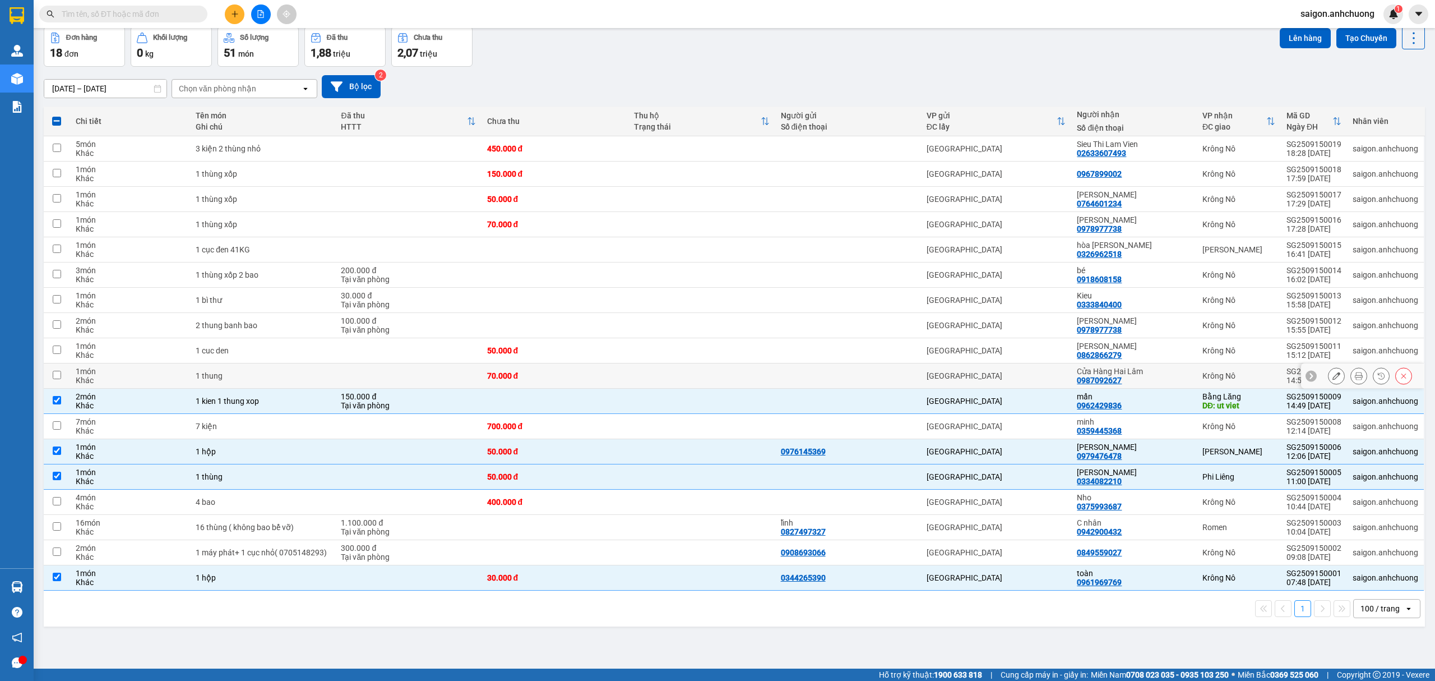
click at [1135, 376] on div "Cửa Hàng Hai Lâm" at bounding box center [1134, 371] width 114 height 9
checkbox input "true"
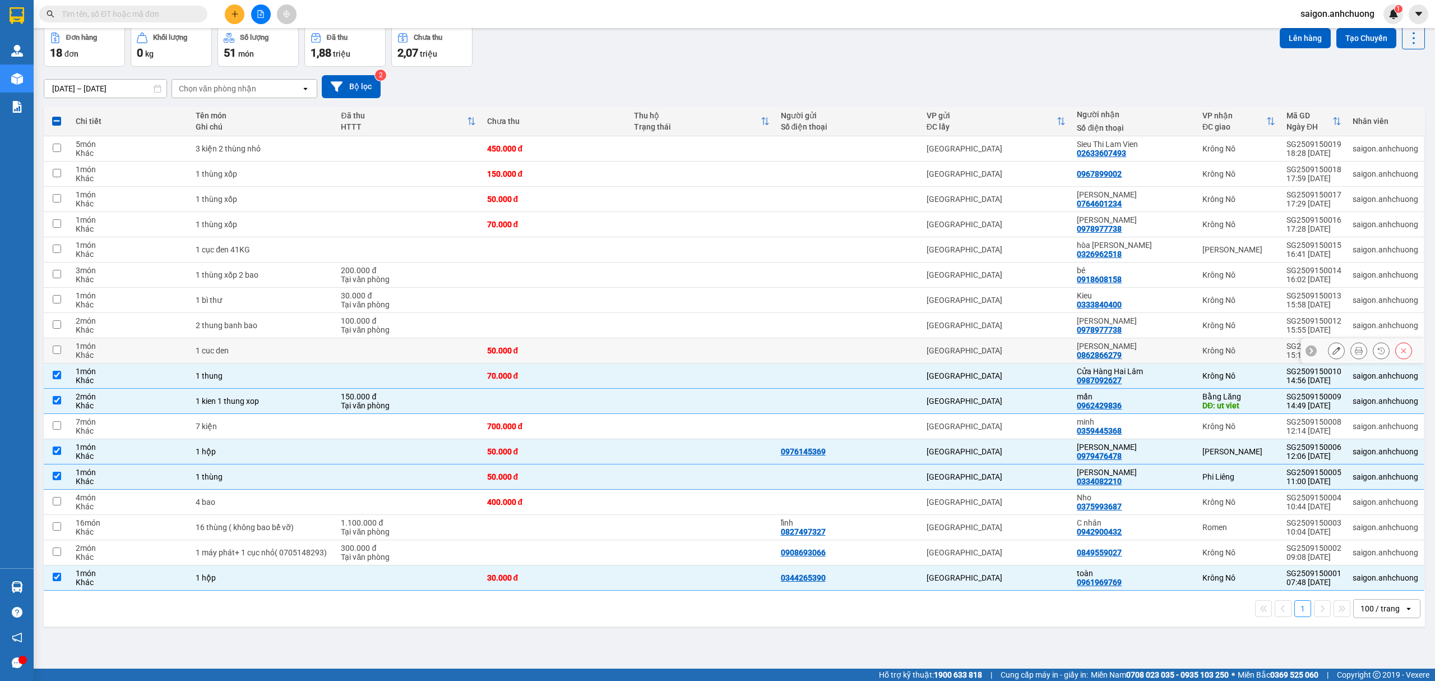
click at [1138, 349] on div "[PERSON_NAME]" at bounding box center [1134, 345] width 114 height 9
checkbox input "true"
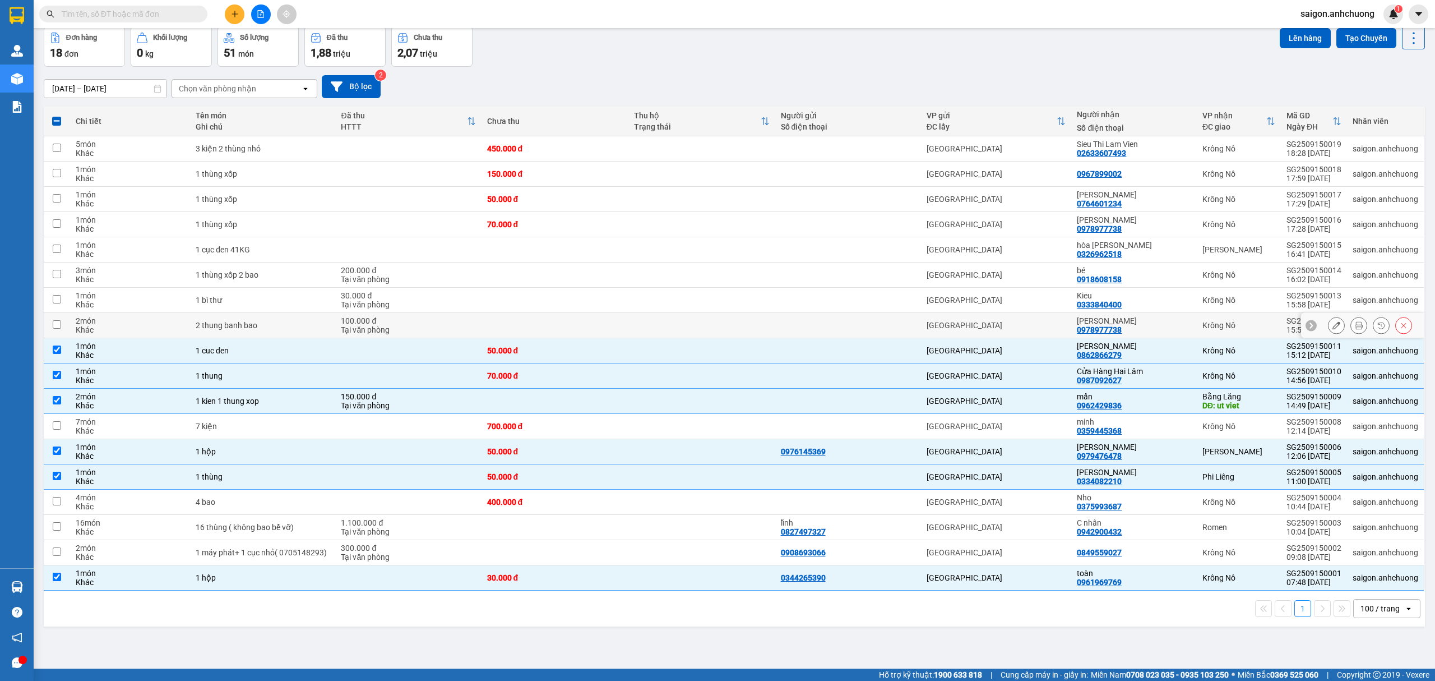
click at [1140, 332] on div "minh ky 0978977738" at bounding box center [1134, 325] width 114 height 18
checkbox input "true"
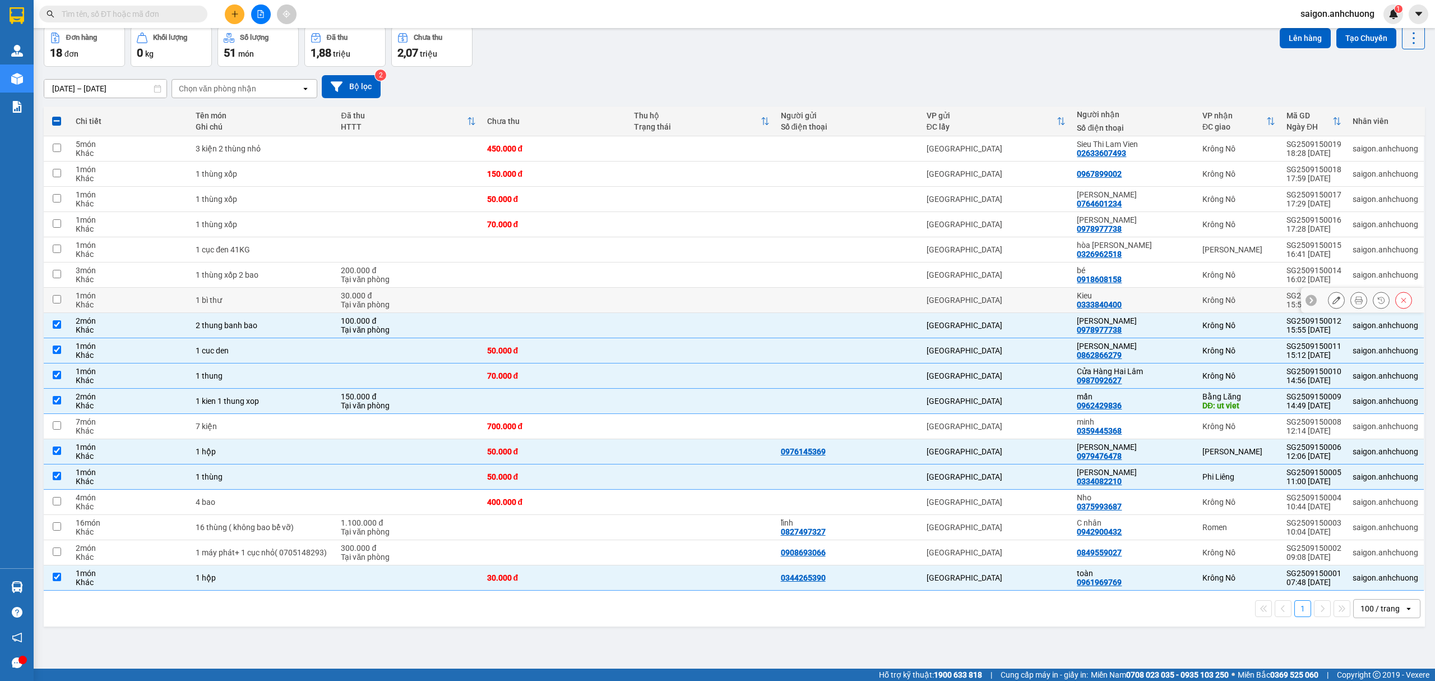
click at [1142, 300] on div "Kieu" at bounding box center [1134, 295] width 114 height 9
checkbox input "true"
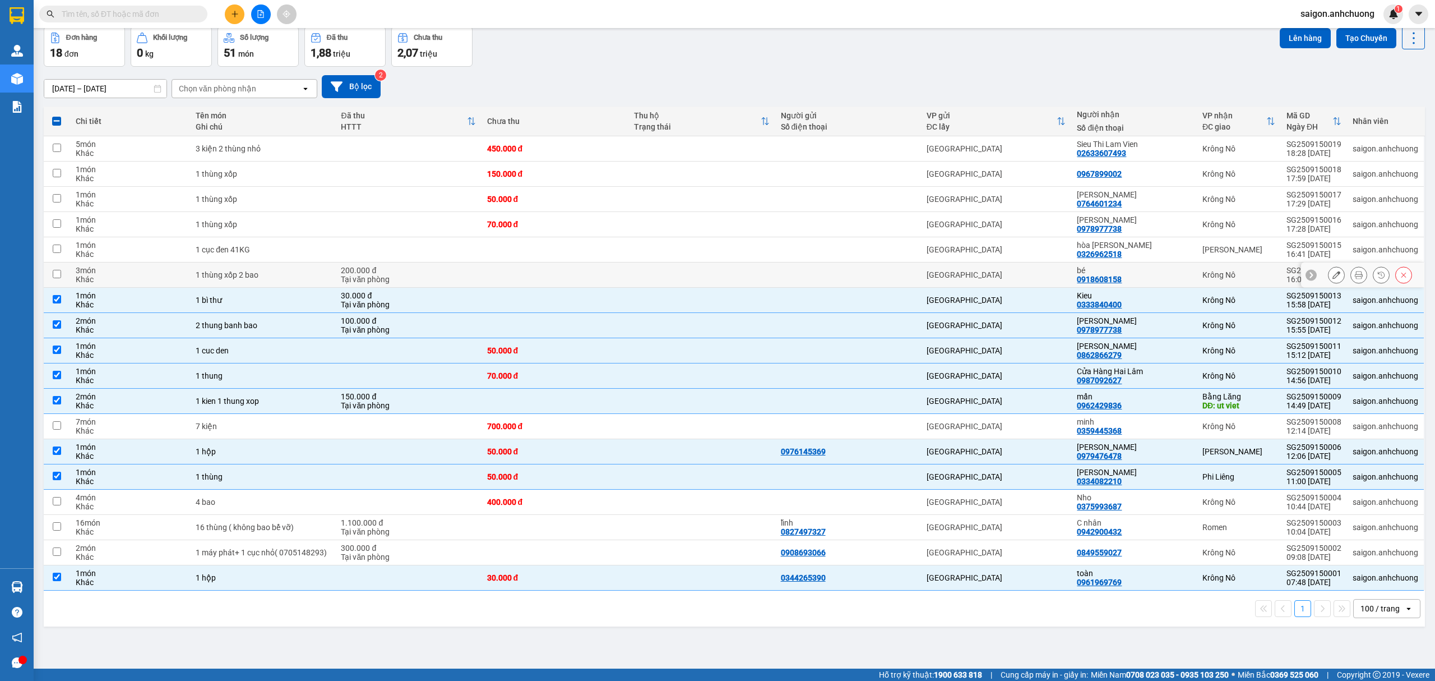
click at [1138, 279] on div "bé 0918608158" at bounding box center [1134, 275] width 114 height 18
checkbox input "true"
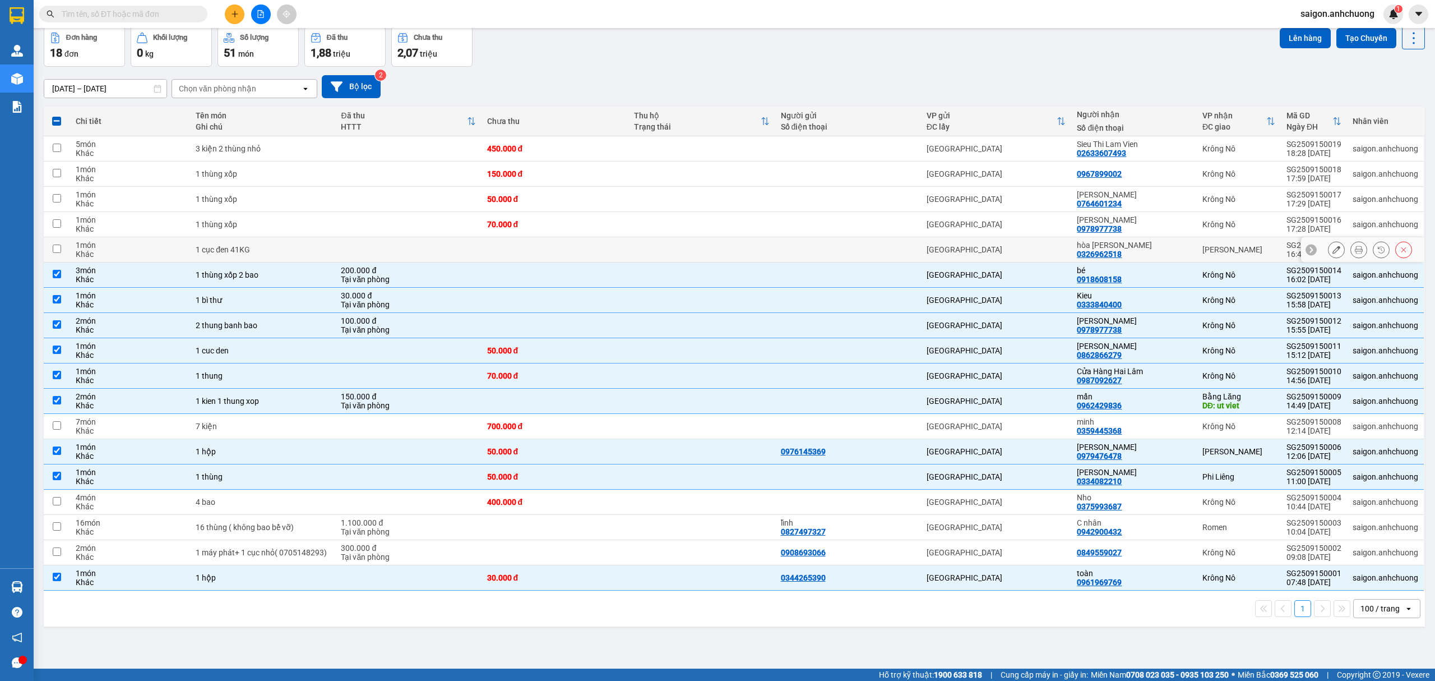
click at [1142, 252] on div "hòa đạ tong 0326962518" at bounding box center [1134, 250] width 114 height 18
checkbox input "true"
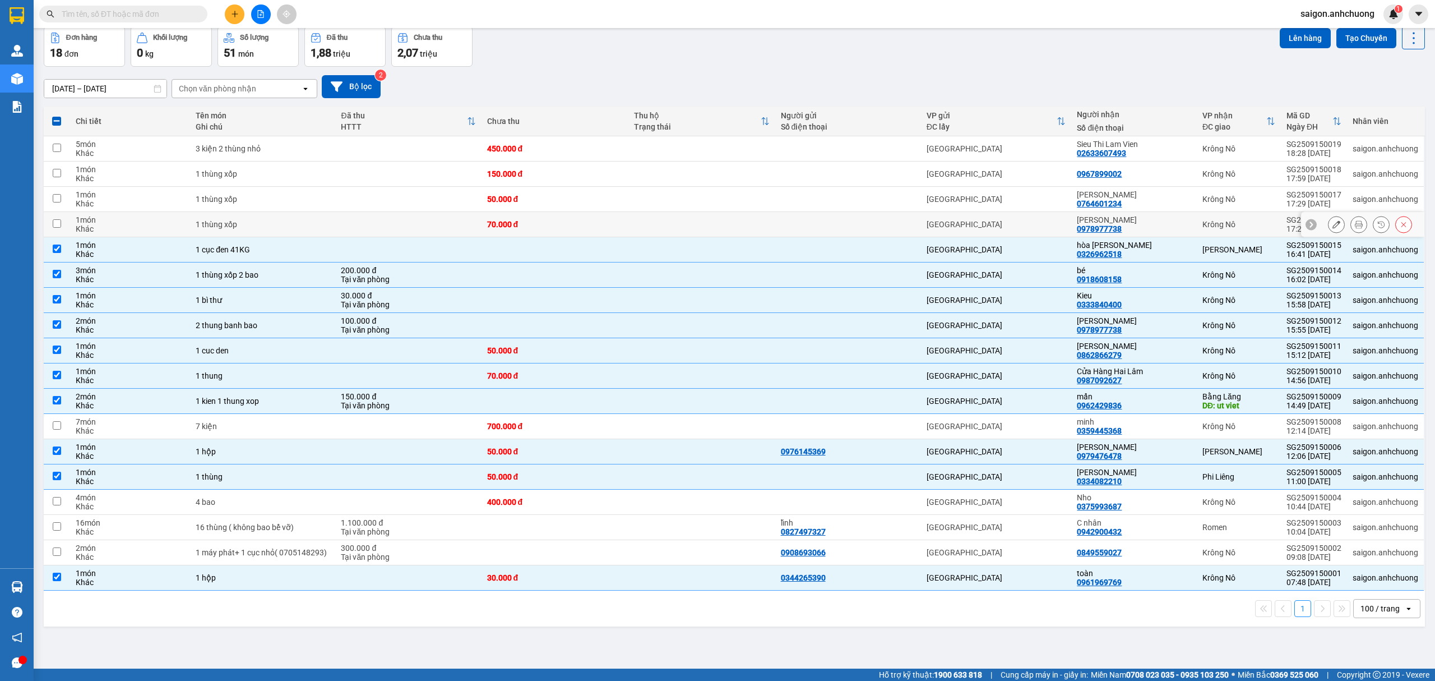
click at [1140, 224] on div "[PERSON_NAME]" at bounding box center [1134, 219] width 114 height 9
checkbox input "true"
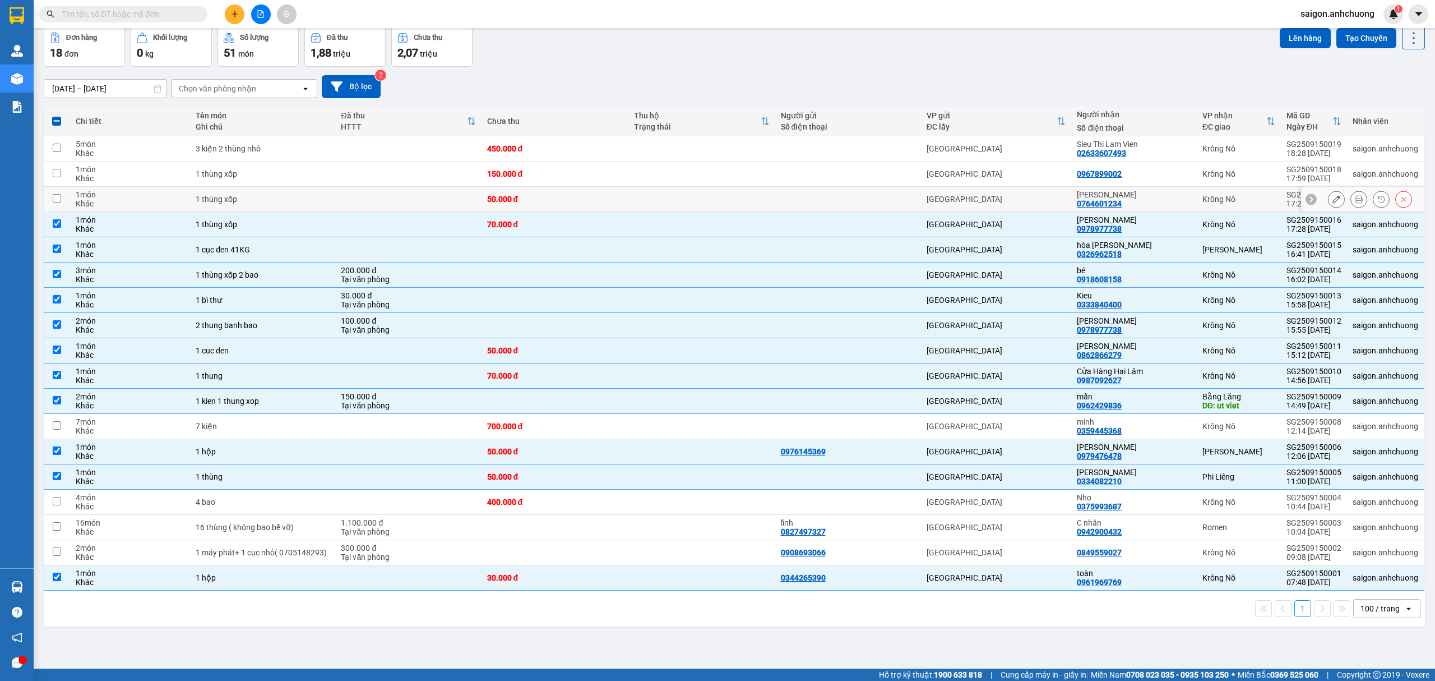
click at [1136, 203] on div "[PERSON_NAME] 0764601234" at bounding box center [1134, 199] width 114 height 18
checkbox input "true"
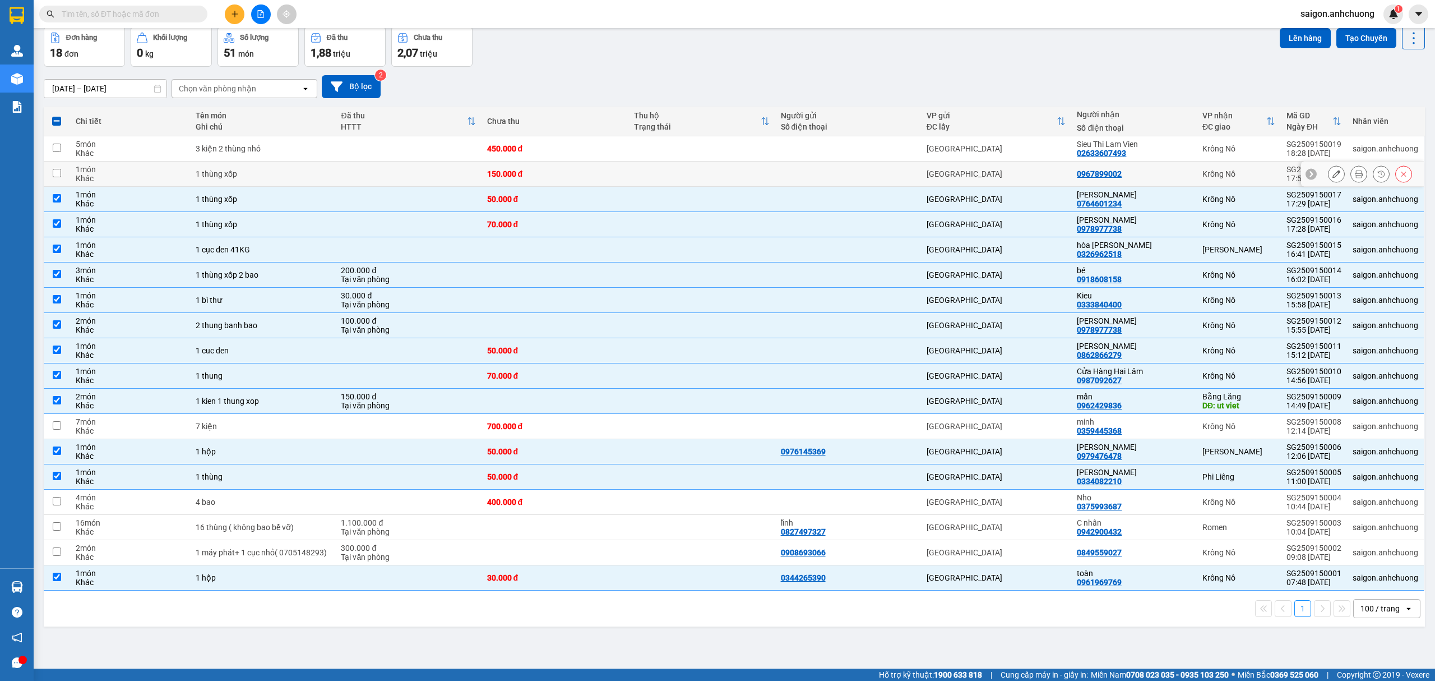
click at [1134, 169] on td "0967899002" at bounding box center [1134, 173] width 126 height 25
checkbox input "true"
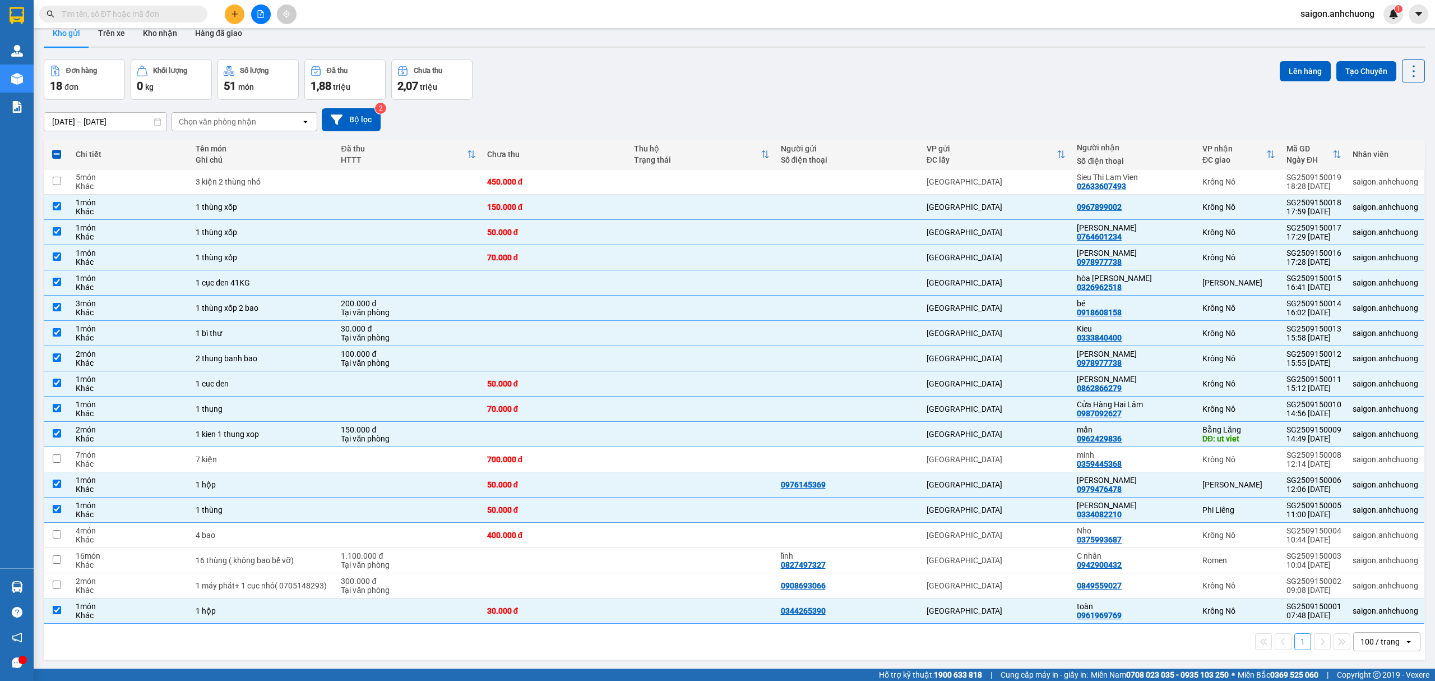
scroll to position [0, 0]
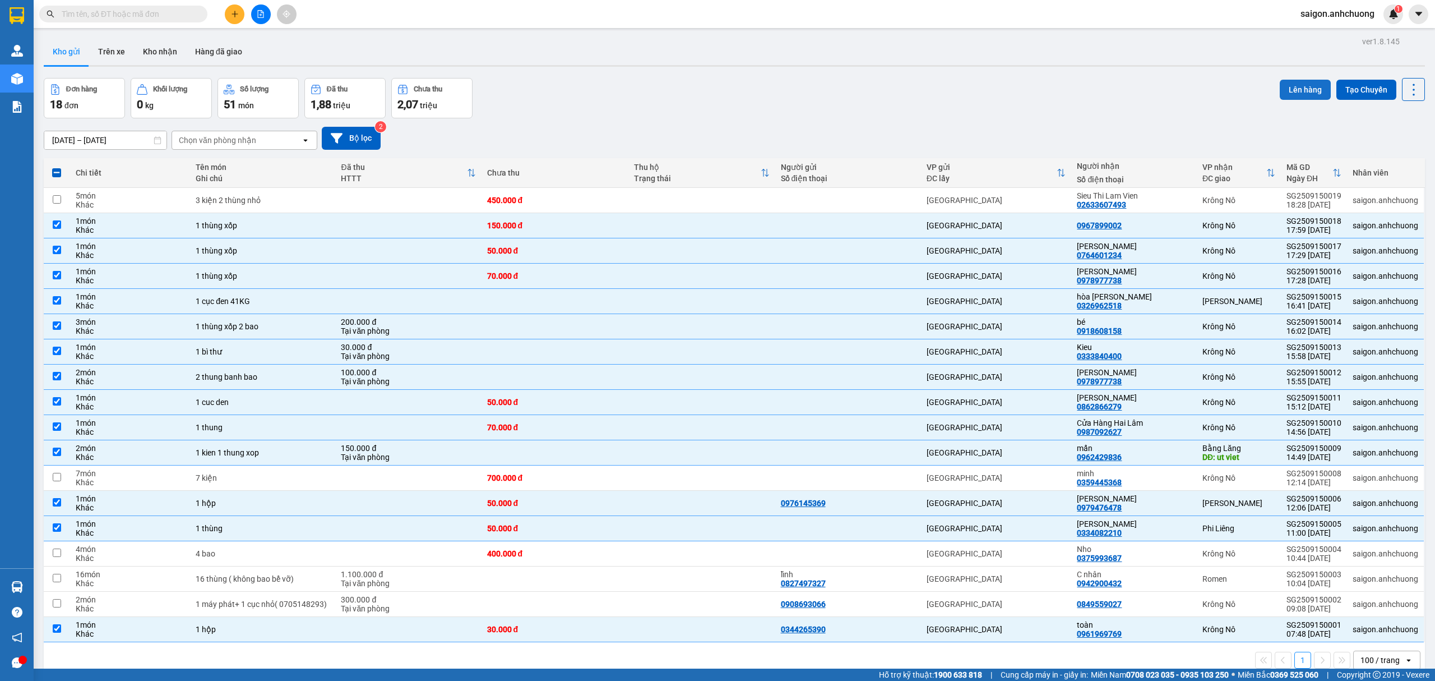
click at [1280, 96] on button "Lên hàng" at bounding box center [1305, 90] width 51 height 20
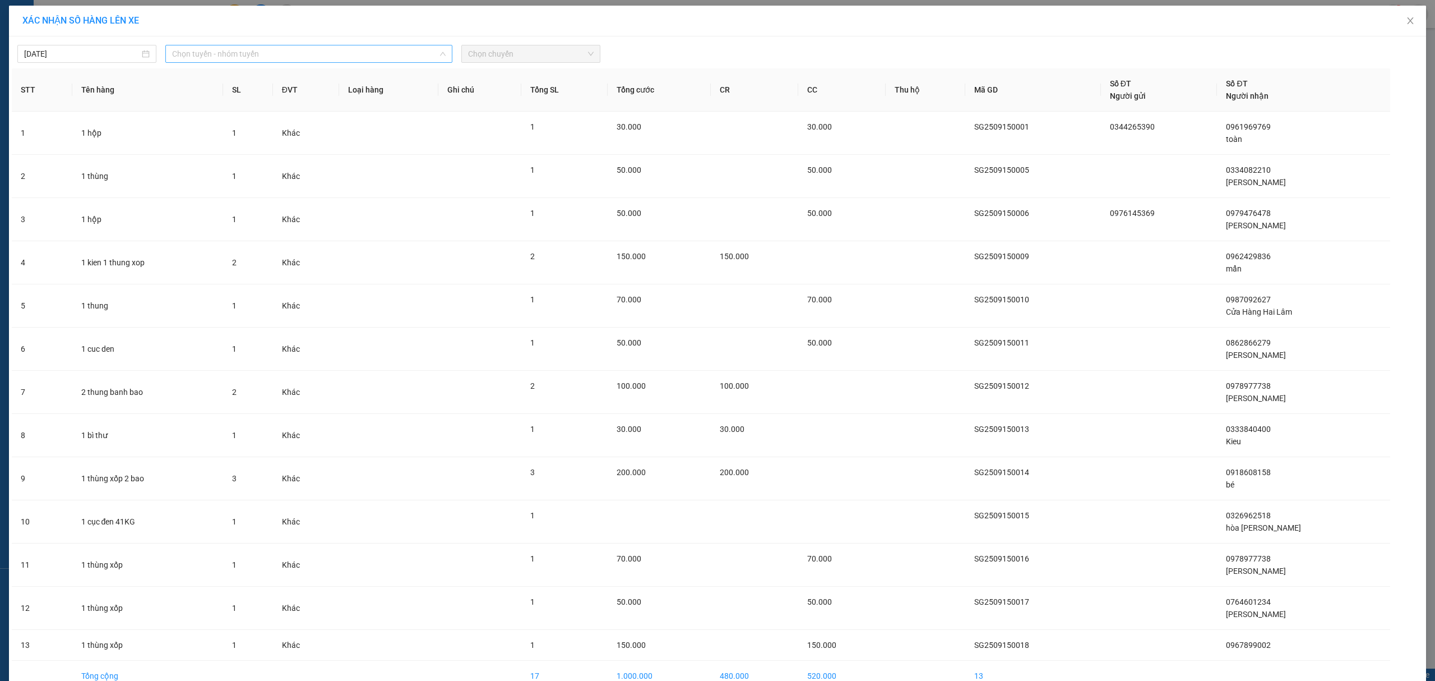
click at [267, 58] on span "Chọn tuyến - nhóm tuyến" at bounding box center [309, 53] width 274 height 17
click at [246, 133] on li "Sài Gòn - [GEOGRAPHIC_DATA]" at bounding box center [307, 131] width 285 height 18
click at [523, 45] on div "Chọn chuyến" at bounding box center [530, 54] width 139 height 18
click at [511, 144] on div "19:00" at bounding box center [507, 148] width 87 height 12
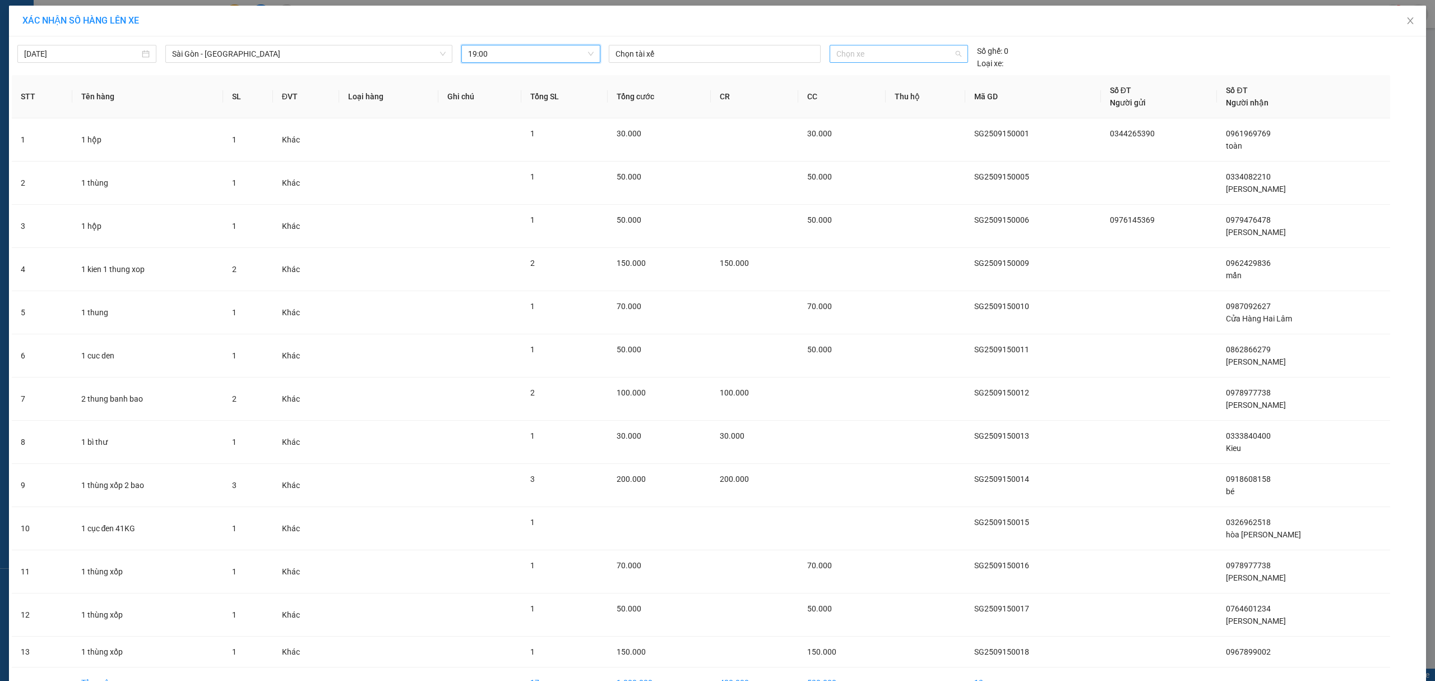
click at [850, 48] on span "Chọn xe" at bounding box center [898, 53] width 125 height 17
click at [875, 169] on div "50H-29.124" at bounding box center [892, 166] width 124 height 12
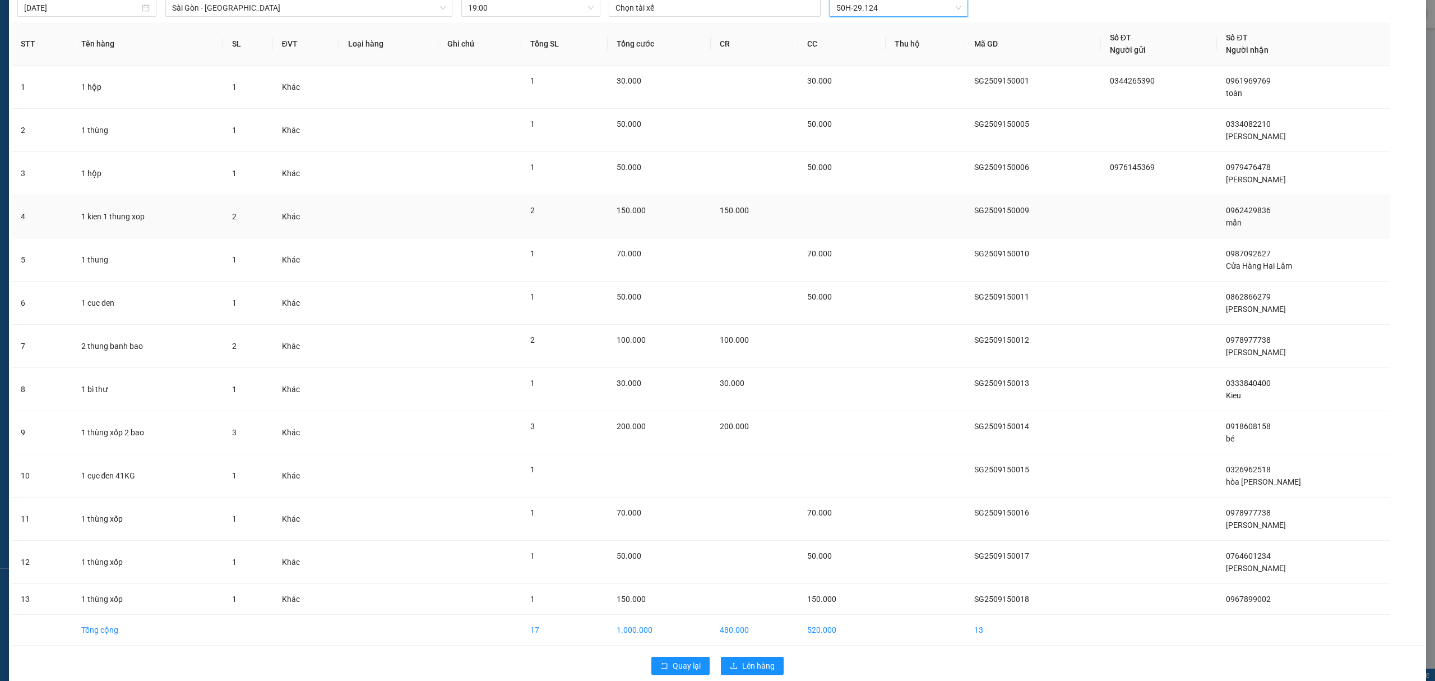
scroll to position [65, 0]
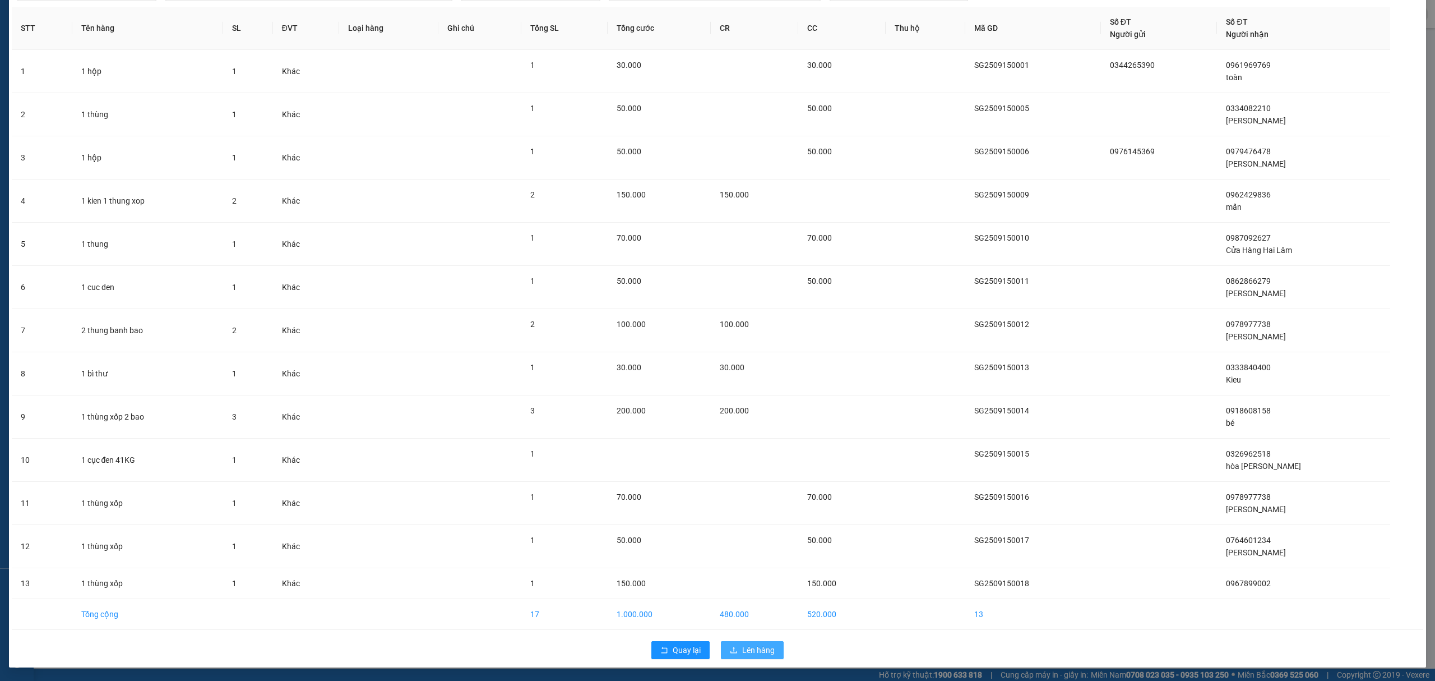
click at [765, 649] on span "Lên hàng" at bounding box center [758, 650] width 33 height 12
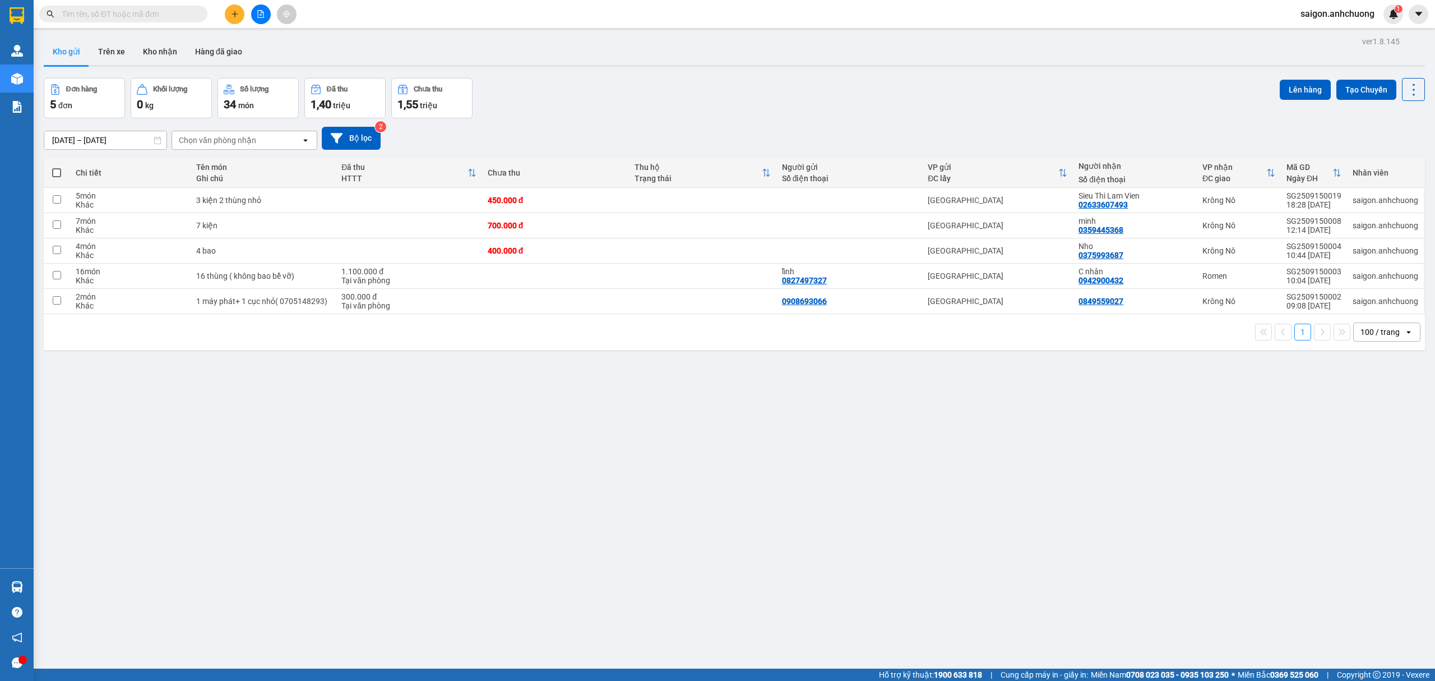
click at [229, 17] on button at bounding box center [235, 14] width 20 height 20
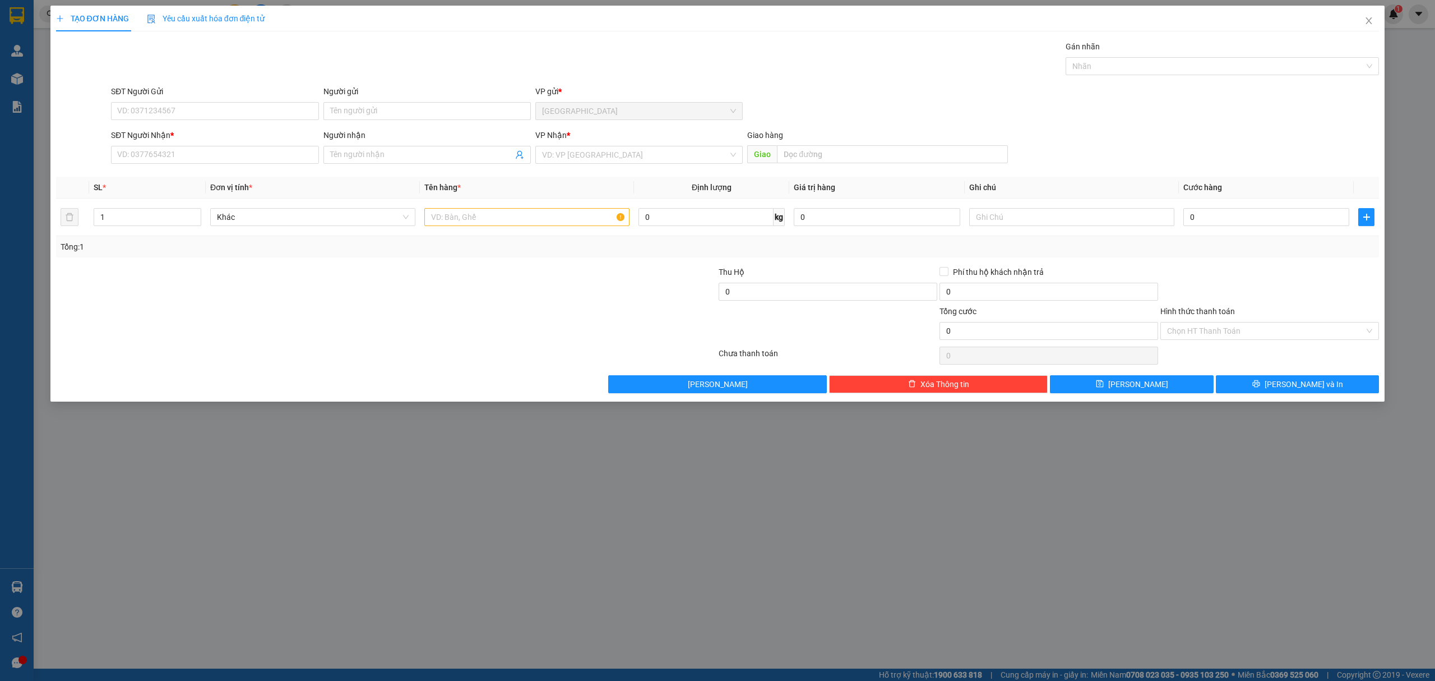
click at [213, 167] on div "SĐT Người Nhận * VD: 0377654321" at bounding box center [214, 148] width 207 height 39
click at [216, 163] on input "SĐT Người Nhận *" at bounding box center [214, 155] width 207 height 18
click at [234, 155] on input "SĐT Người Nhận *" at bounding box center [214, 155] width 207 height 18
type input "0796550905"
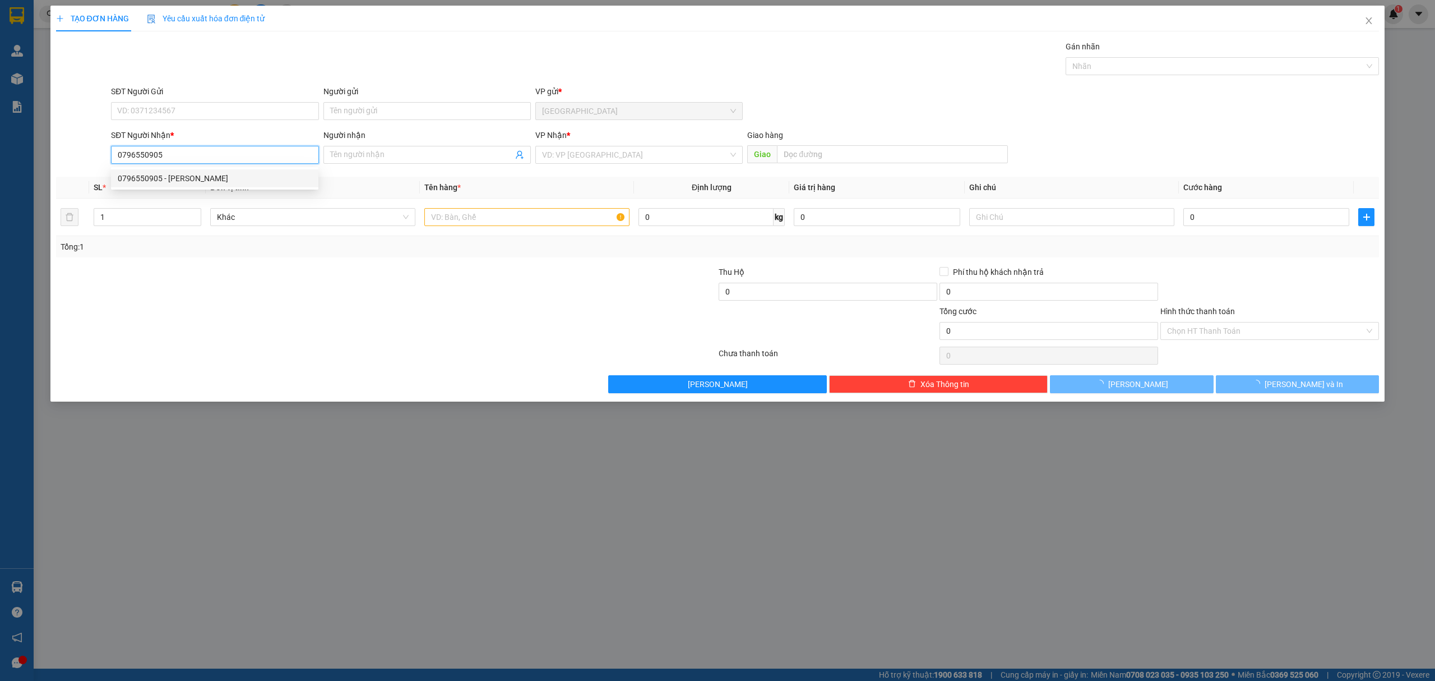
click at [214, 178] on div "0796550905 - [PERSON_NAME]" at bounding box center [215, 178] width 194 height 12
type input "[PERSON_NAME]"
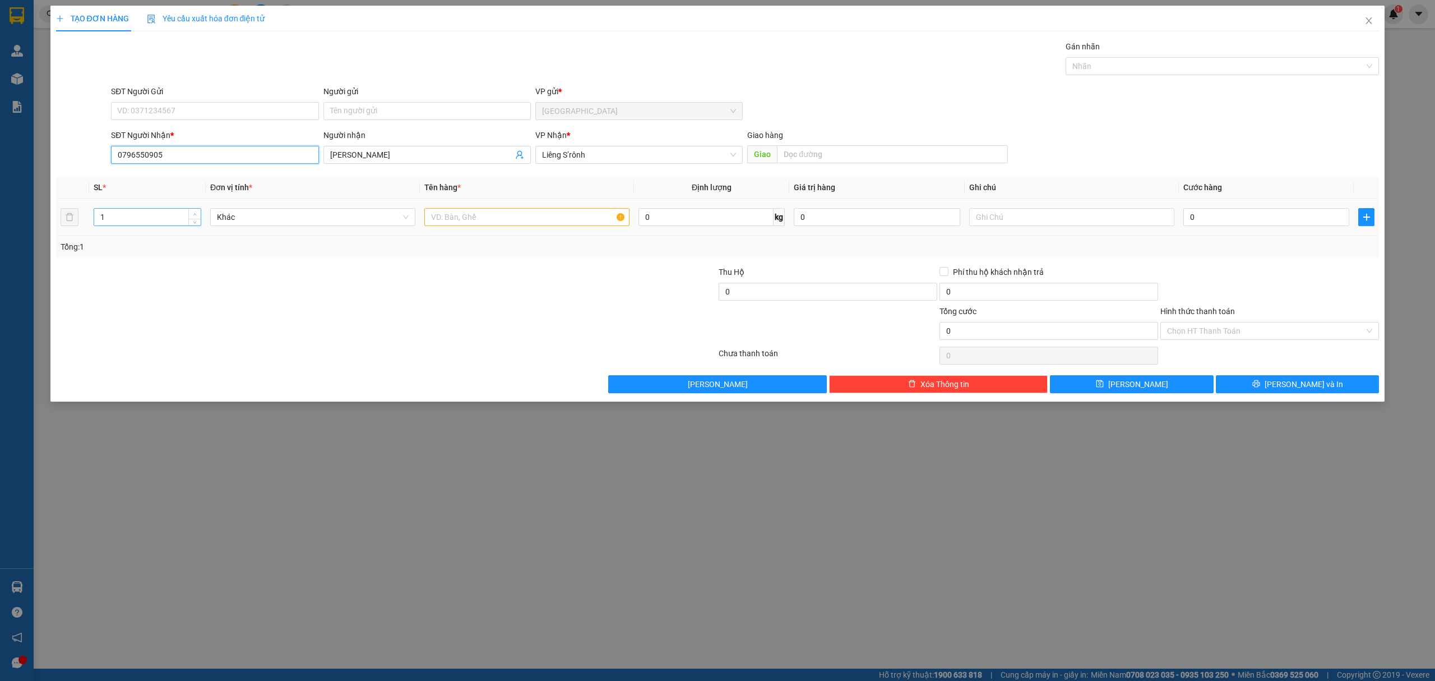
type input "0796550905"
click at [193, 210] on span "Increase Value" at bounding box center [194, 214] width 12 height 10
type input "4"
click at [193, 210] on span "Increase Value" at bounding box center [194, 214] width 12 height 10
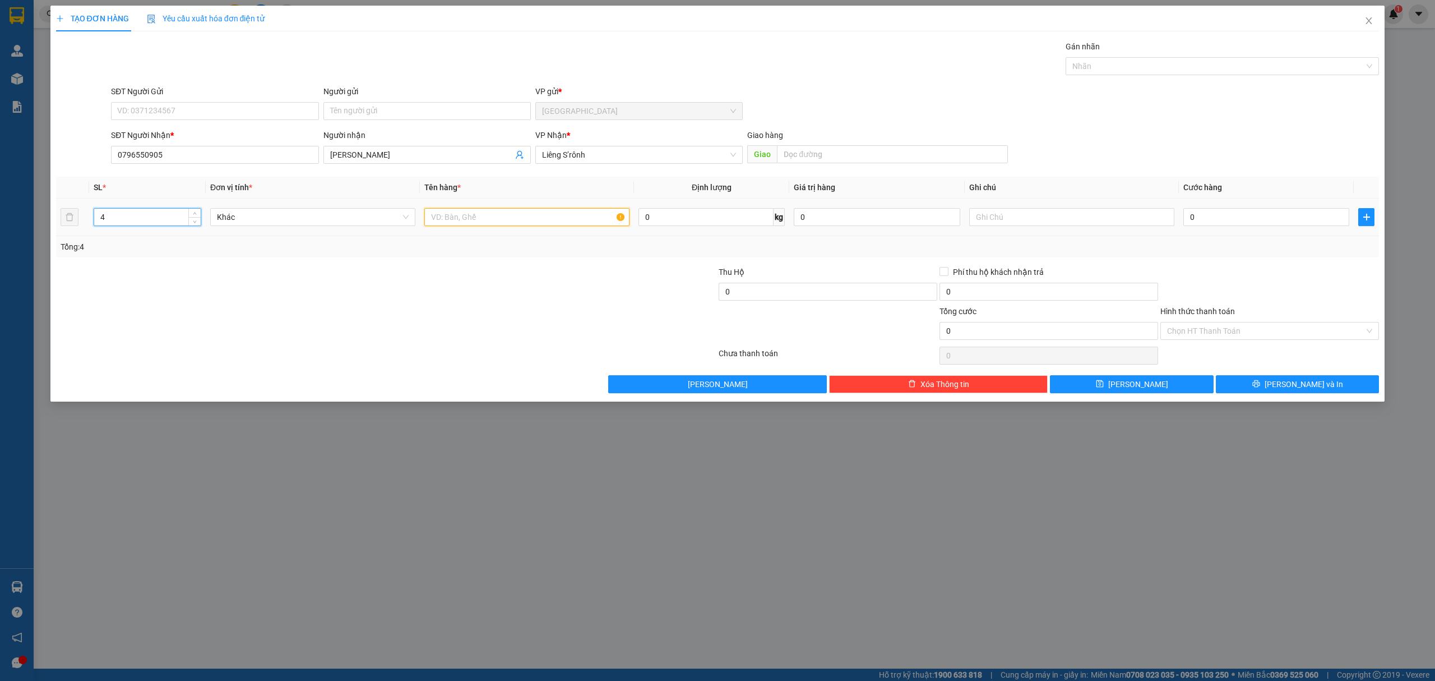
click at [474, 214] on input "text" at bounding box center [526, 217] width 205 height 18
type input "5"
type input "4 thùng"
click at [1279, 221] on input "0" at bounding box center [1266, 217] width 166 height 18
type input "2"
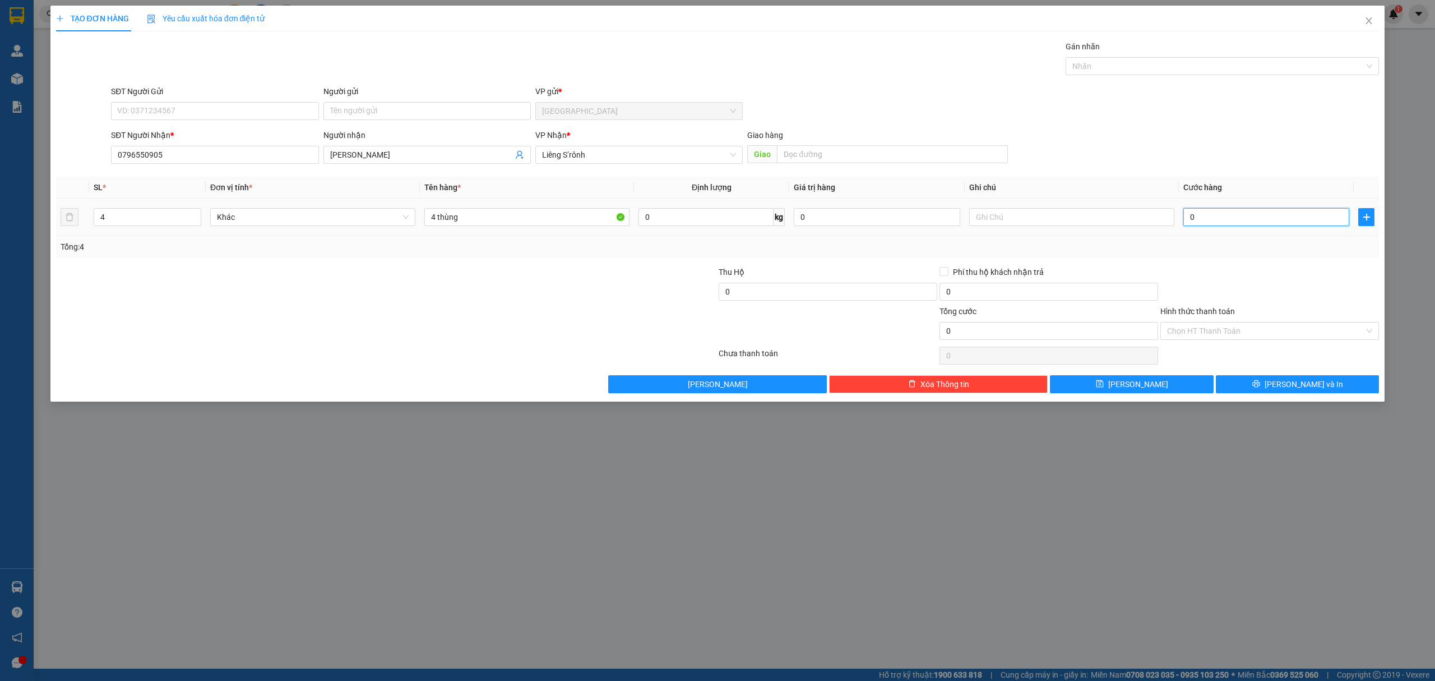
type input "2"
type input "20"
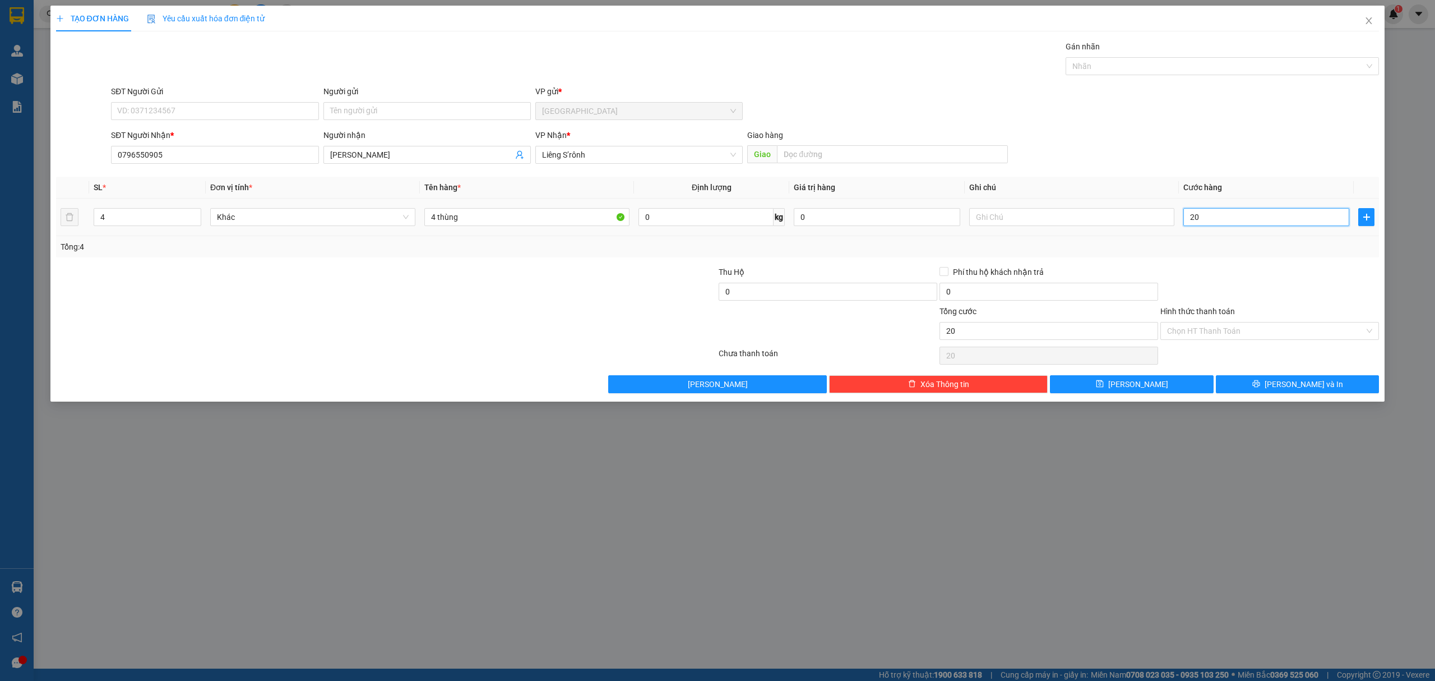
type input "200"
type input "200.000"
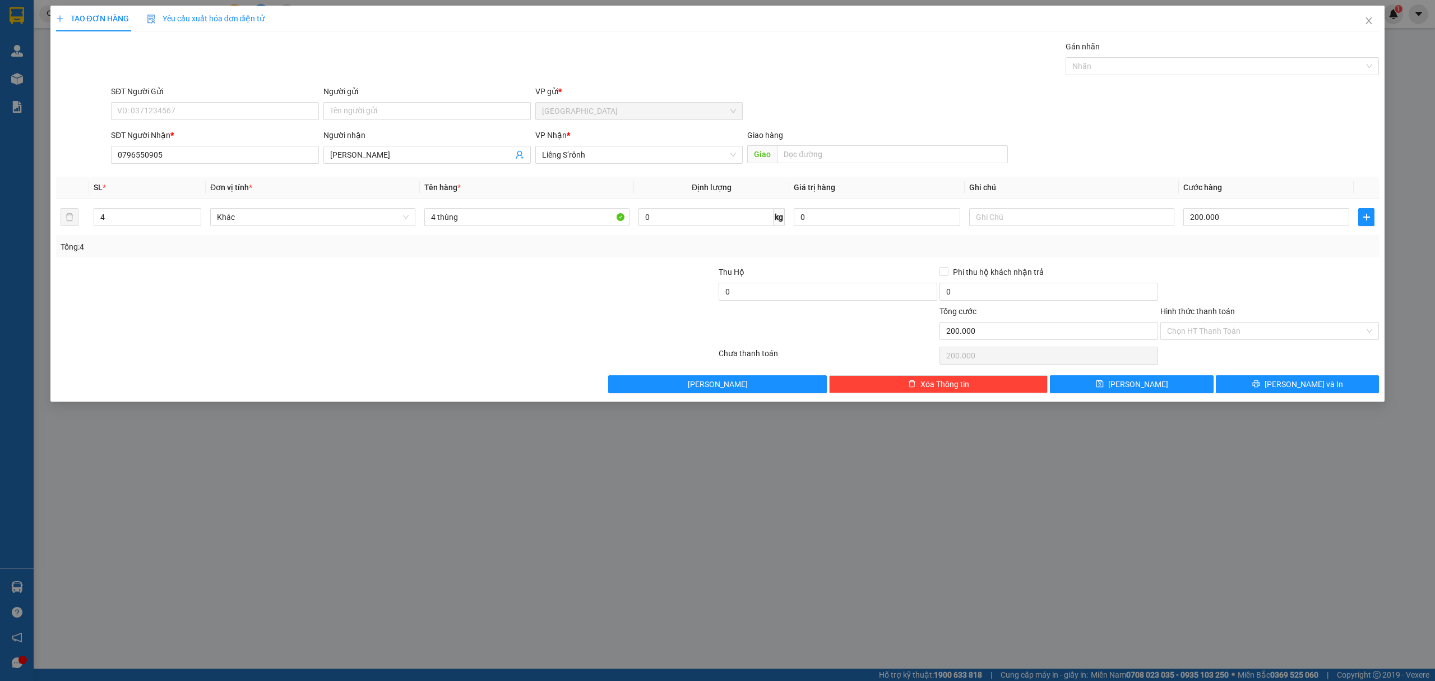
click at [1287, 270] on div at bounding box center [1269, 285] width 221 height 39
click at [1292, 331] on input "Hình thức thanh toán" at bounding box center [1265, 330] width 197 height 17
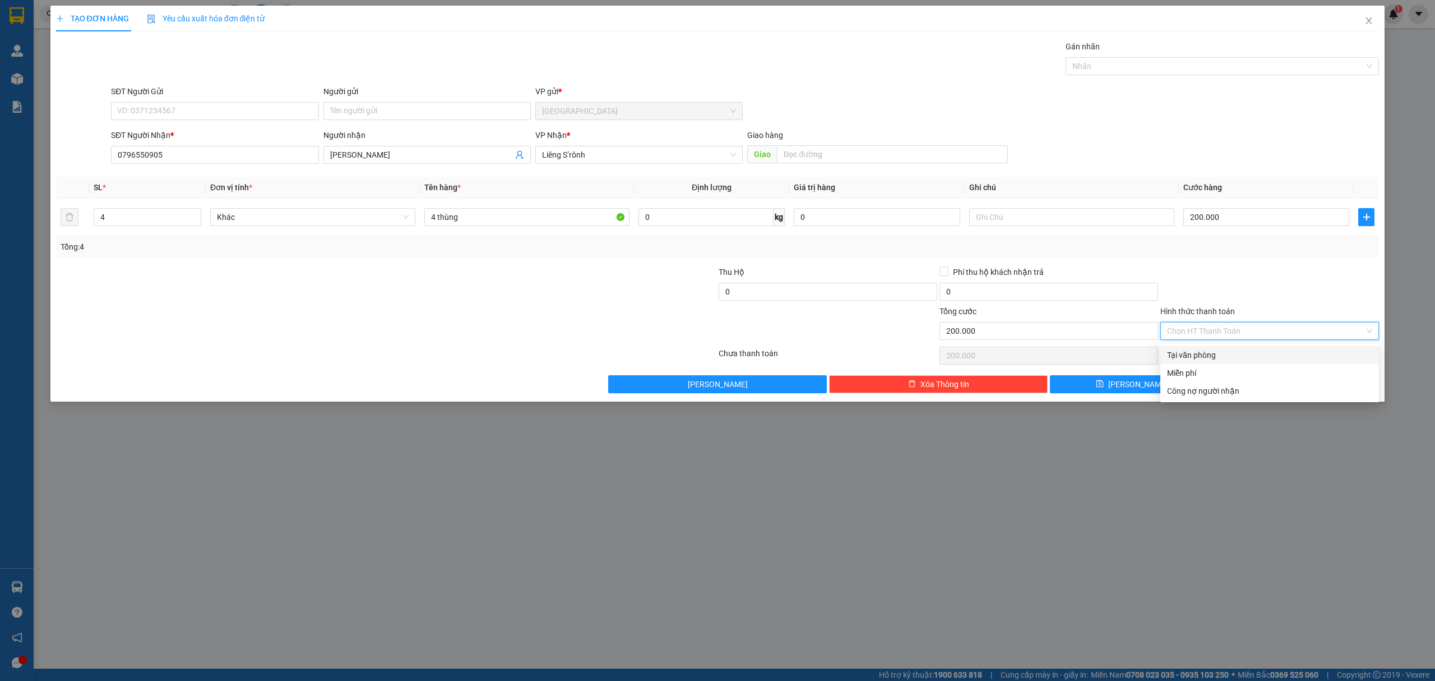
click at [1211, 352] on div "Tại văn phòng" at bounding box center [1269, 355] width 205 height 12
type input "0"
click at [1313, 389] on span "[PERSON_NAME] và In" at bounding box center [1304, 384] width 78 height 12
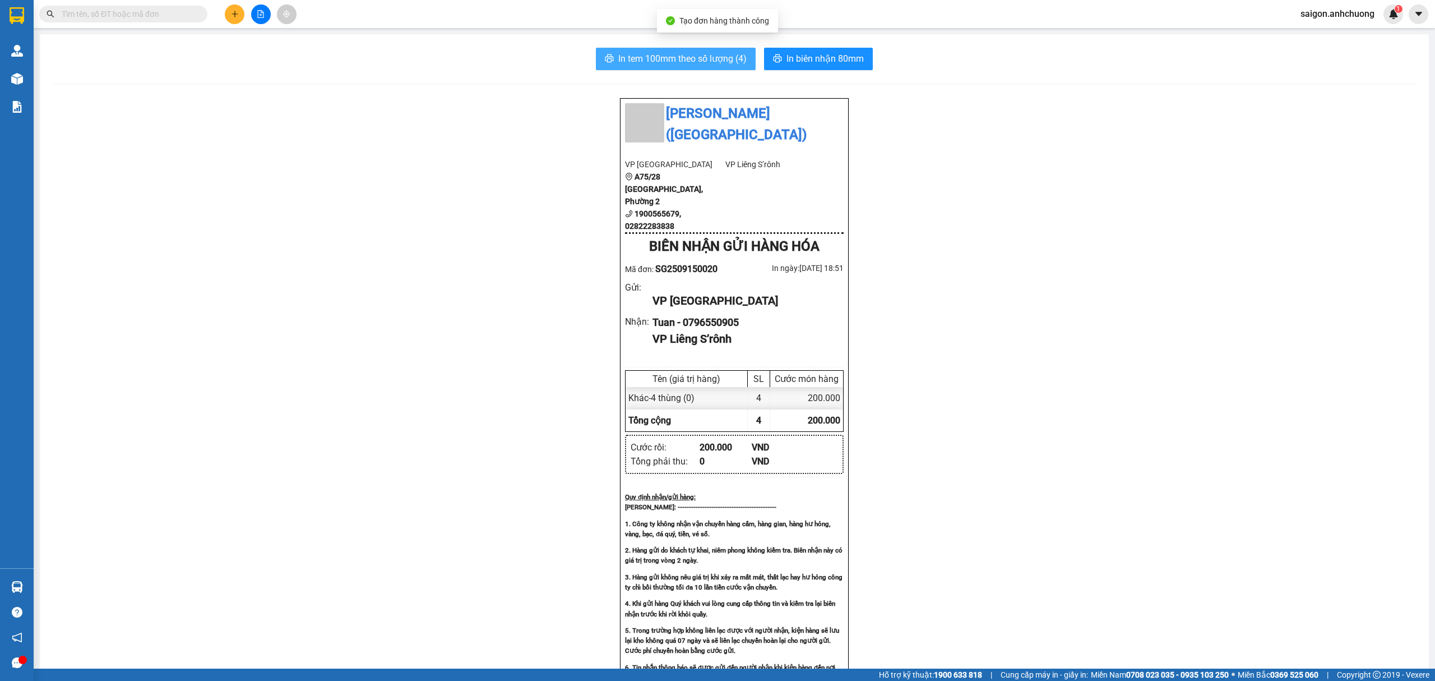
click at [691, 63] on span "In tem 100mm theo số lượng (4)" at bounding box center [682, 59] width 128 height 14
click at [232, 18] on button at bounding box center [235, 14] width 20 height 20
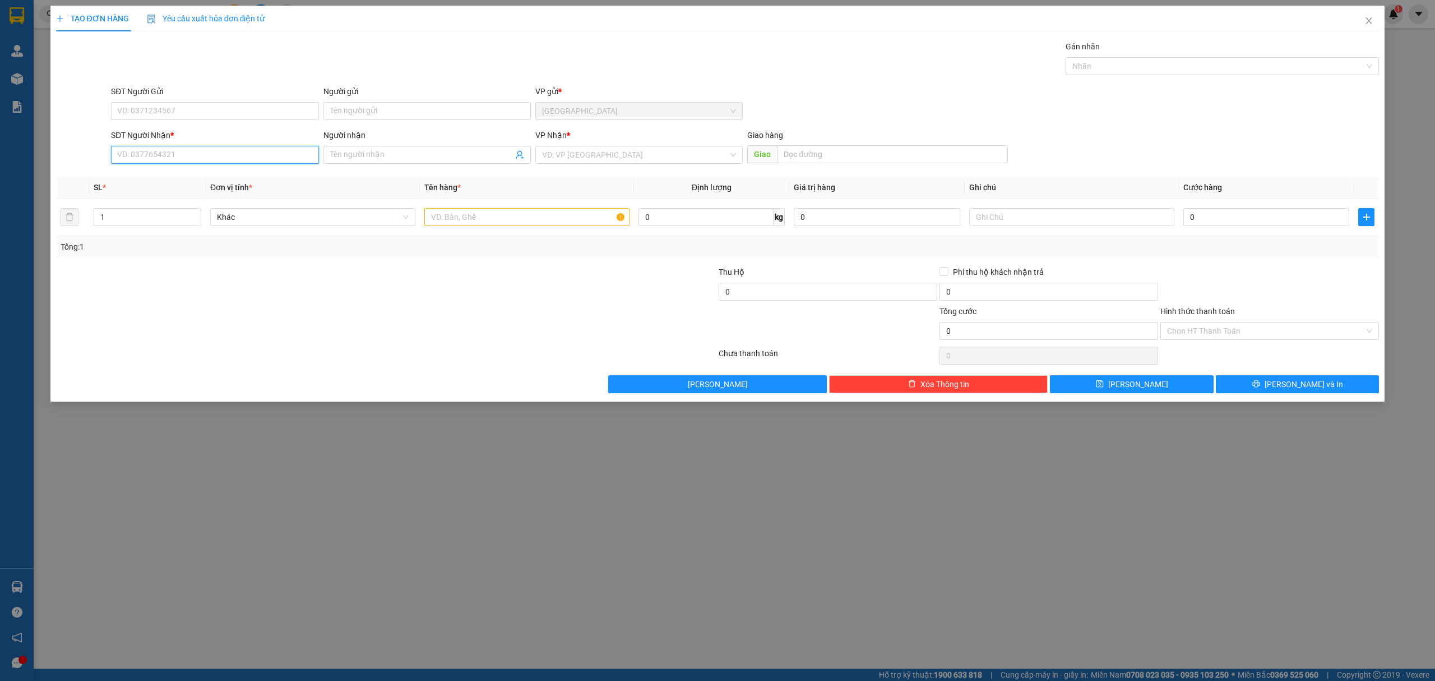
click at [255, 155] on input "SĐT Người Nhận *" at bounding box center [214, 155] width 207 height 18
click at [214, 175] on div "0384282573 - chị hấp" at bounding box center [215, 178] width 194 height 12
type input "0384282573"
type input "chị hấp"
type input "0384282573"
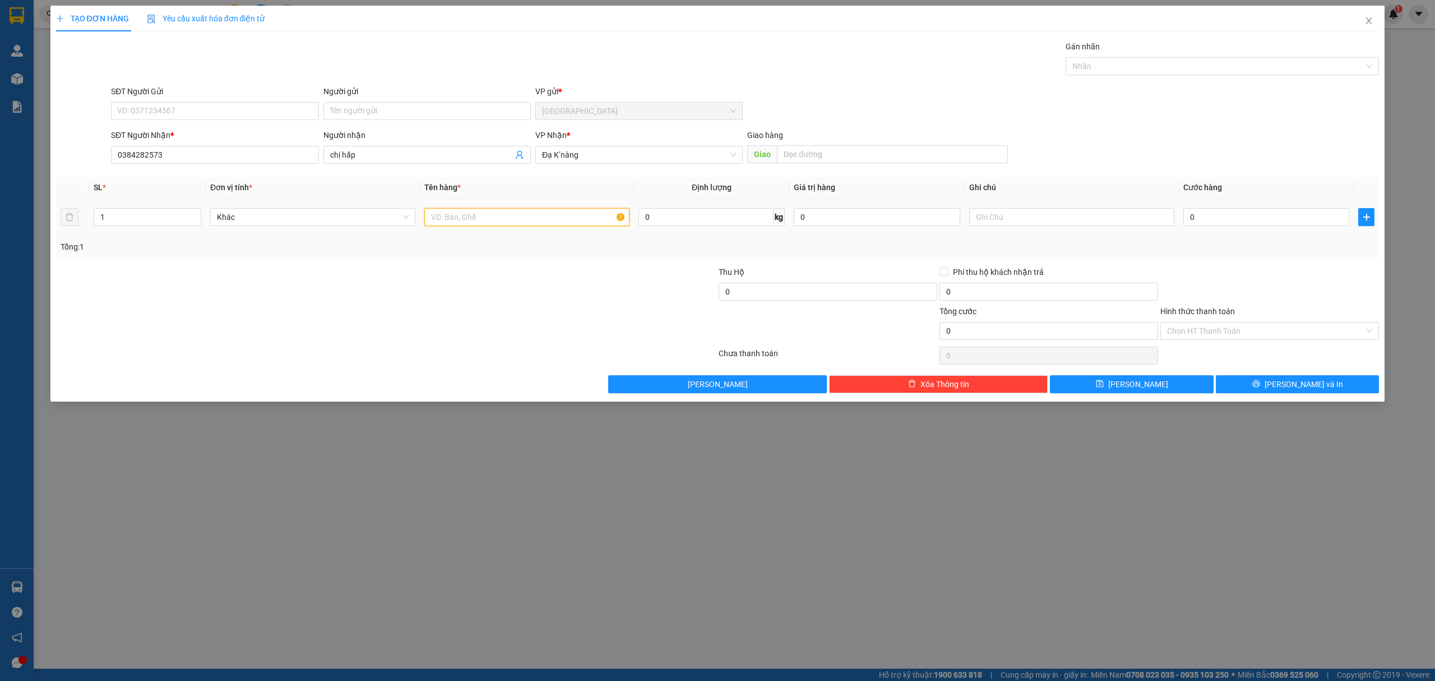
click at [466, 215] on input "text" at bounding box center [526, 217] width 205 height 18
type input "1 thùng"
click at [1310, 223] on input "0" at bounding box center [1266, 217] width 166 height 18
type input "5"
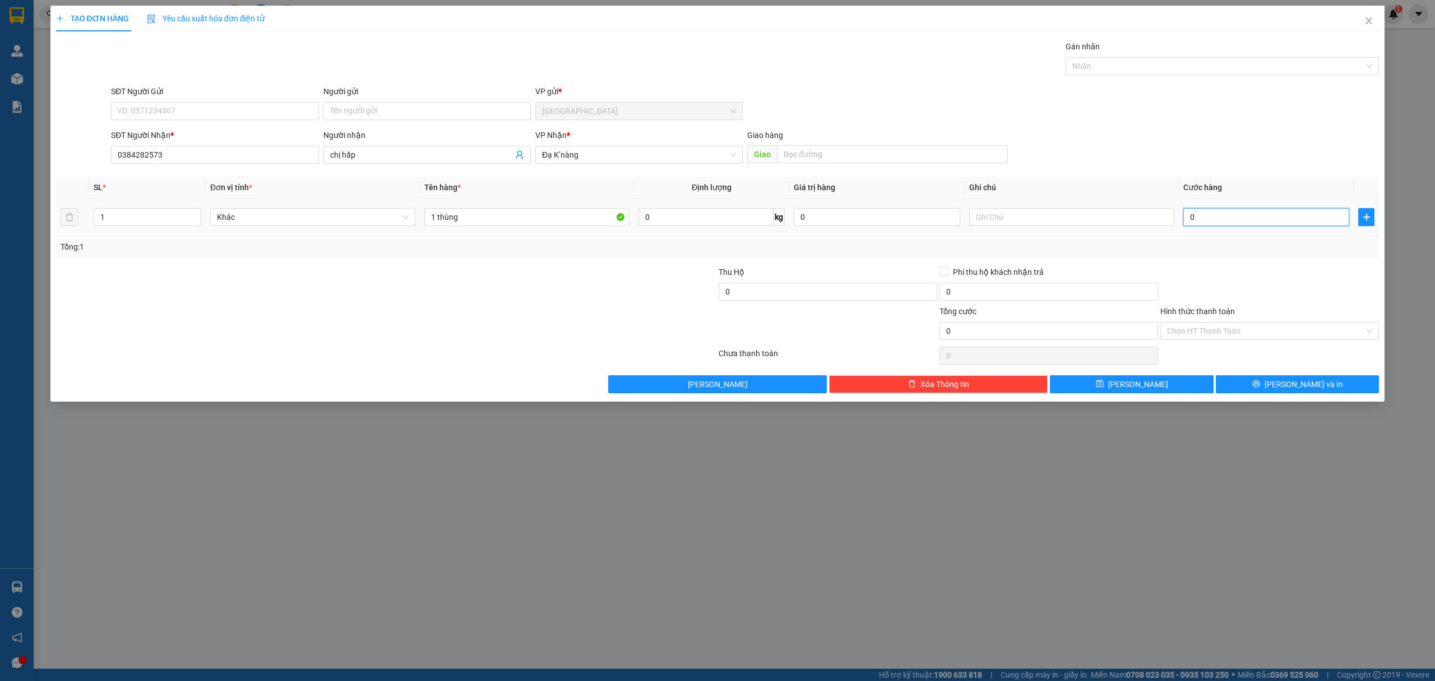
type input "5"
type input "50"
type input "50.000"
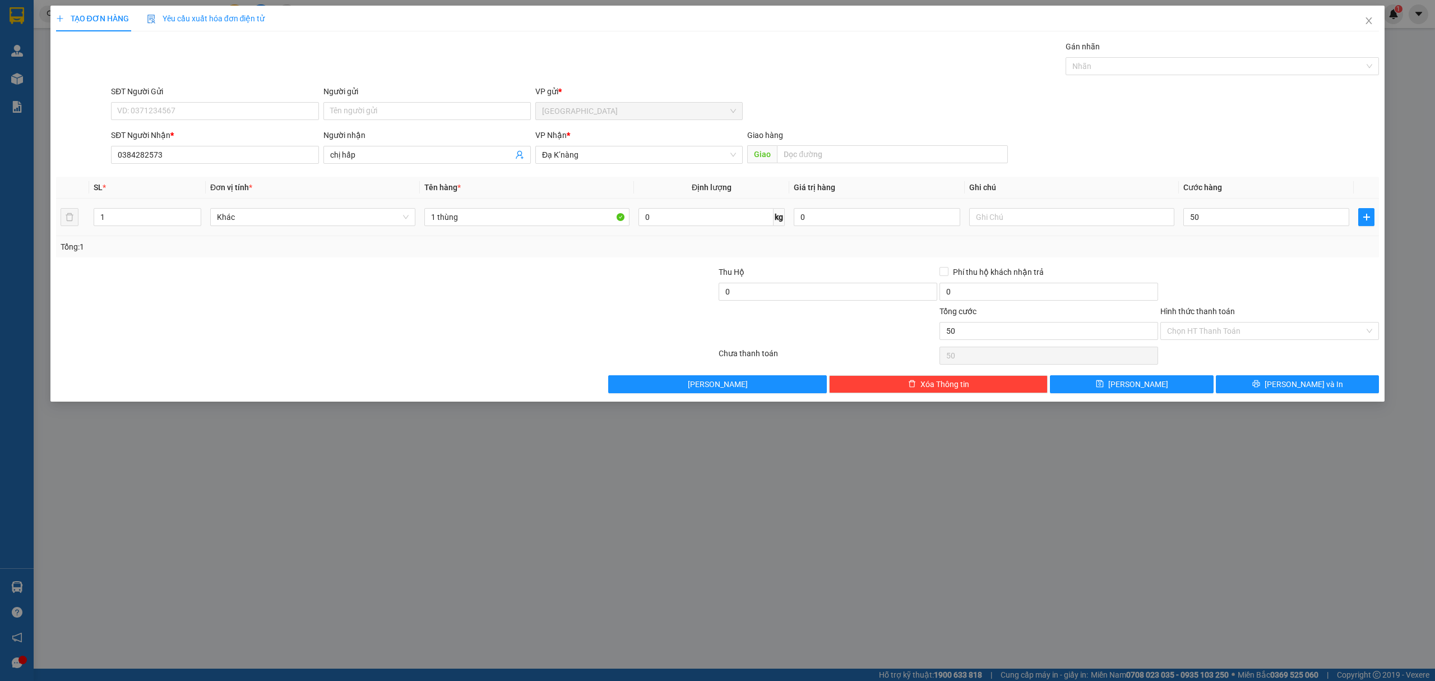
type input "50.000"
click at [1280, 267] on div at bounding box center [1269, 285] width 221 height 39
click at [1282, 330] on input "Hình thức thanh toán" at bounding box center [1265, 330] width 197 height 17
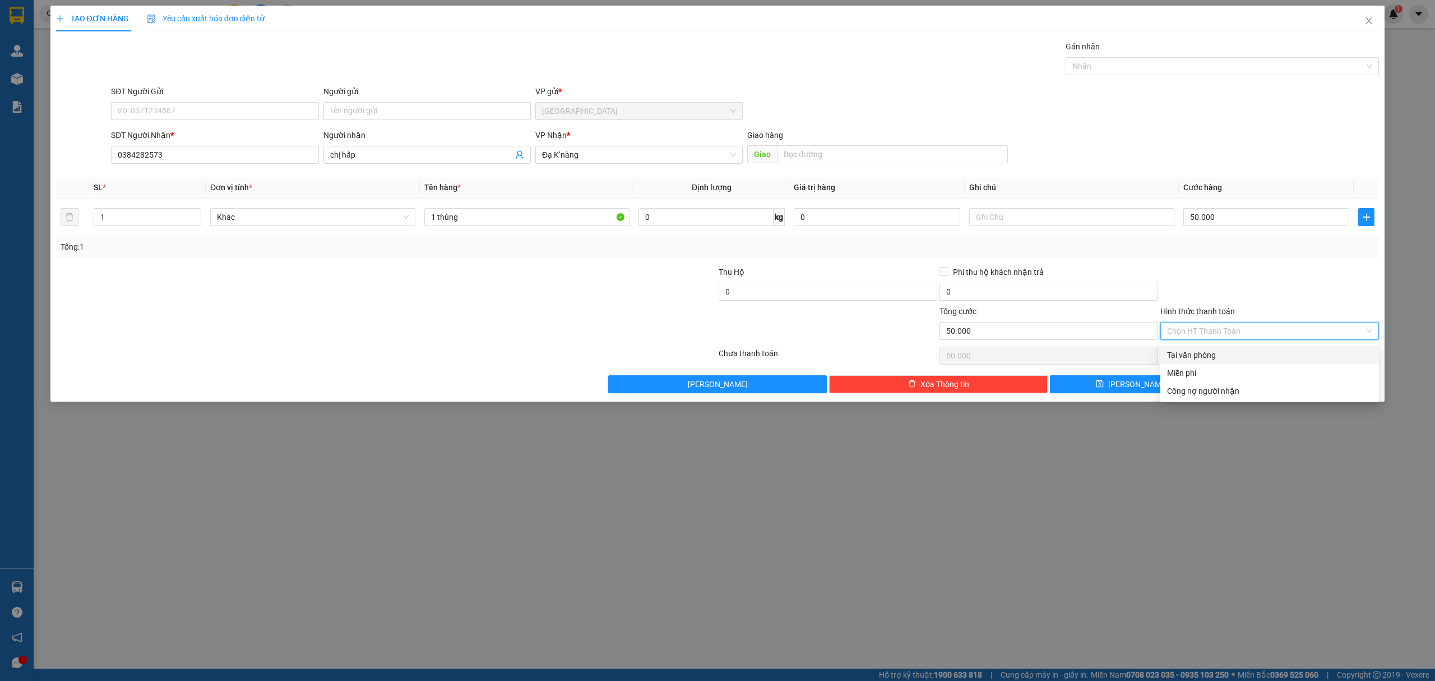
click at [1245, 355] on div "Tại văn phòng" at bounding box center [1269, 355] width 205 height 12
type input "0"
click at [1302, 389] on span "[PERSON_NAME] và In" at bounding box center [1304, 384] width 78 height 12
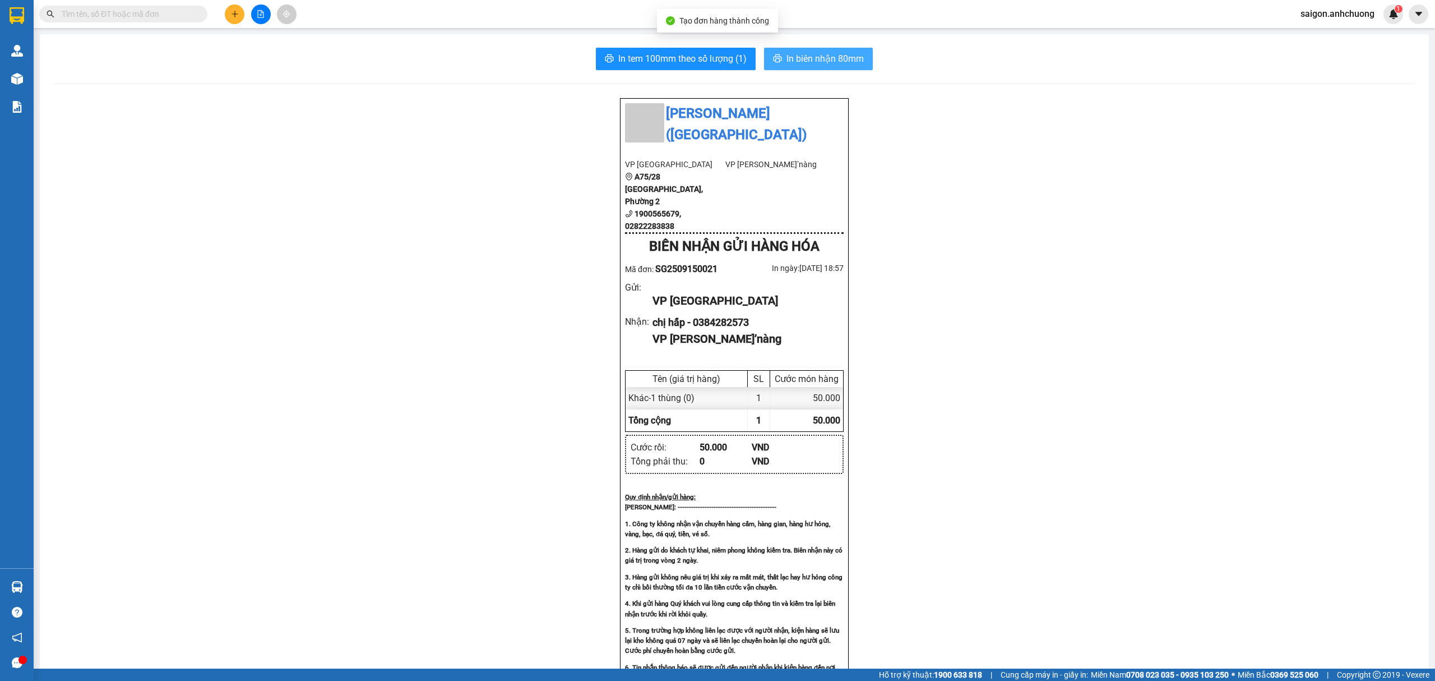
click at [802, 59] on span "In biên nhận 80mm" at bounding box center [825, 59] width 77 height 14
click at [669, 52] on span "In tem 100mm theo số lượng (1)" at bounding box center [682, 59] width 128 height 14
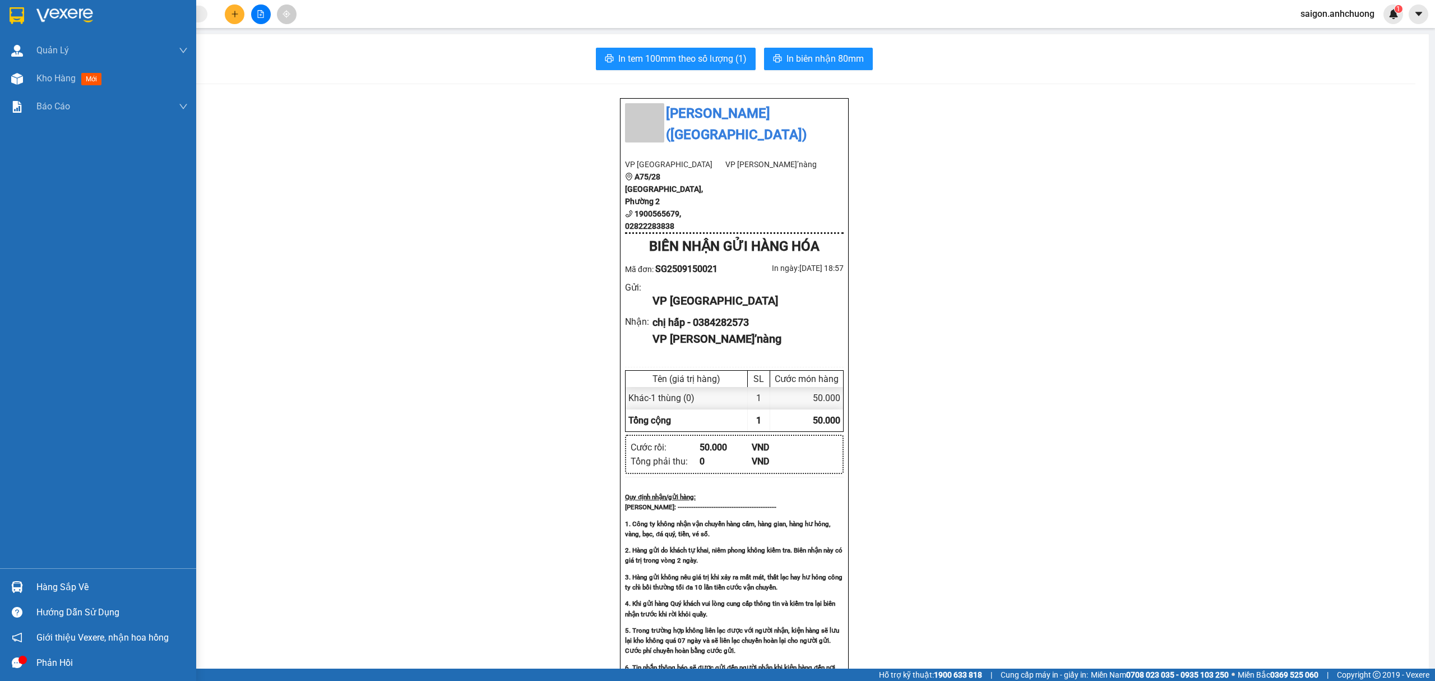
click at [23, 12] on img at bounding box center [17, 15] width 15 height 17
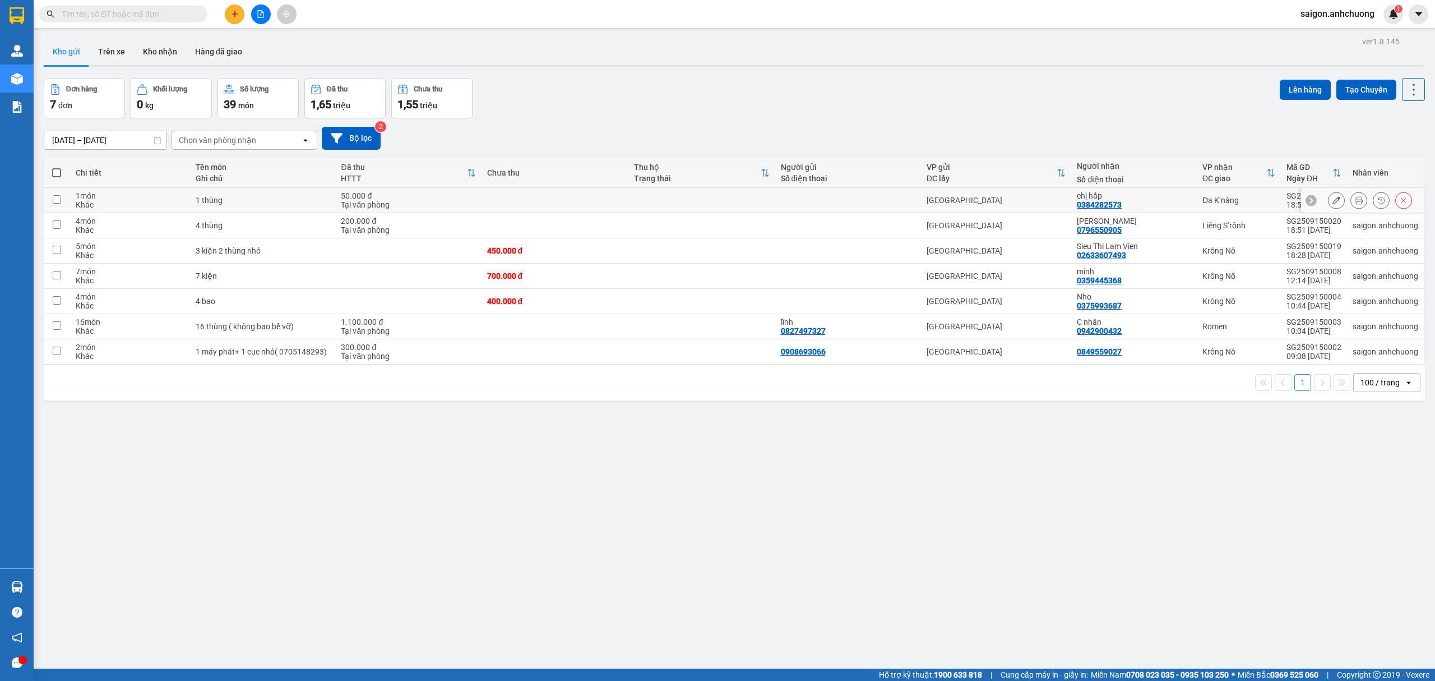
click at [638, 206] on td at bounding box center [701, 200] width 147 height 25
checkbox input "true"
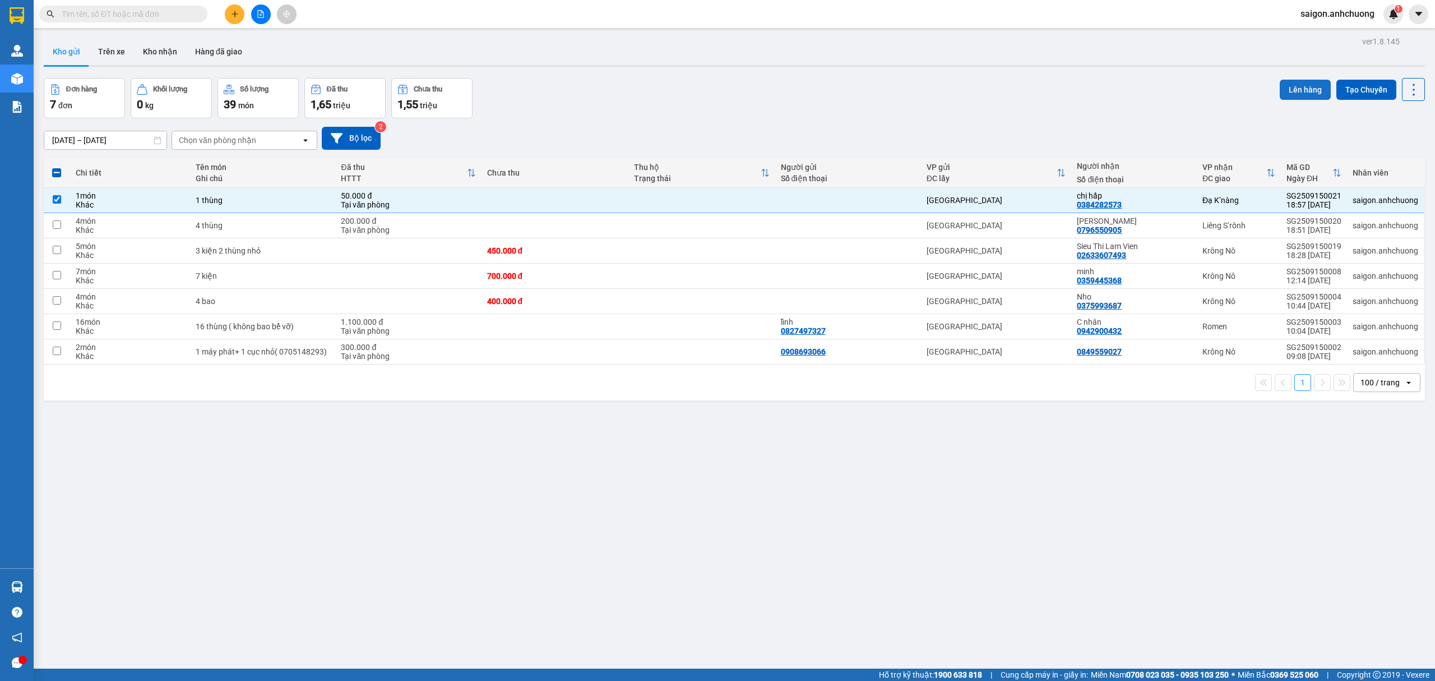
click at [1288, 84] on button "Lên hàng" at bounding box center [1305, 90] width 51 height 20
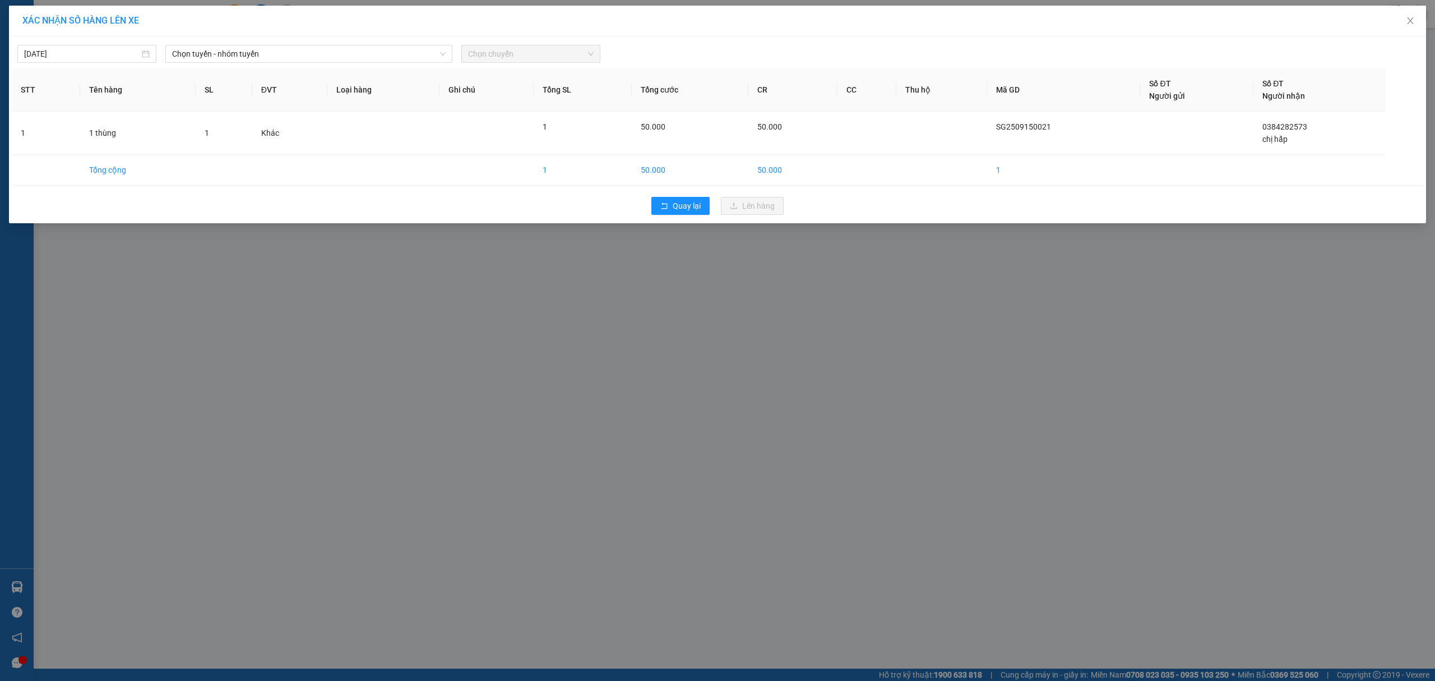
click at [105, 43] on div "[DATE] Chọn tuyến - nhóm tuyến Chọn chuyến" at bounding box center [718, 51] width 1412 height 24
click at [99, 50] on input "[DATE]" at bounding box center [81, 54] width 115 height 12
type input "[DATE]"
click at [283, 59] on span "Chọn tuyến - nhóm tuyến" at bounding box center [309, 53] width 274 height 17
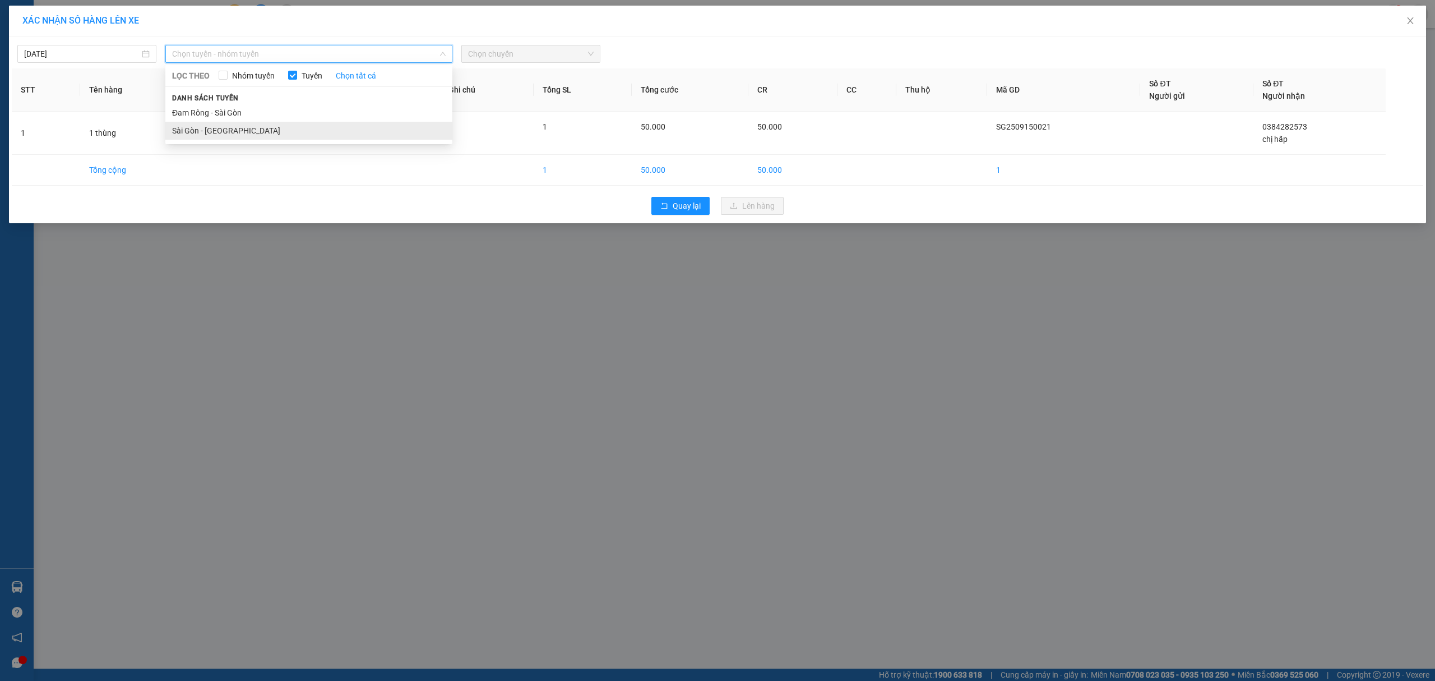
click at [238, 127] on li "Sài Gòn - [GEOGRAPHIC_DATA]" at bounding box center [308, 131] width 287 height 18
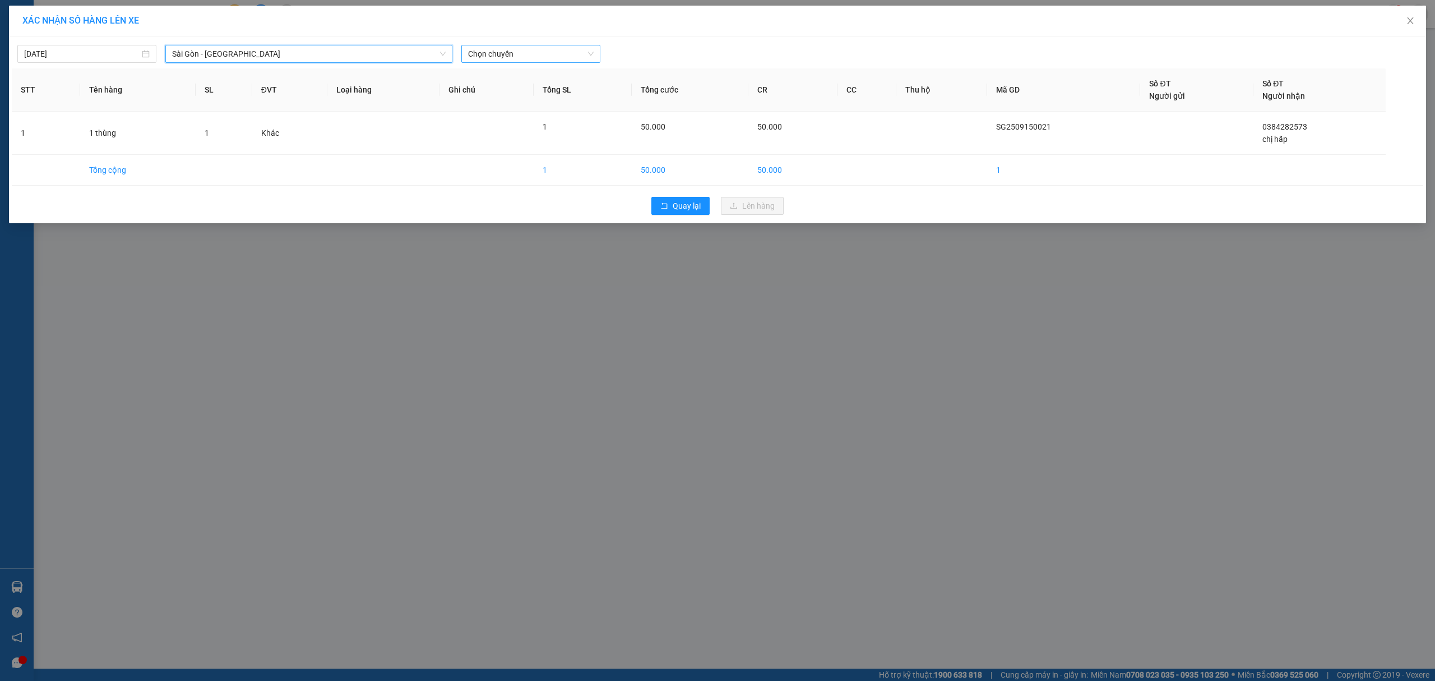
click at [543, 50] on span "Chọn chuyến" at bounding box center [531, 53] width 126 height 17
click at [512, 151] on div "19:00 - 50H-29.124" at bounding box center [511, 148] width 87 height 12
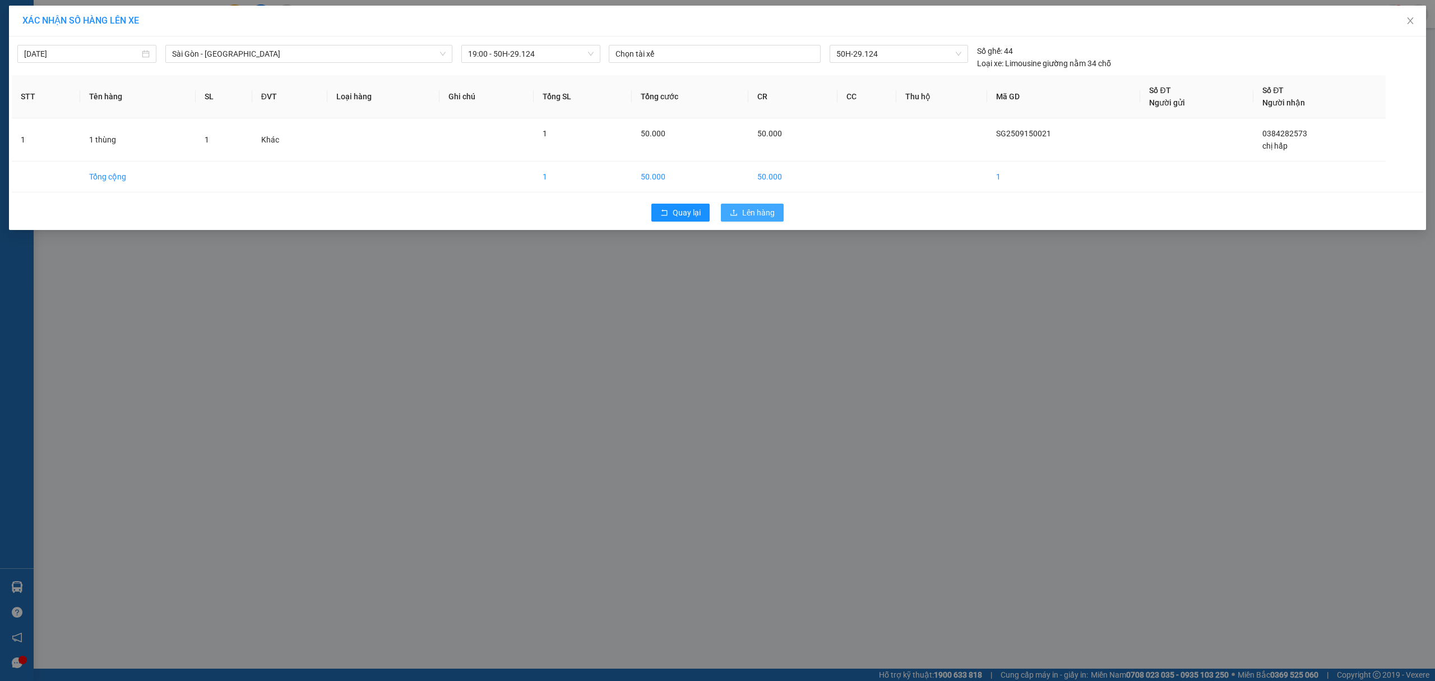
click at [748, 209] on span "Lên hàng" at bounding box center [758, 212] width 33 height 12
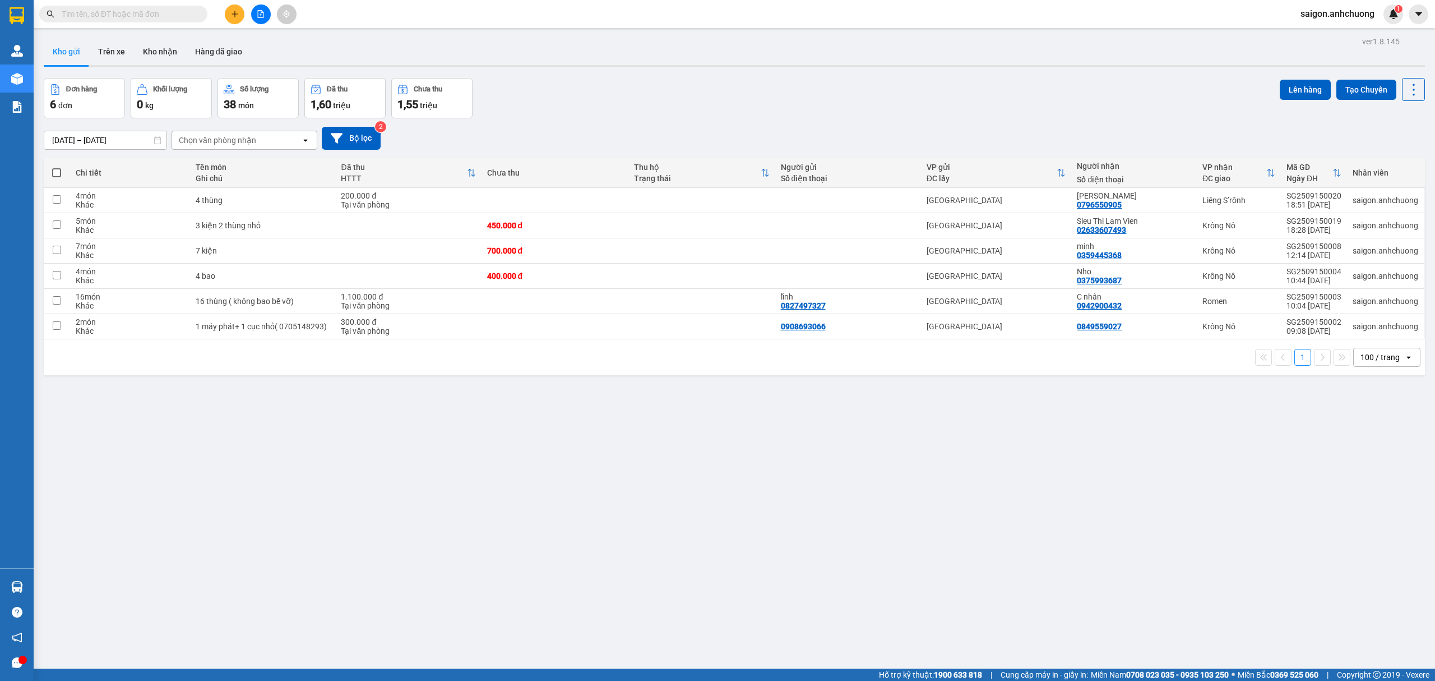
click at [259, 19] on button at bounding box center [261, 14] width 20 height 20
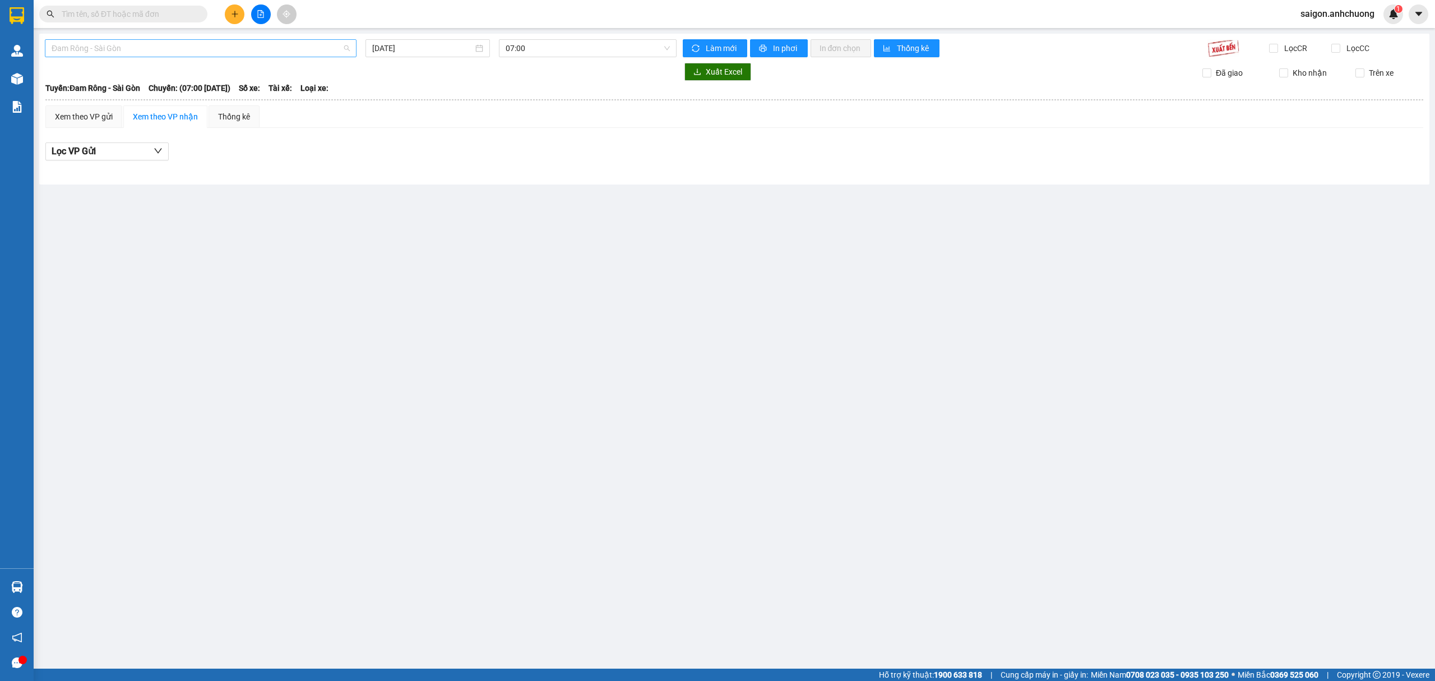
click at [127, 50] on span "Đam Rông - Sài Gòn" at bounding box center [201, 48] width 298 height 17
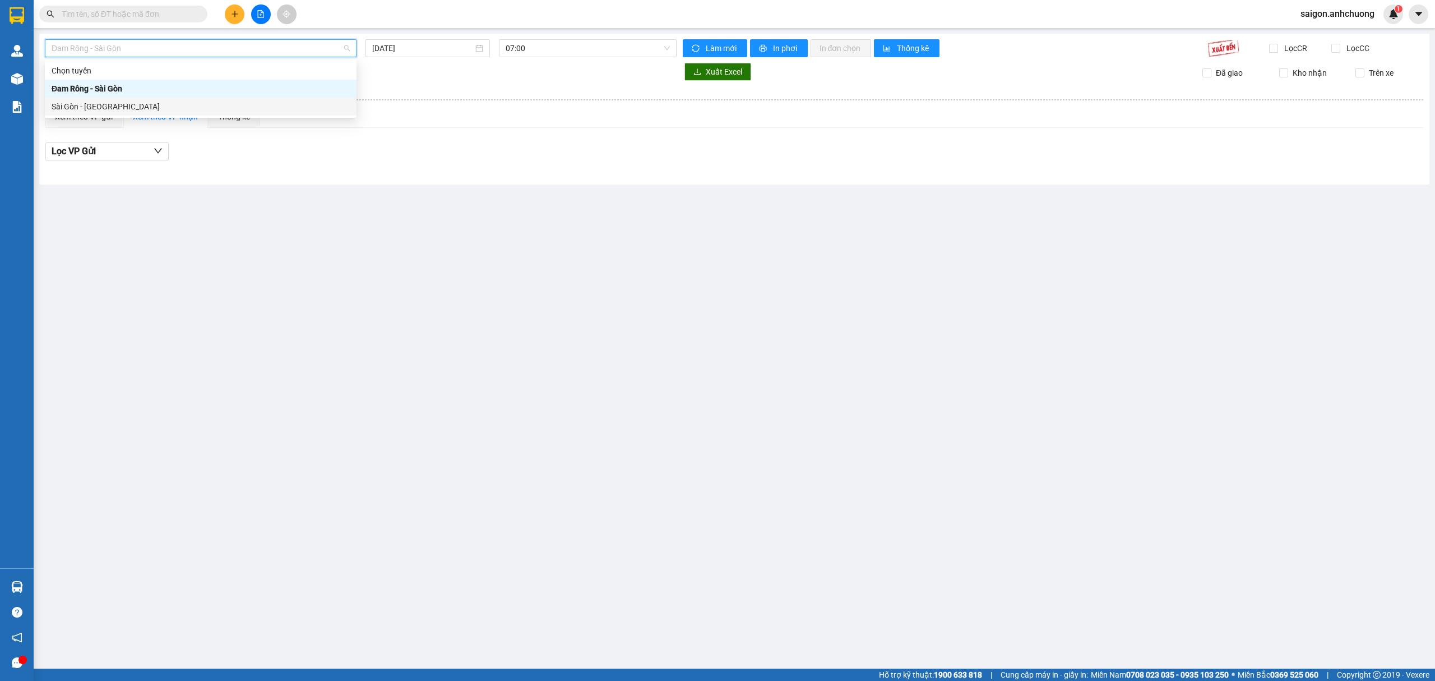
click at [79, 105] on div "Sài Gòn - [GEOGRAPHIC_DATA]" at bounding box center [201, 106] width 298 height 12
type input "[DATE]"
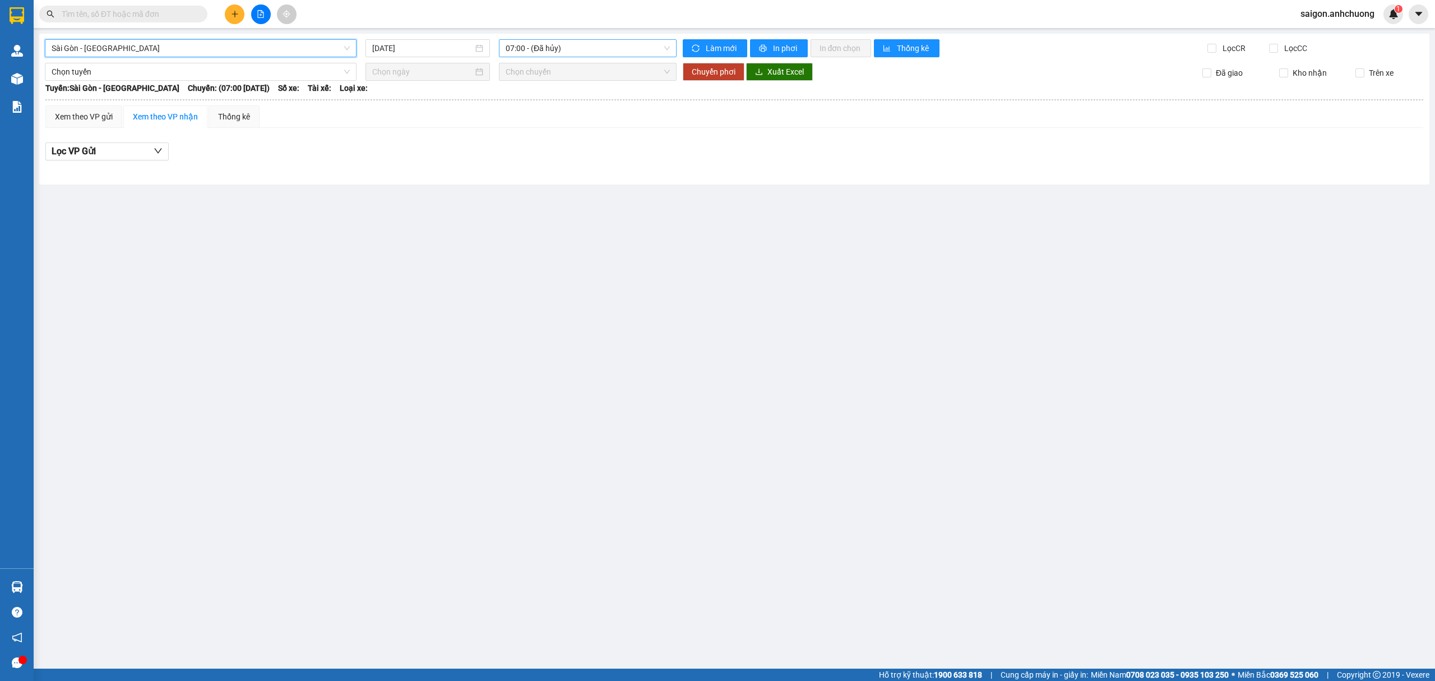
click at [536, 47] on span "07:00 - (Đã hủy)" at bounding box center [588, 48] width 165 height 17
click at [536, 142] on div "19:00 - 50H-29.124" at bounding box center [549, 142] width 87 height 12
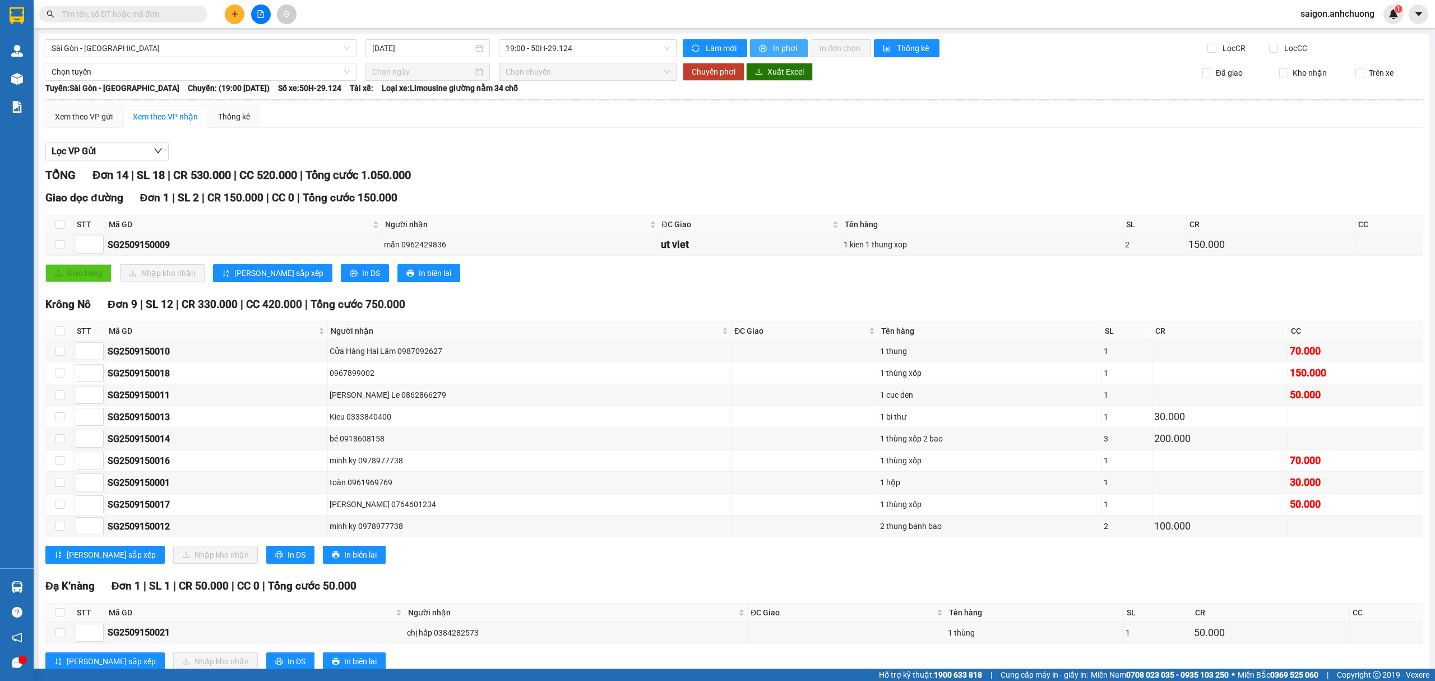
click at [774, 48] on span "In phơi" at bounding box center [786, 48] width 26 height 12
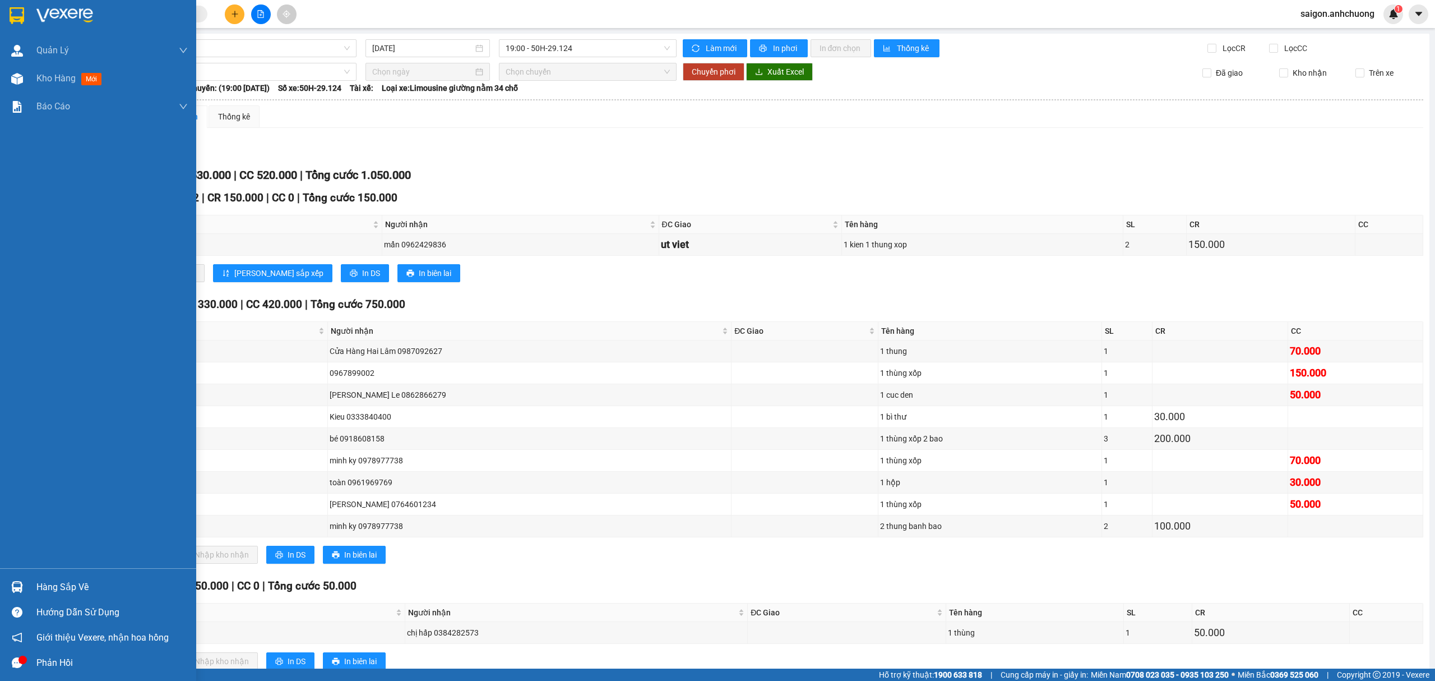
click at [35, 7] on div at bounding box center [98, 18] width 196 height 36
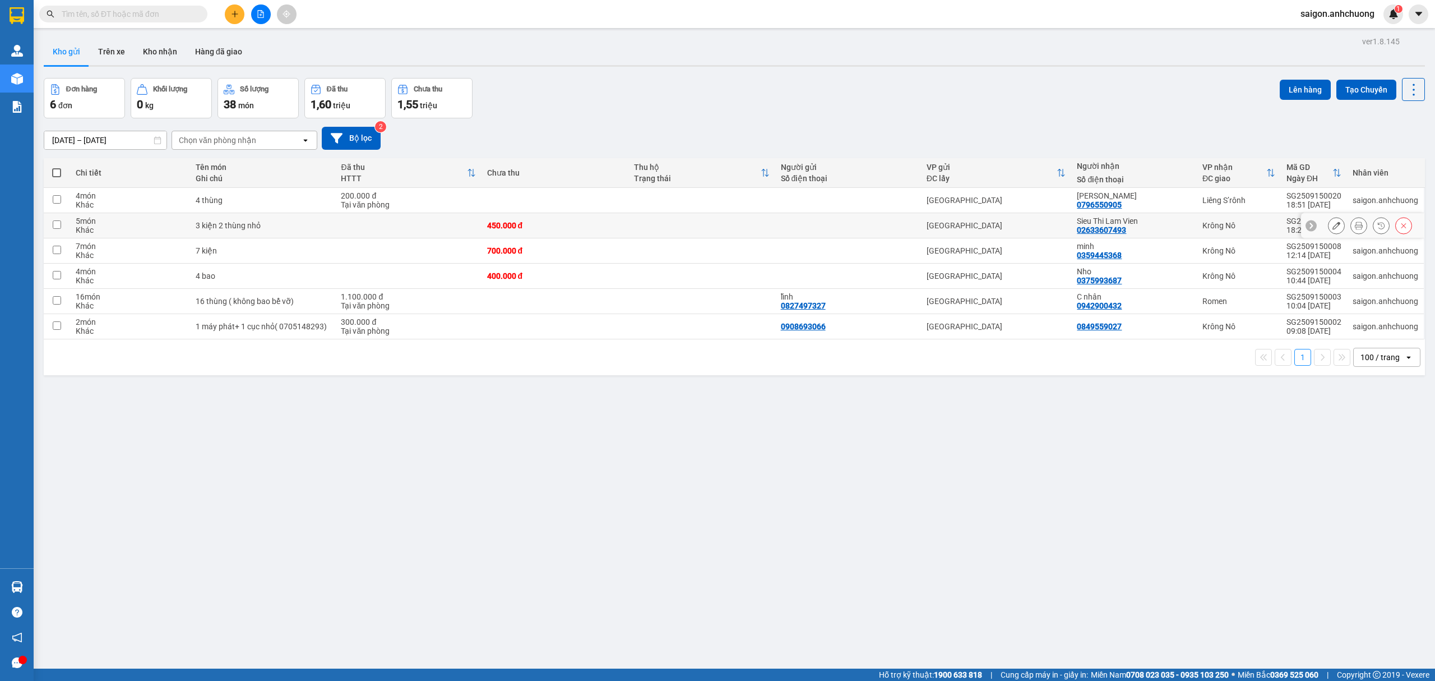
click at [1158, 222] on div "Sieu Thi Lam Vien" at bounding box center [1134, 220] width 114 height 9
checkbox input "true"
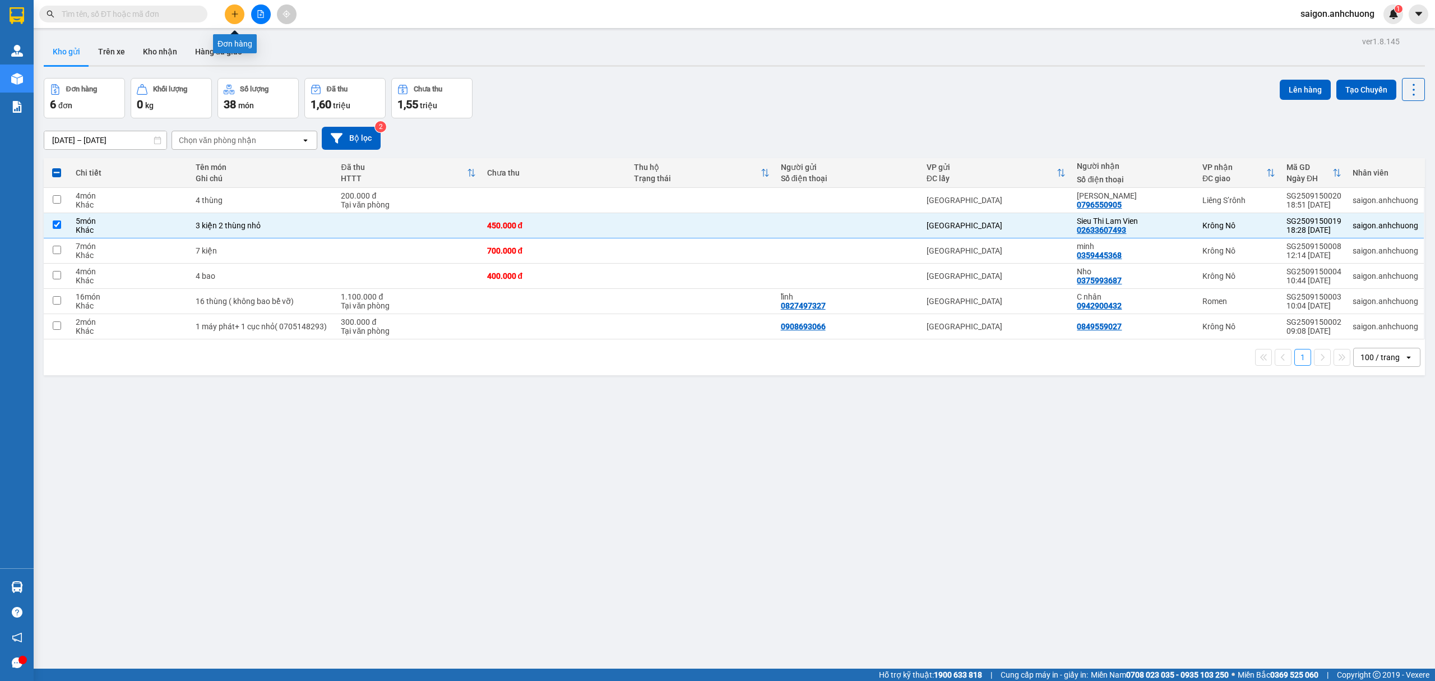
click at [237, 16] on icon "plus" at bounding box center [235, 14] width 8 height 8
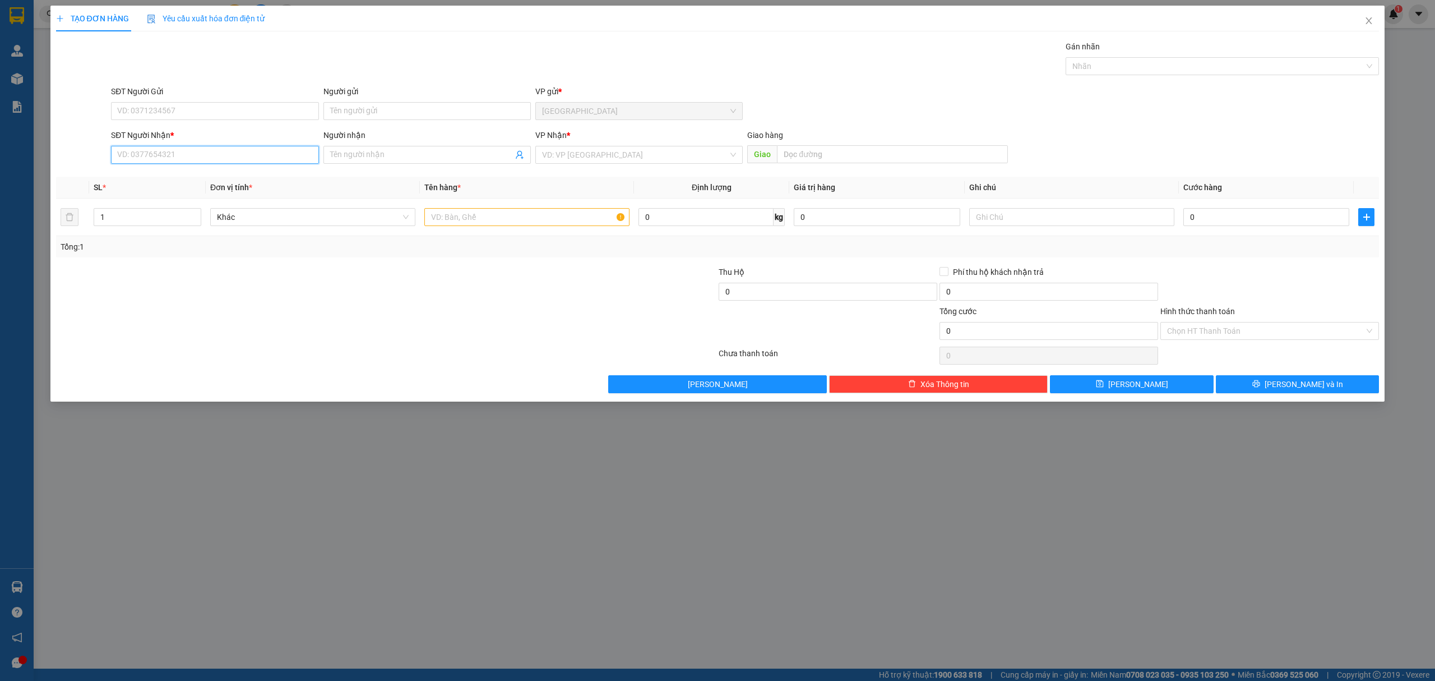
click at [220, 158] on input "SĐT Người Nhận *" at bounding box center [214, 155] width 207 height 18
type input "0"
type input "0353293934"
click at [267, 170] on div "0353293934 - lý" at bounding box center [214, 178] width 207 height 18
type input "lý"
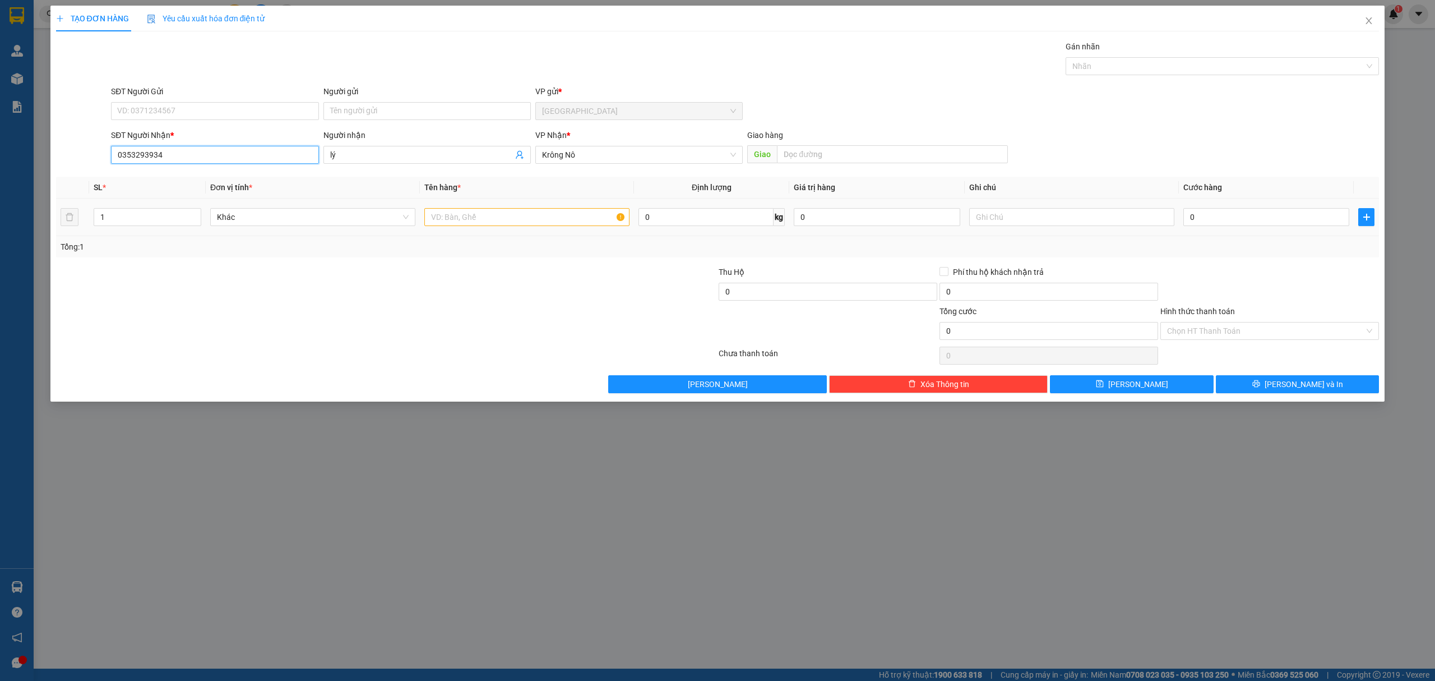
type input "0353293934"
click at [467, 223] on input "text" at bounding box center [526, 217] width 205 height 18
type input "1 cục"
click at [1229, 209] on div "0" at bounding box center [1266, 217] width 166 height 22
click at [1228, 212] on input "0" at bounding box center [1266, 217] width 166 height 18
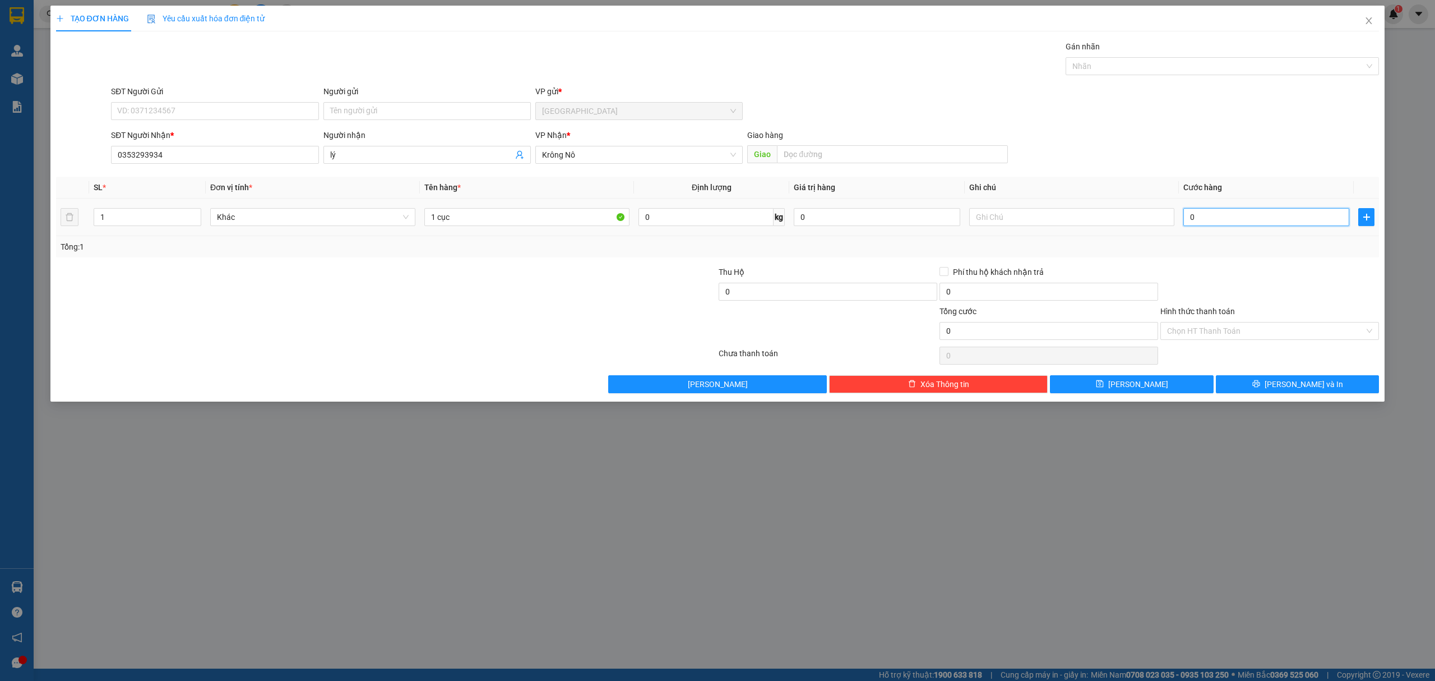
type input "3"
type input "30"
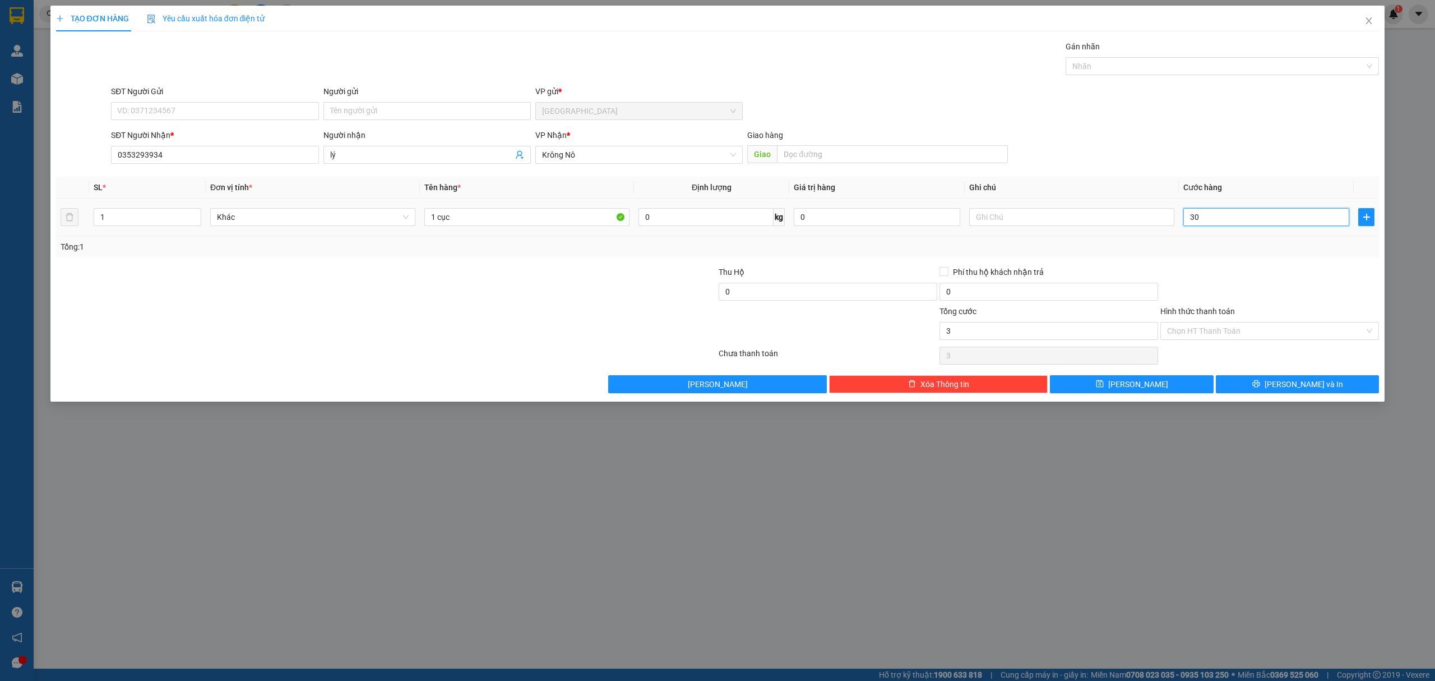
type input "30"
type input "30.000"
click at [1232, 272] on div "Transit Pickup Surcharge Ids Transit Deliver Surcharge Ids Transit Deliver Surc…" at bounding box center [718, 216] width 1324 height 353
click at [1267, 331] on input "Hình thức thanh toán" at bounding box center [1265, 330] width 197 height 17
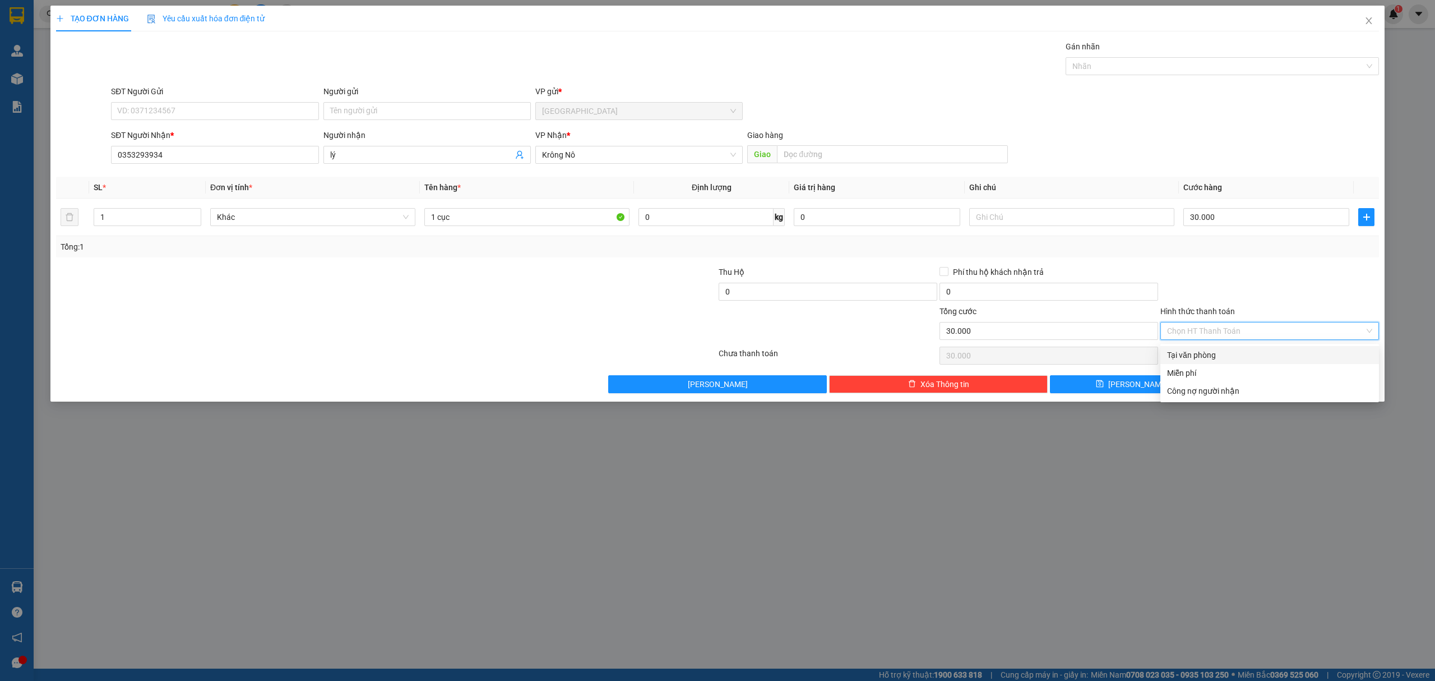
click at [1265, 351] on div "Tại văn phòng" at bounding box center [1269, 355] width 205 height 12
type input "0"
click at [1290, 386] on span "[PERSON_NAME] và In" at bounding box center [1304, 384] width 78 height 12
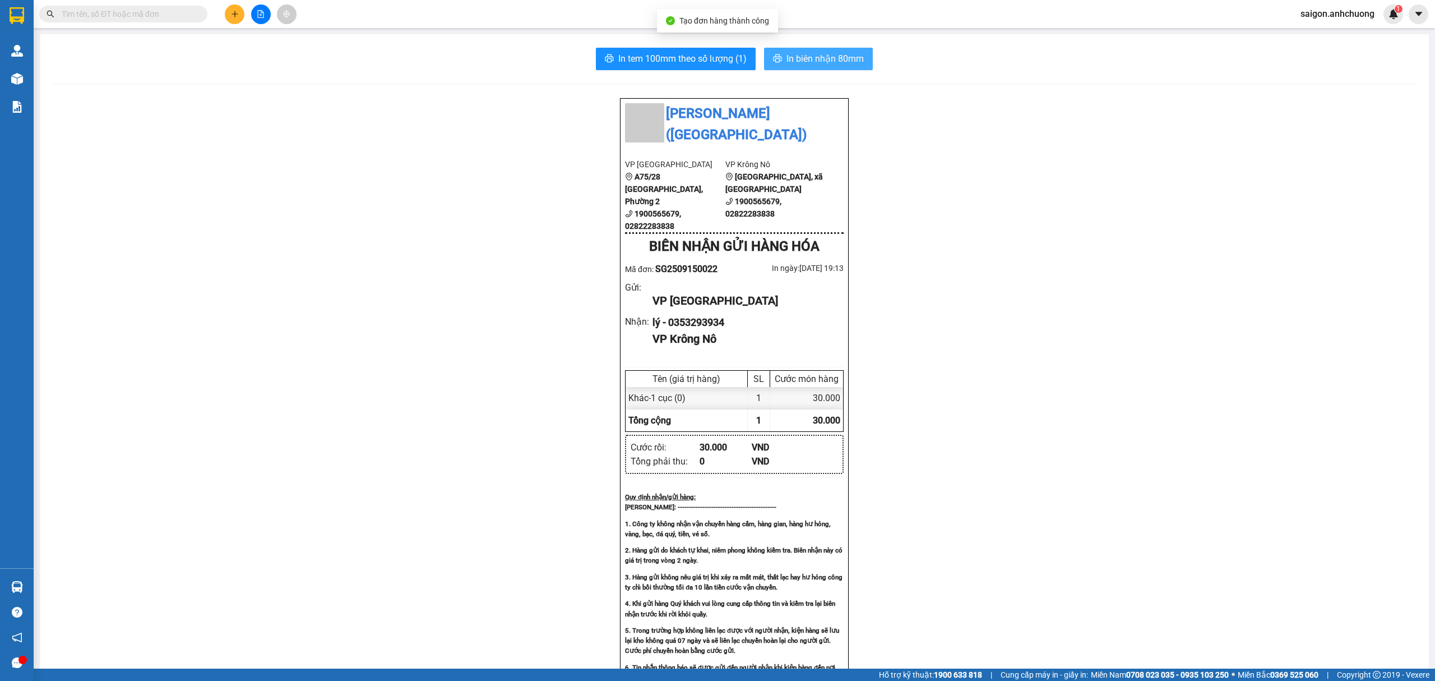
click at [792, 57] on span "In biên nhận 80mm" at bounding box center [825, 59] width 77 height 14
click at [654, 56] on span "In tem 100mm theo số lượng (1)" at bounding box center [682, 59] width 128 height 14
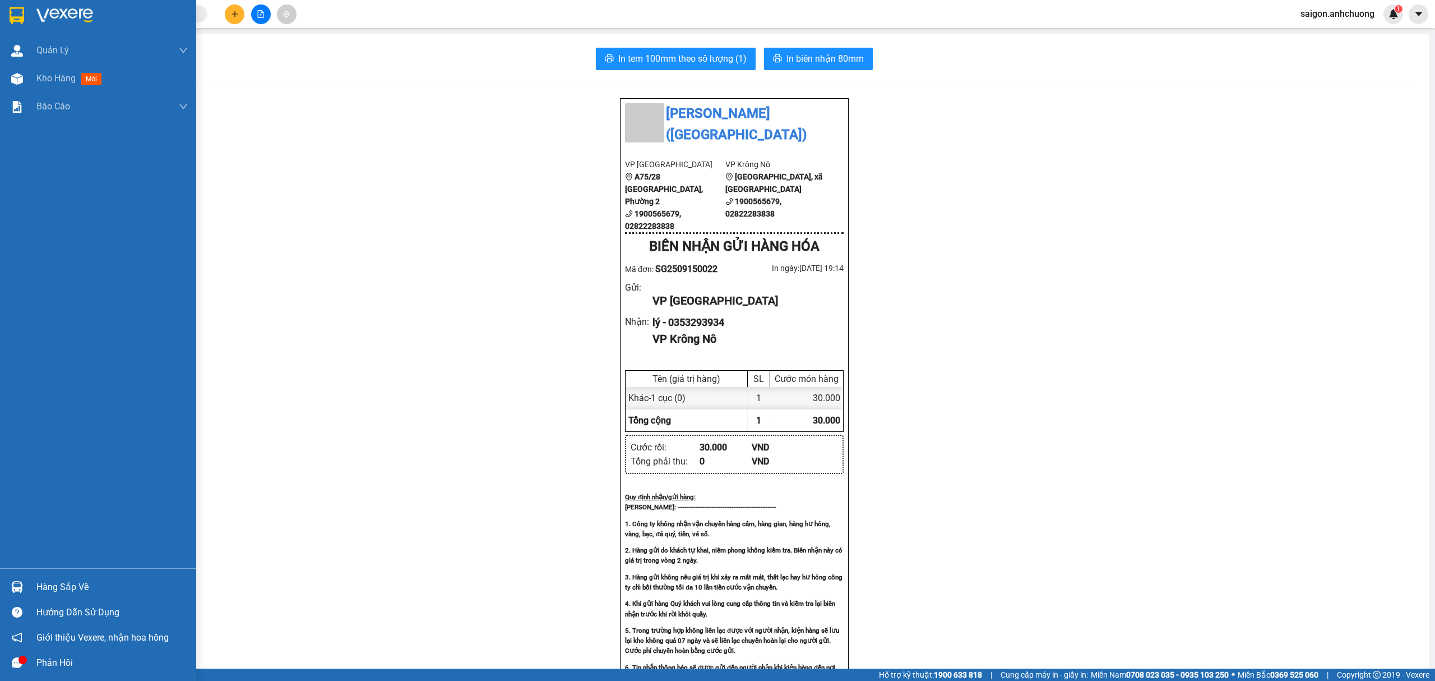
click at [30, 4] on div at bounding box center [98, 18] width 196 height 36
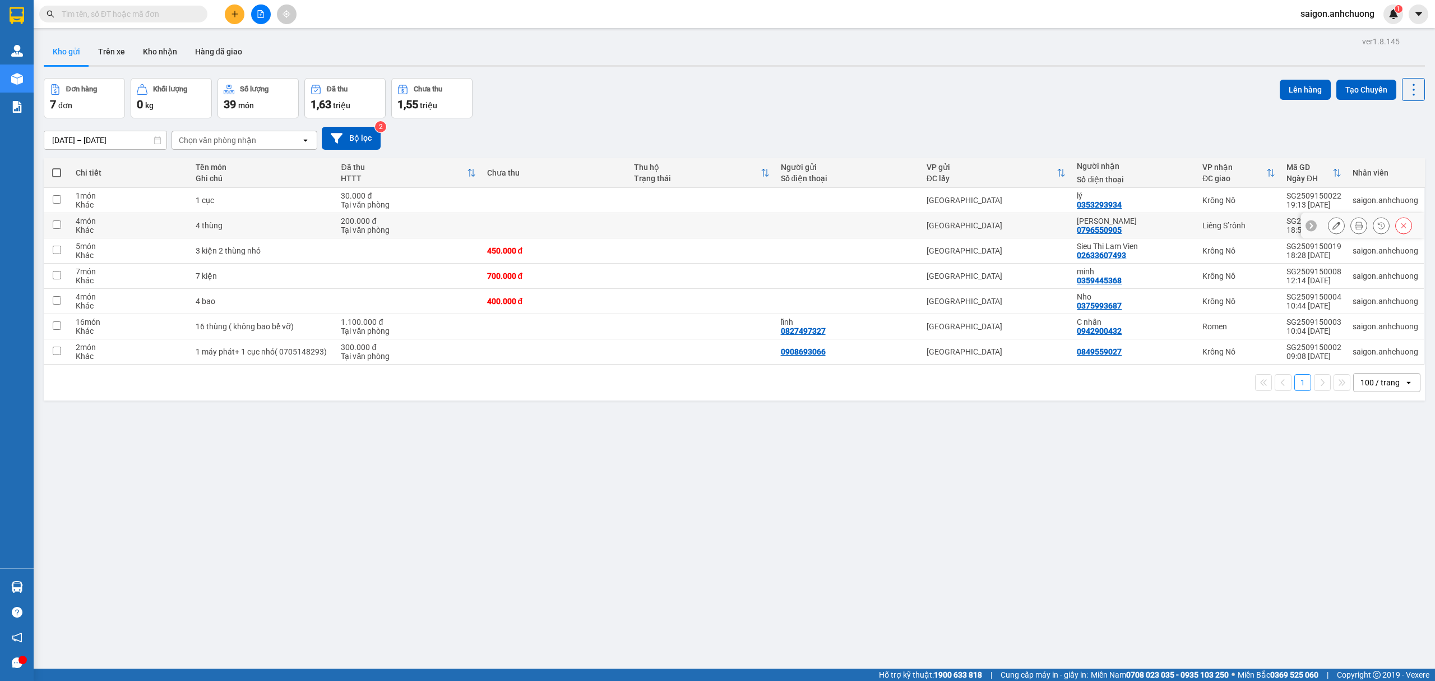
click at [834, 226] on div at bounding box center [848, 225] width 135 height 9
checkbox input "true"
